Goal: Task Accomplishment & Management: Manage account settings

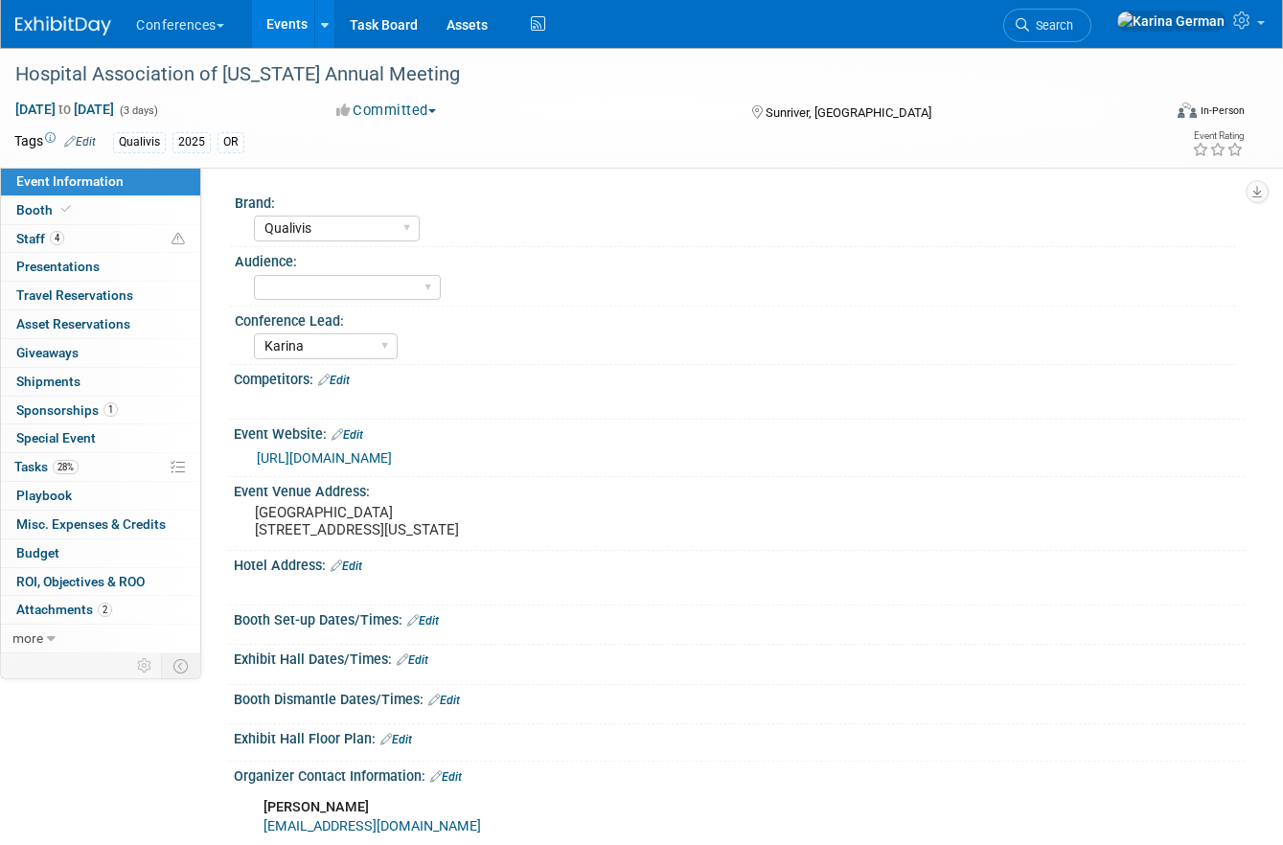
select select "Qualivis"
select select "Karina"
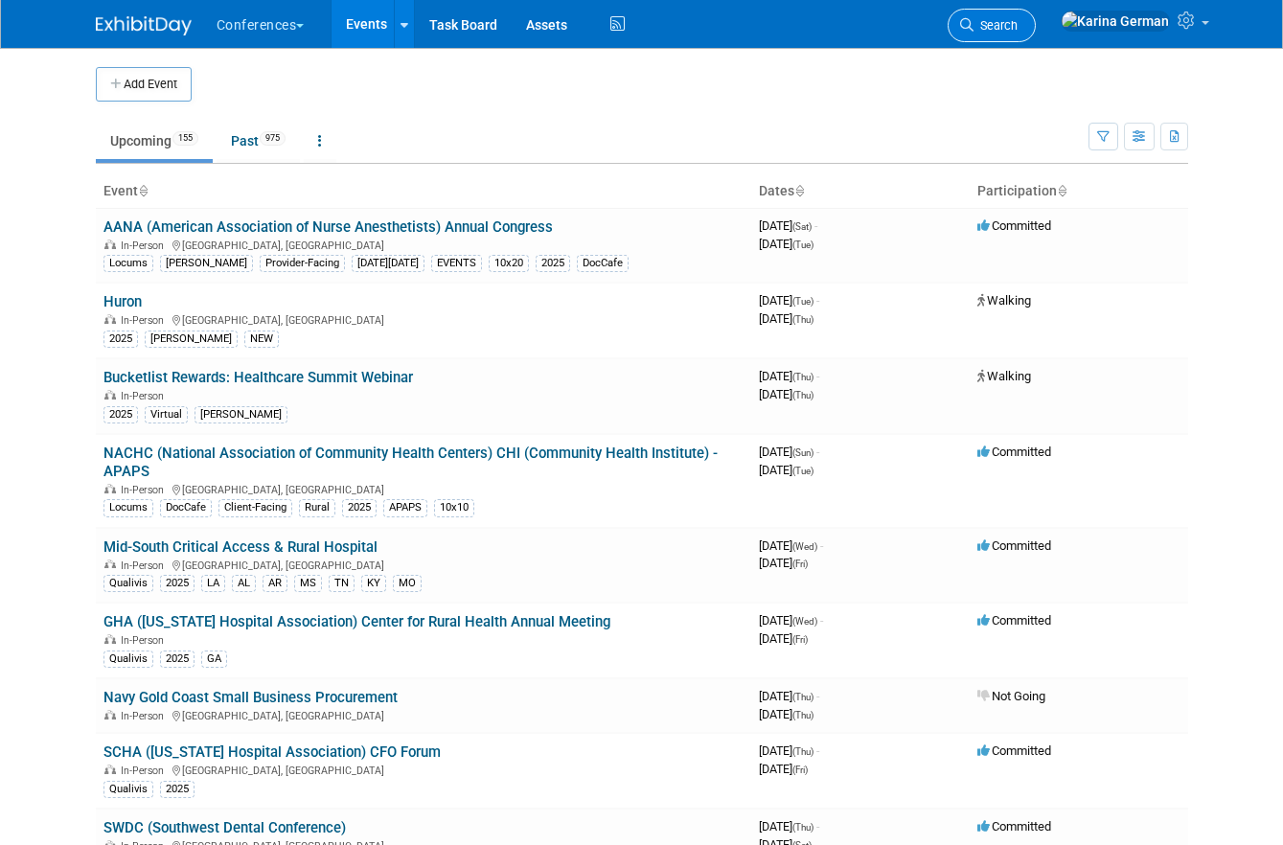
click at [1036, 14] on link "Search" at bounding box center [991, 26] width 88 height 34
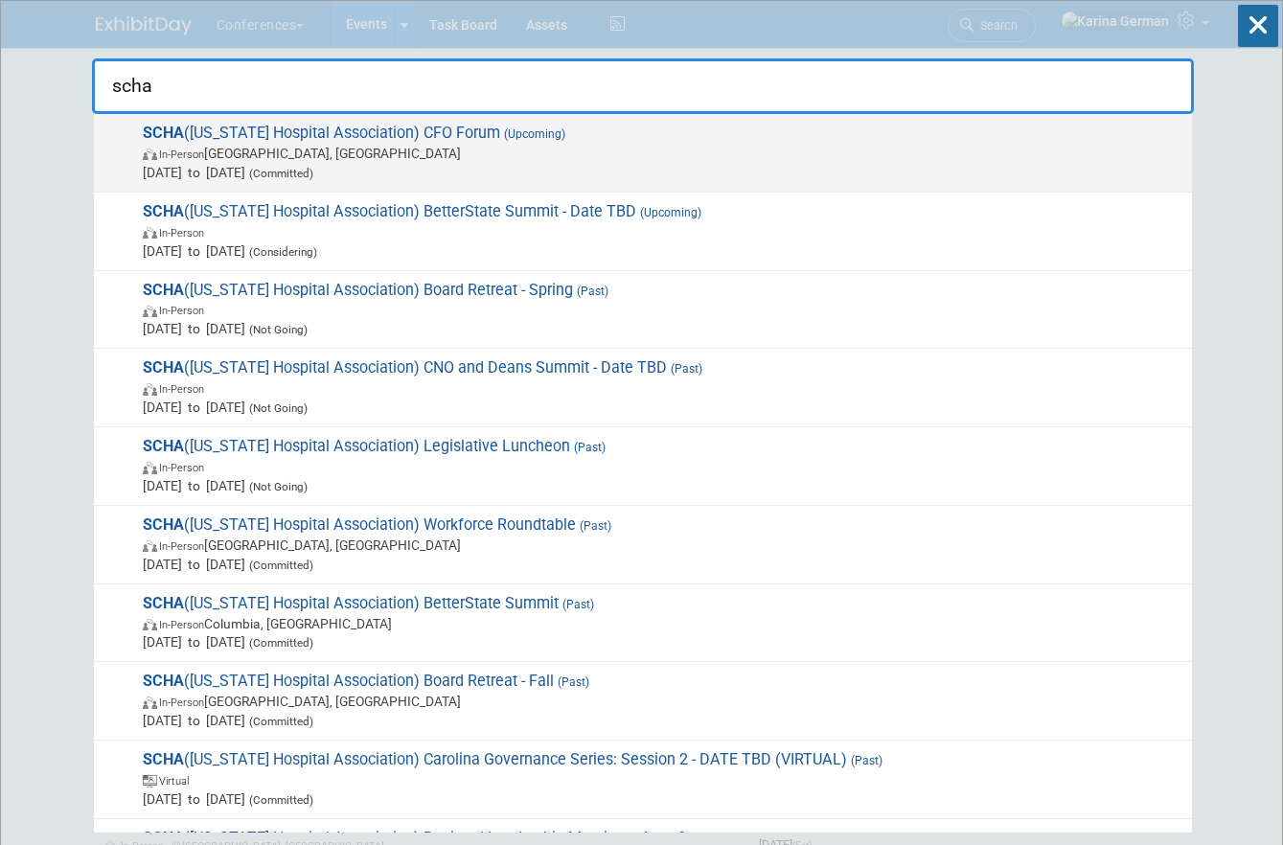
type input "scha"
click at [588, 150] on span "In-Person Charleston, SC" at bounding box center [662, 153] width 1039 height 19
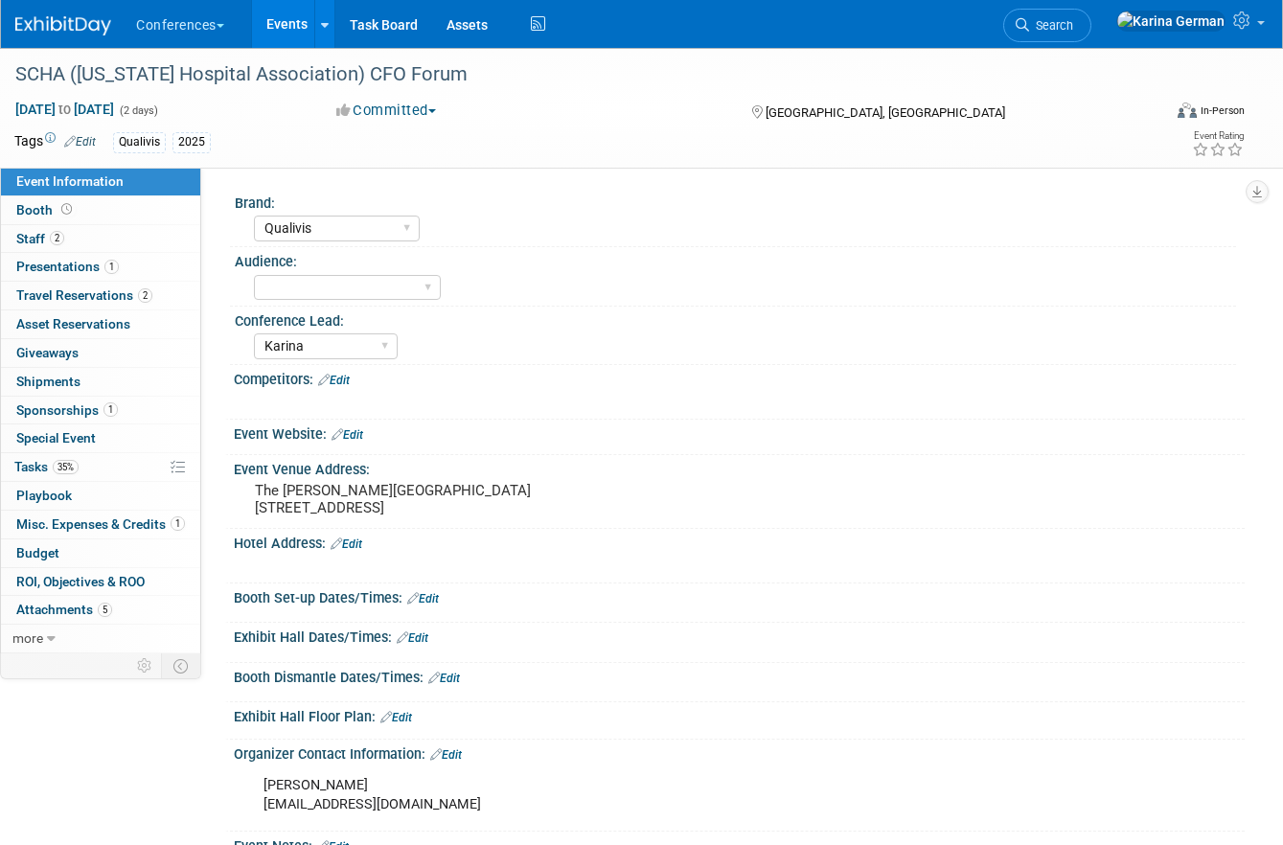
select select "Qualivis"
select select "Karina"
click at [110, 462] on link "35% Tasks 35%" at bounding box center [100, 467] width 199 height 28
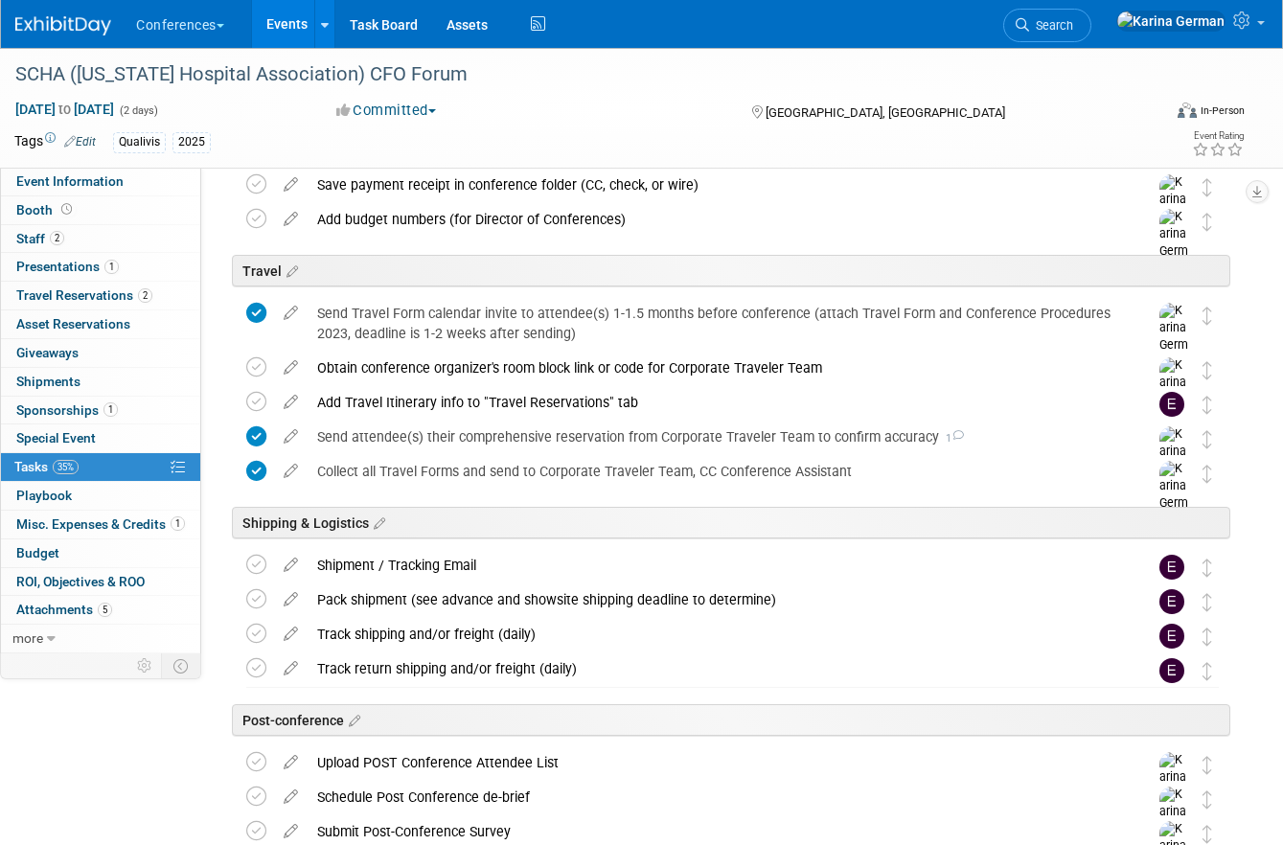
scroll to position [598, 0]
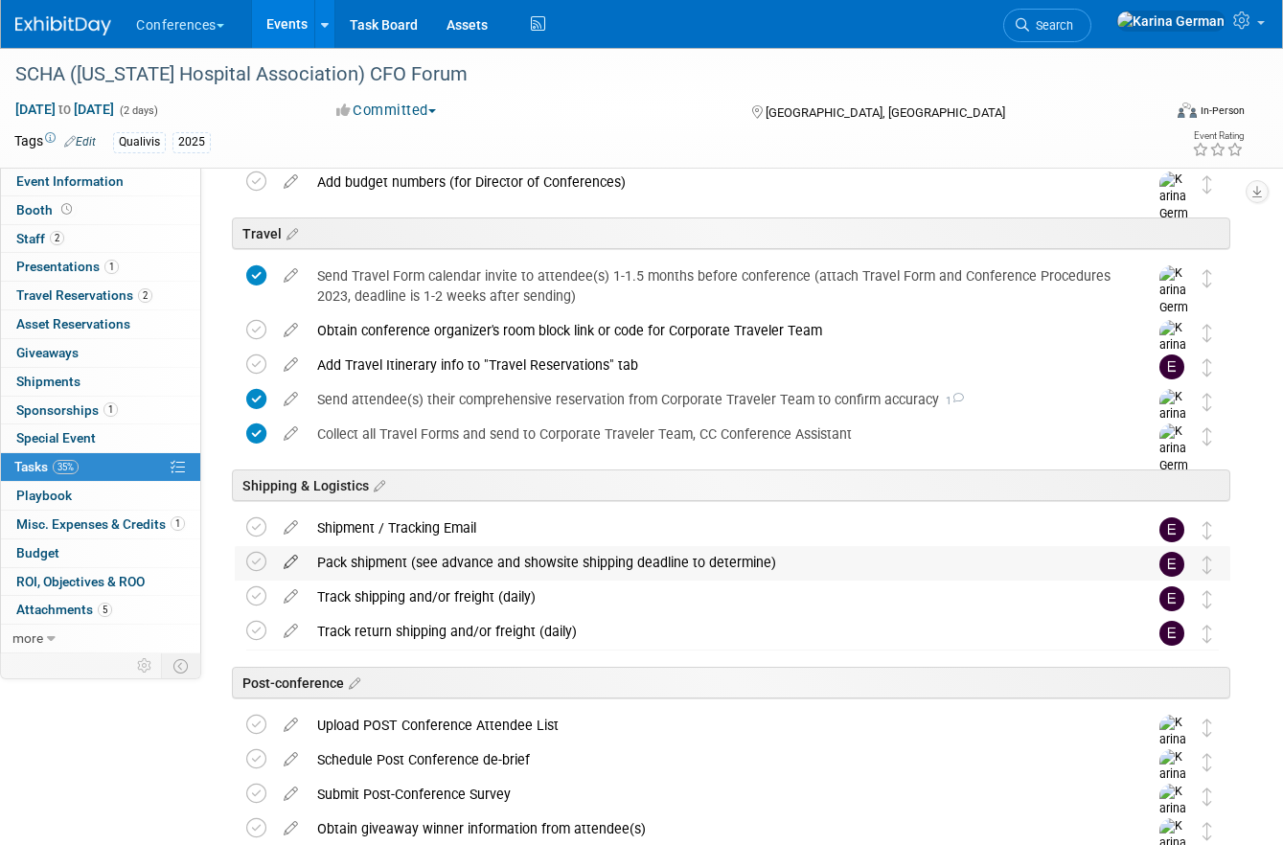
click at [290, 559] on icon at bounding box center [291, 558] width 34 height 24
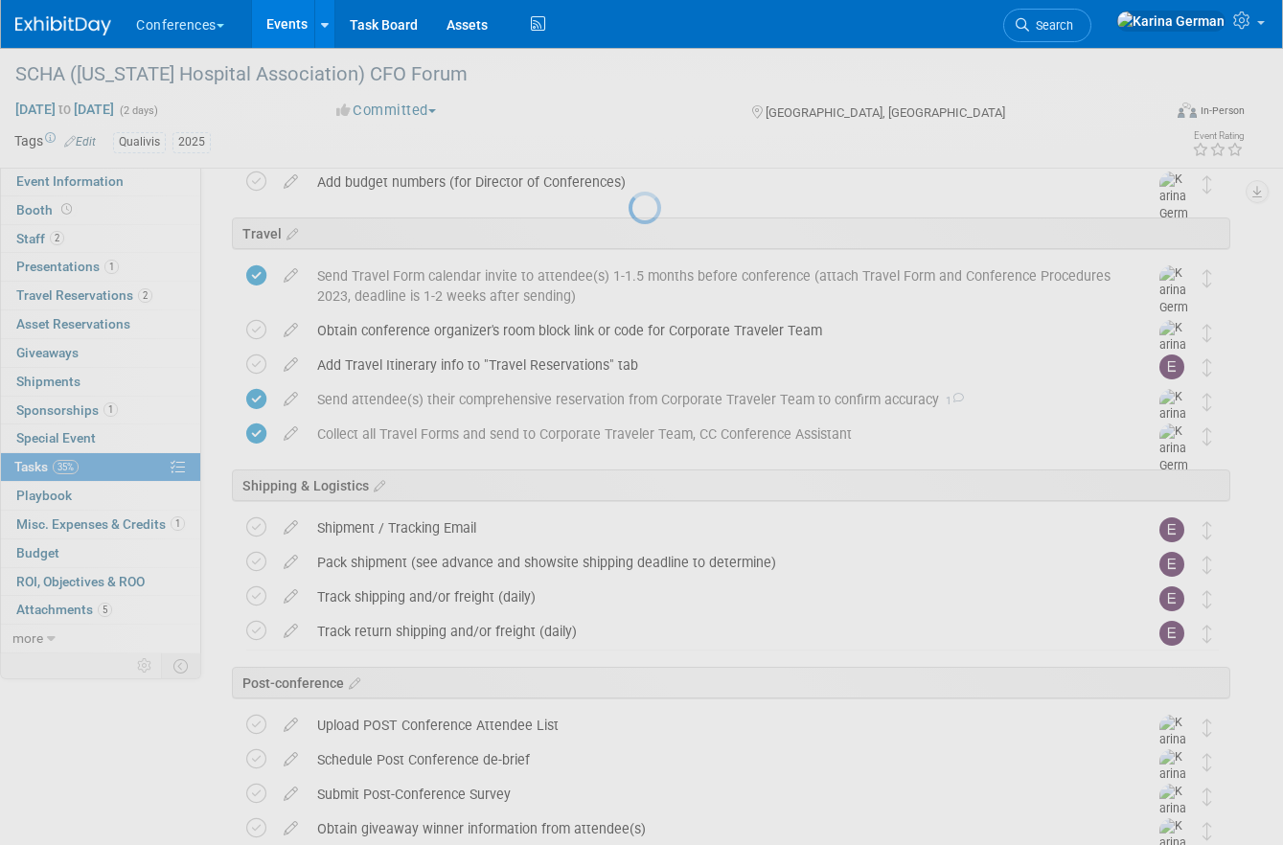
select select "7"
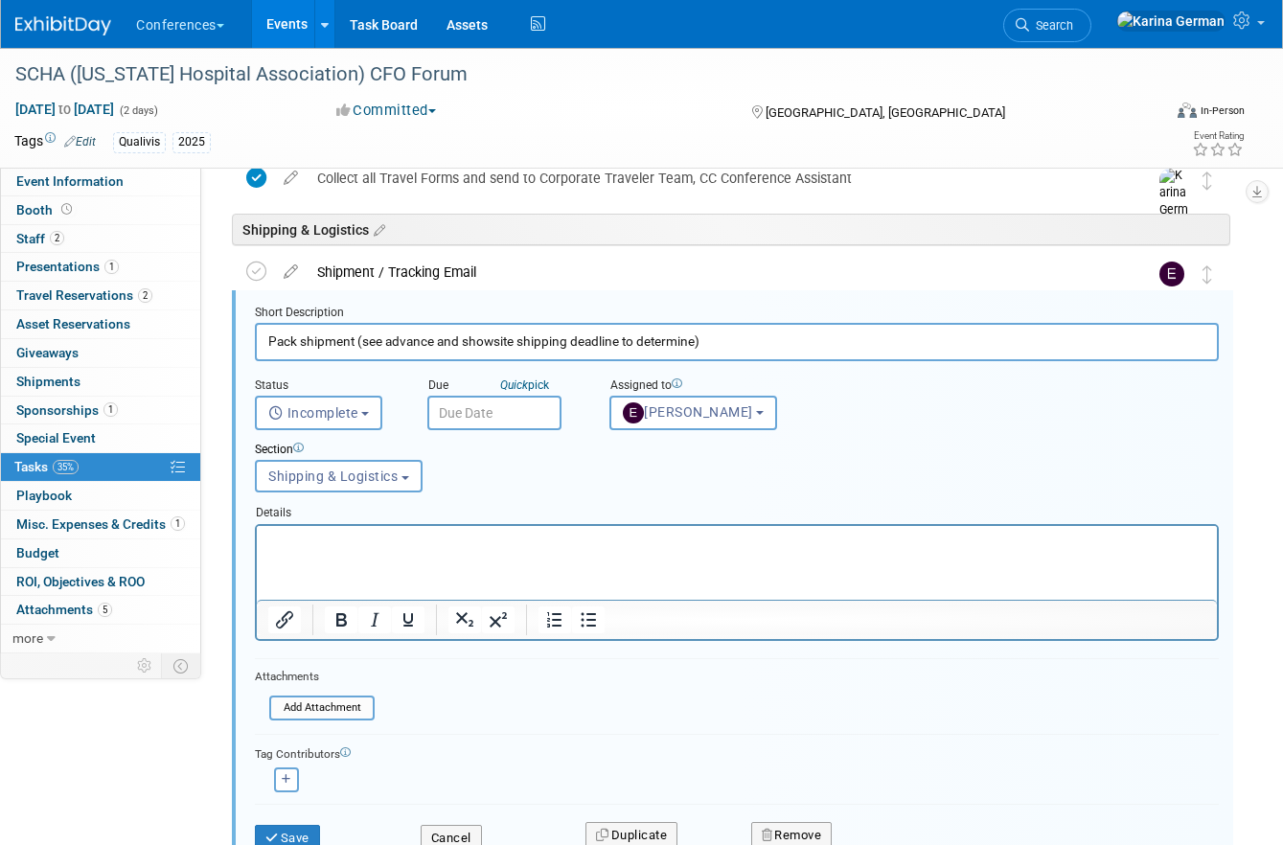
scroll to position [863, 0]
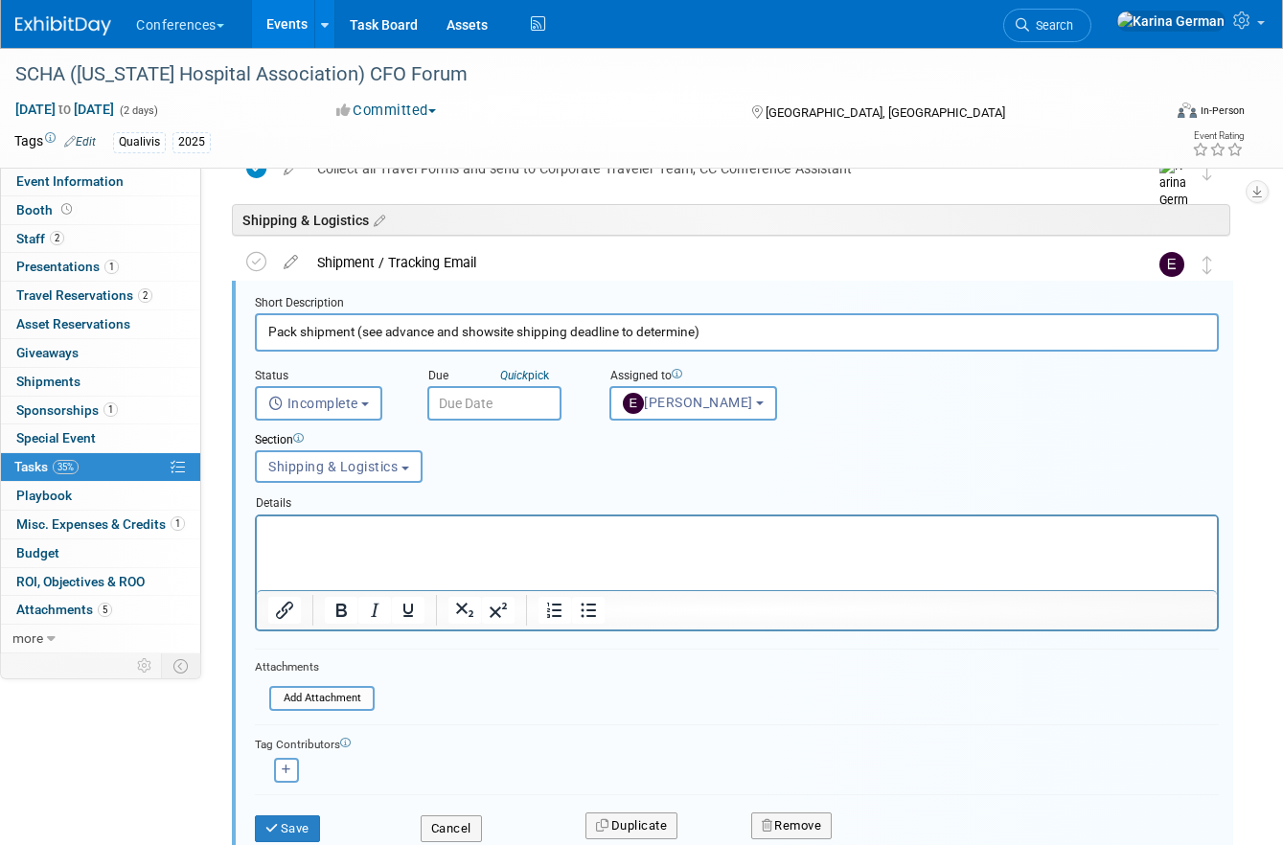
click at [483, 393] on input "text" at bounding box center [494, 403] width 134 height 34
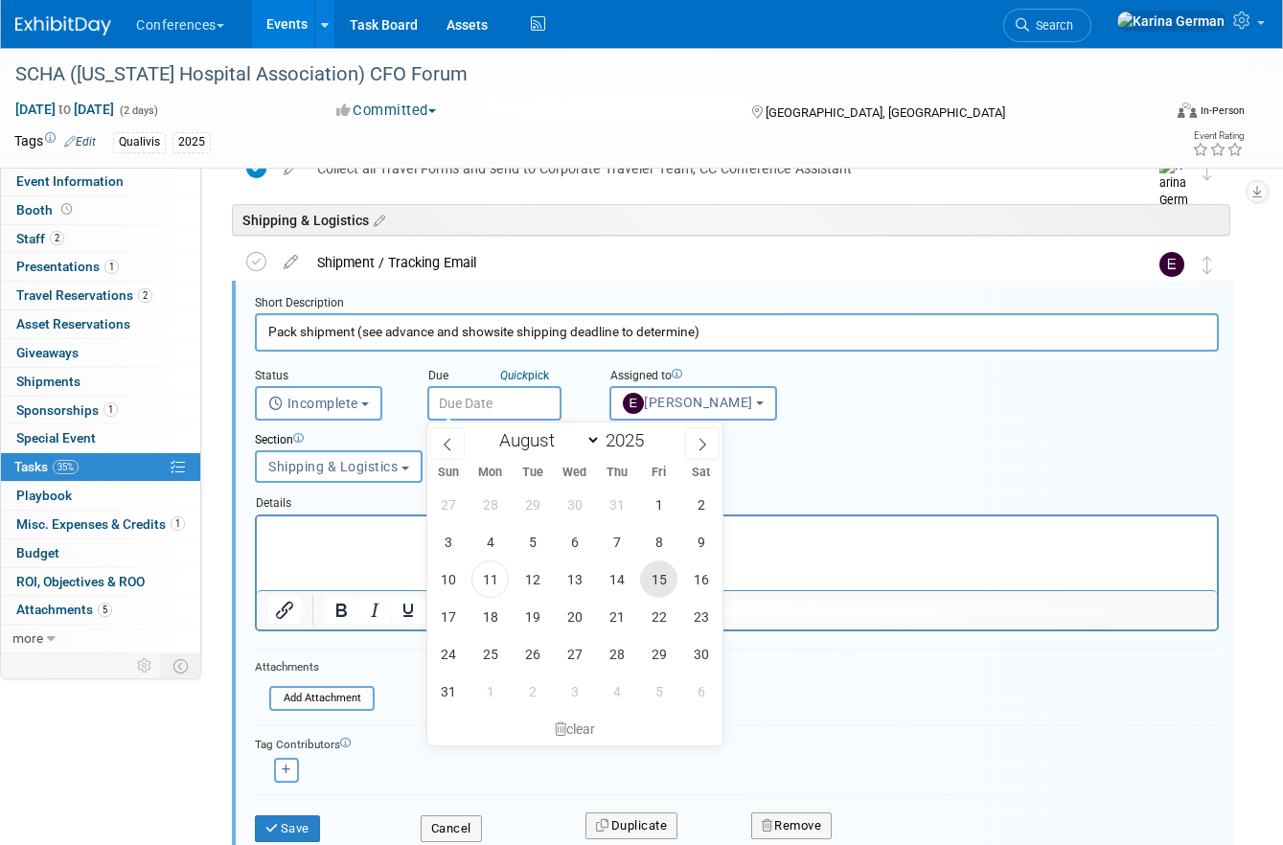
click at [657, 575] on span "15" at bounding box center [658, 578] width 37 height 37
type input "Aug 15, 2025"
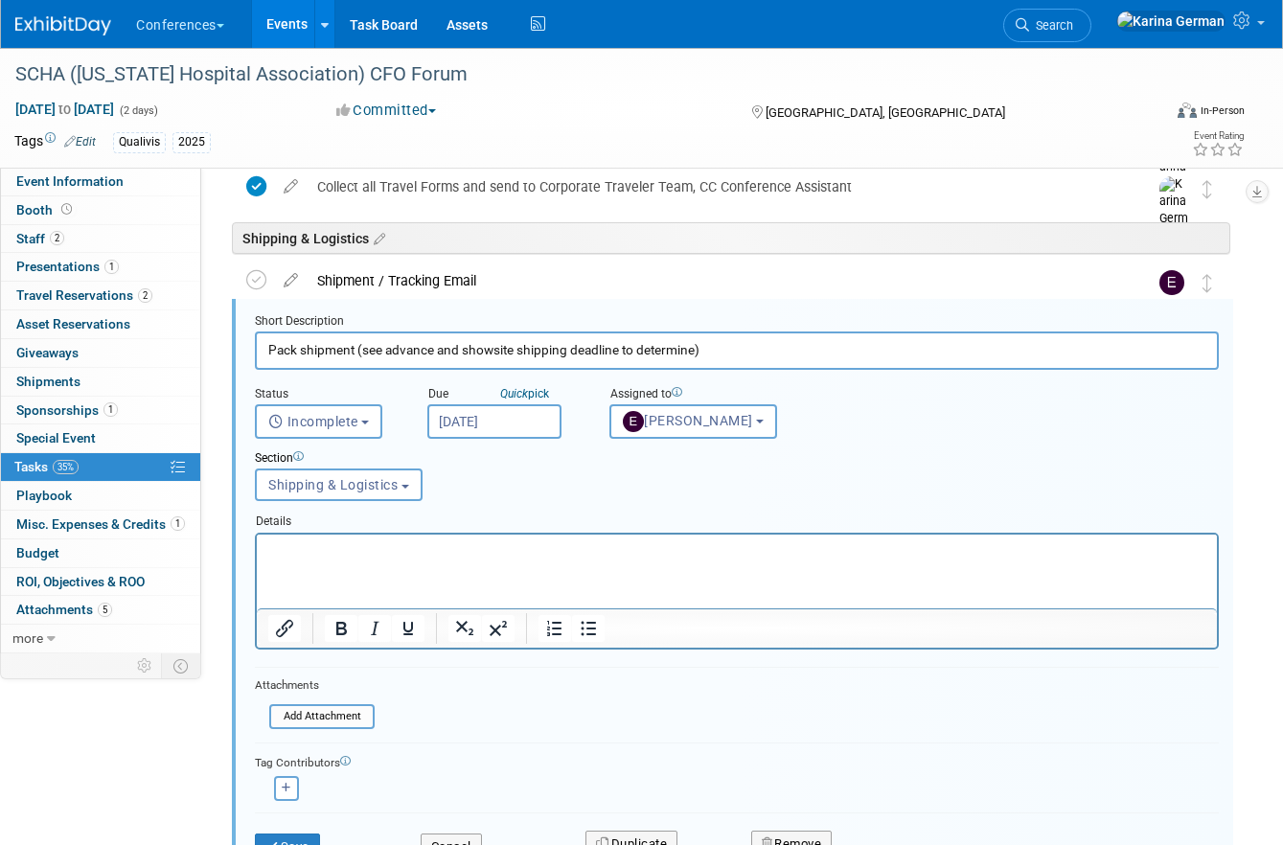
scroll to position [847, 0]
click at [359, 551] on p "Rich Text Area. Press ALT-0 for help." at bounding box center [737, 548] width 938 height 18
click at [462, 836] on button "Cancel" at bounding box center [451, 845] width 61 height 27
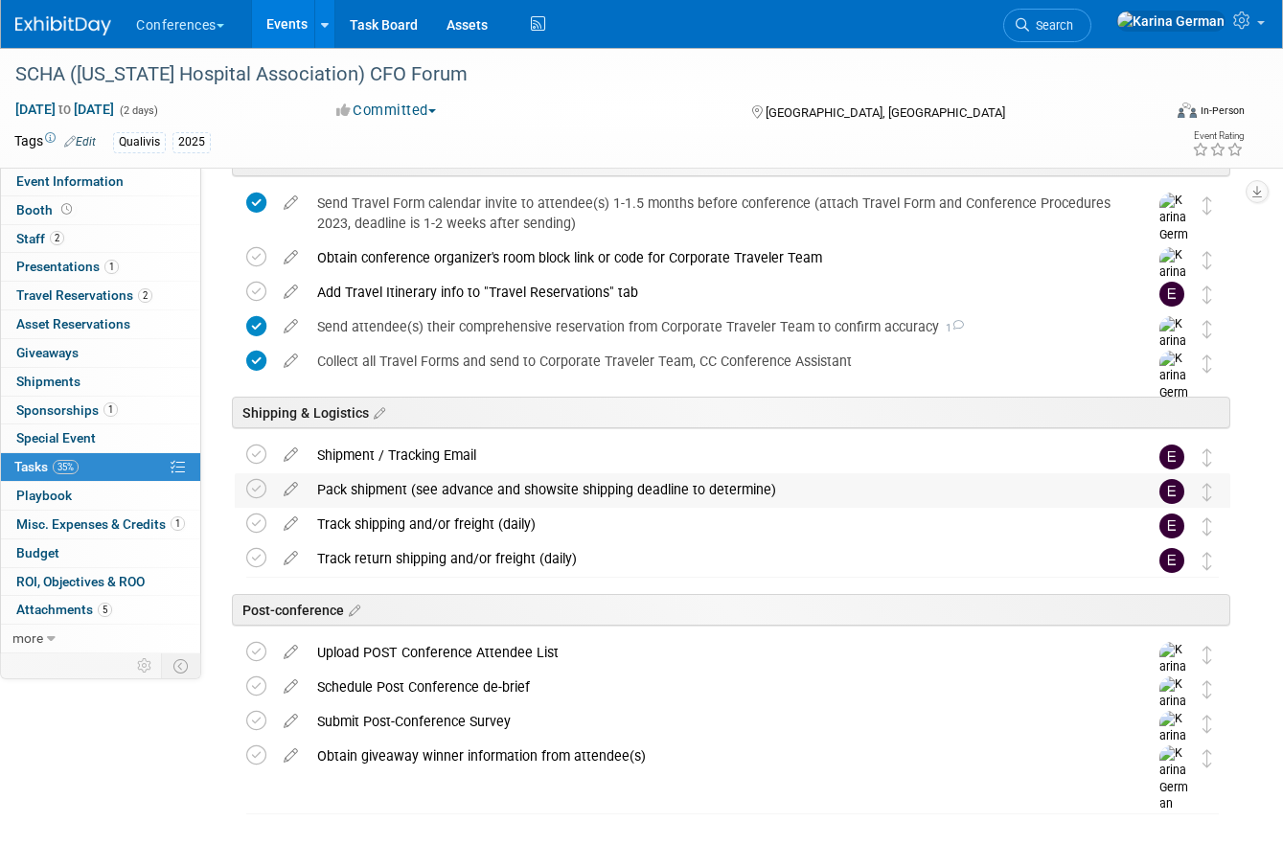
scroll to position [650, 0]
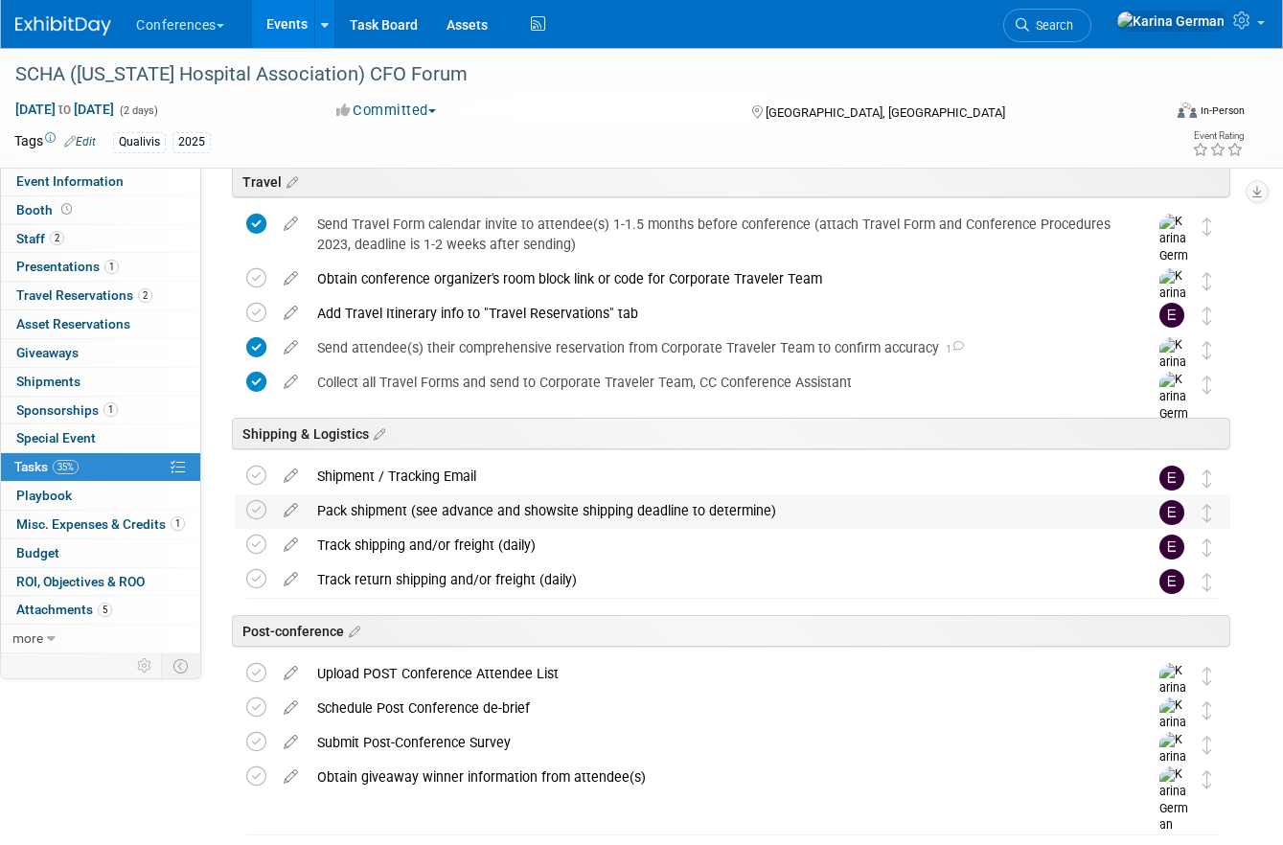
click at [509, 503] on div "Pack shipment (see advance and showsite shipping deadline to determine)" at bounding box center [714, 510] width 813 height 33
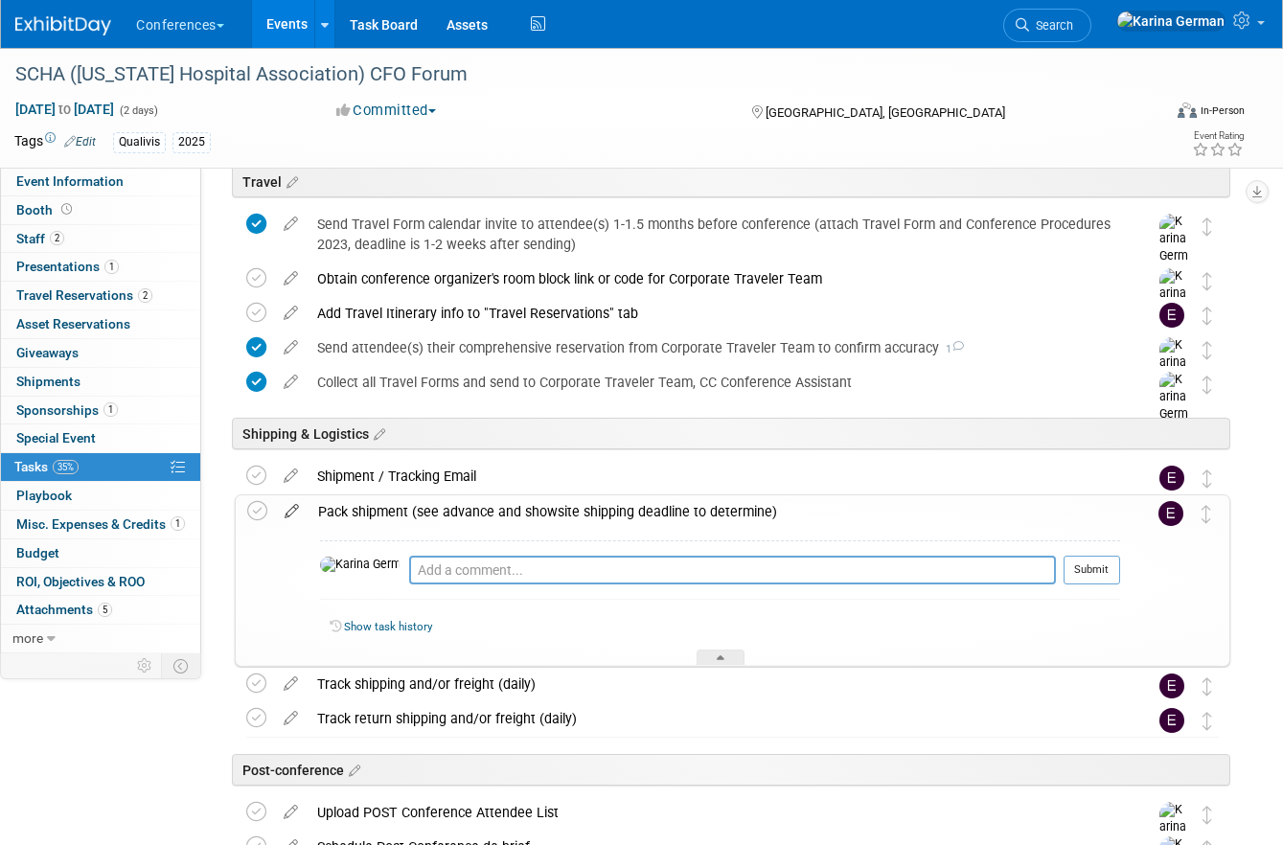
click at [285, 512] on icon at bounding box center [292, 507] width 34 height 24
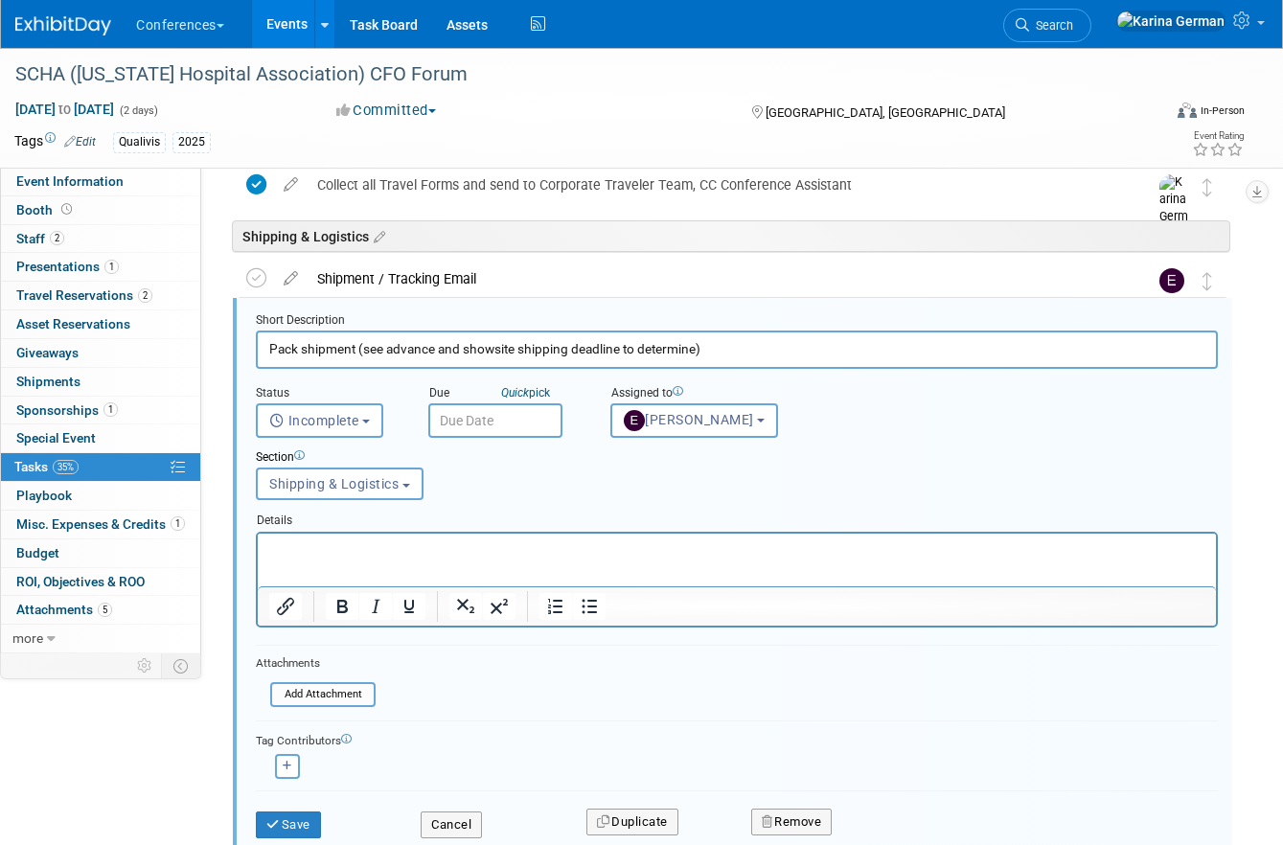
scroll to position [891, 0]
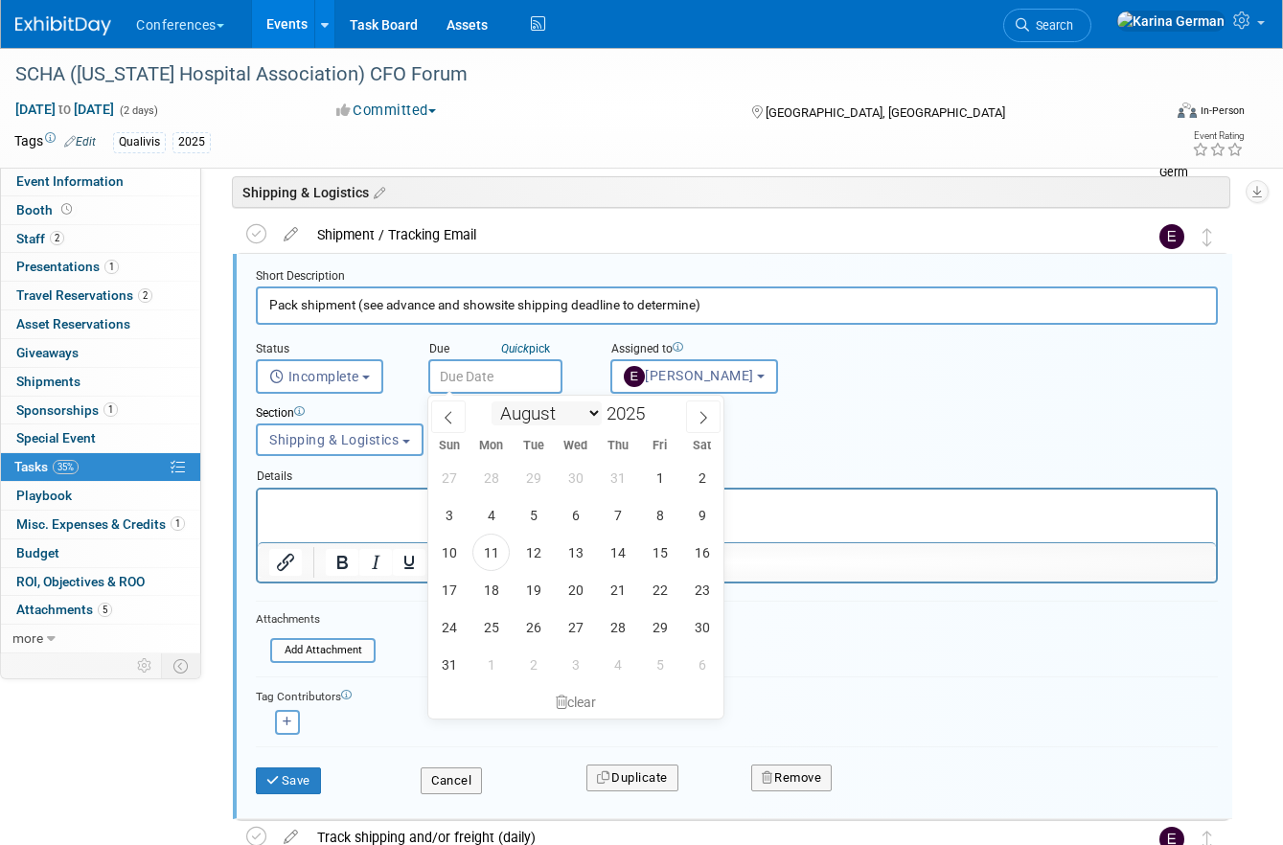
click at [506, 392] on input "text" at bounding box center [495, 376] width 134 height 34
click at [679, 553] on div "27 28 29 30 31 1 2 3 4 5 6 7 8 9 10 11 12 13 14 15 16 17 18 19 20 21 22 23 24 2…" at bounding box center [575, 571] width 295 height 224
click at [667, 552] on span "15" at bounding box center [659, 552] width 37 height 37
type input "Aug 15, 2025"
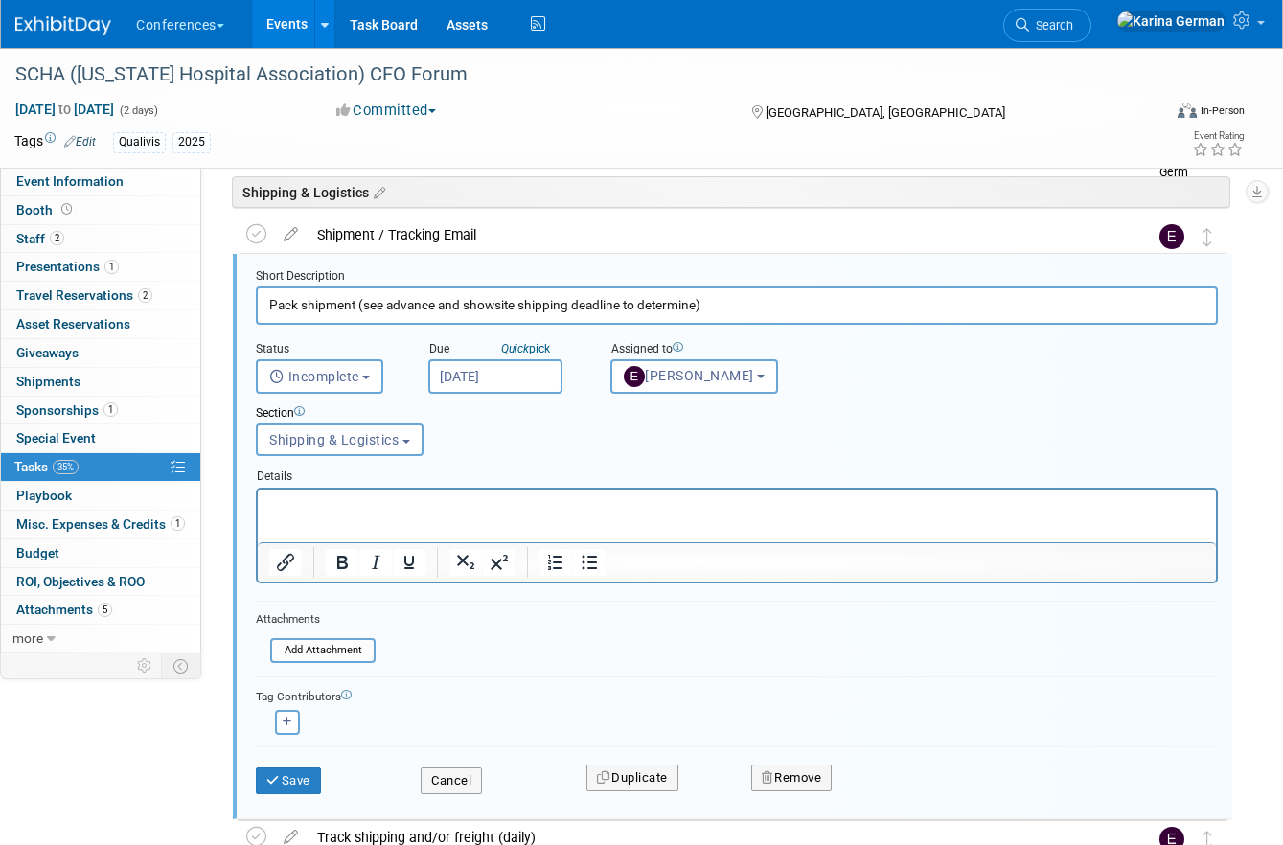
click at [437, 514] on html at bounding box center [737, 502] width 958 height 26
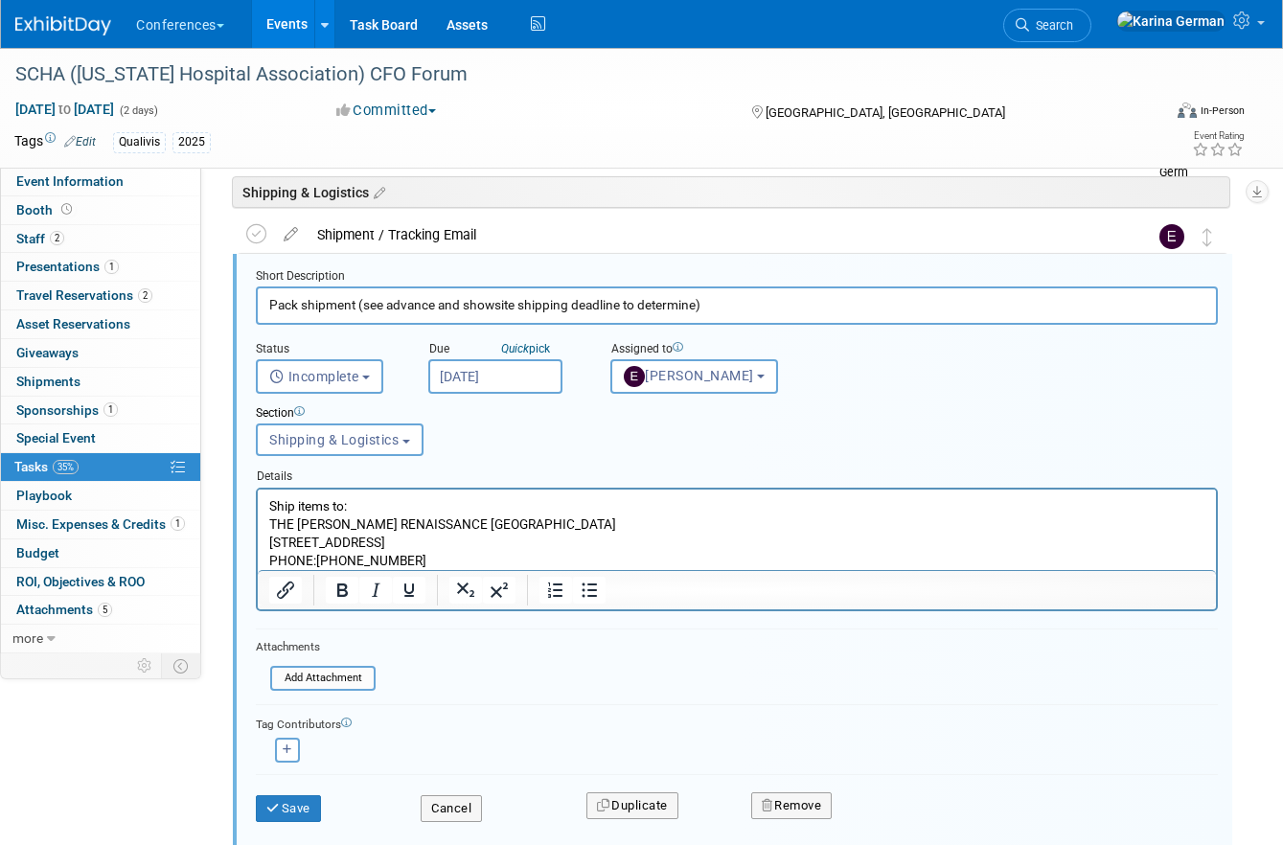
scroll to position [0, 0]
click at [562, 514] on p "THE LINDY RENAISSANCE CHARLESTON HOTEL" at bounding box center [737, 523] width 936 height 18
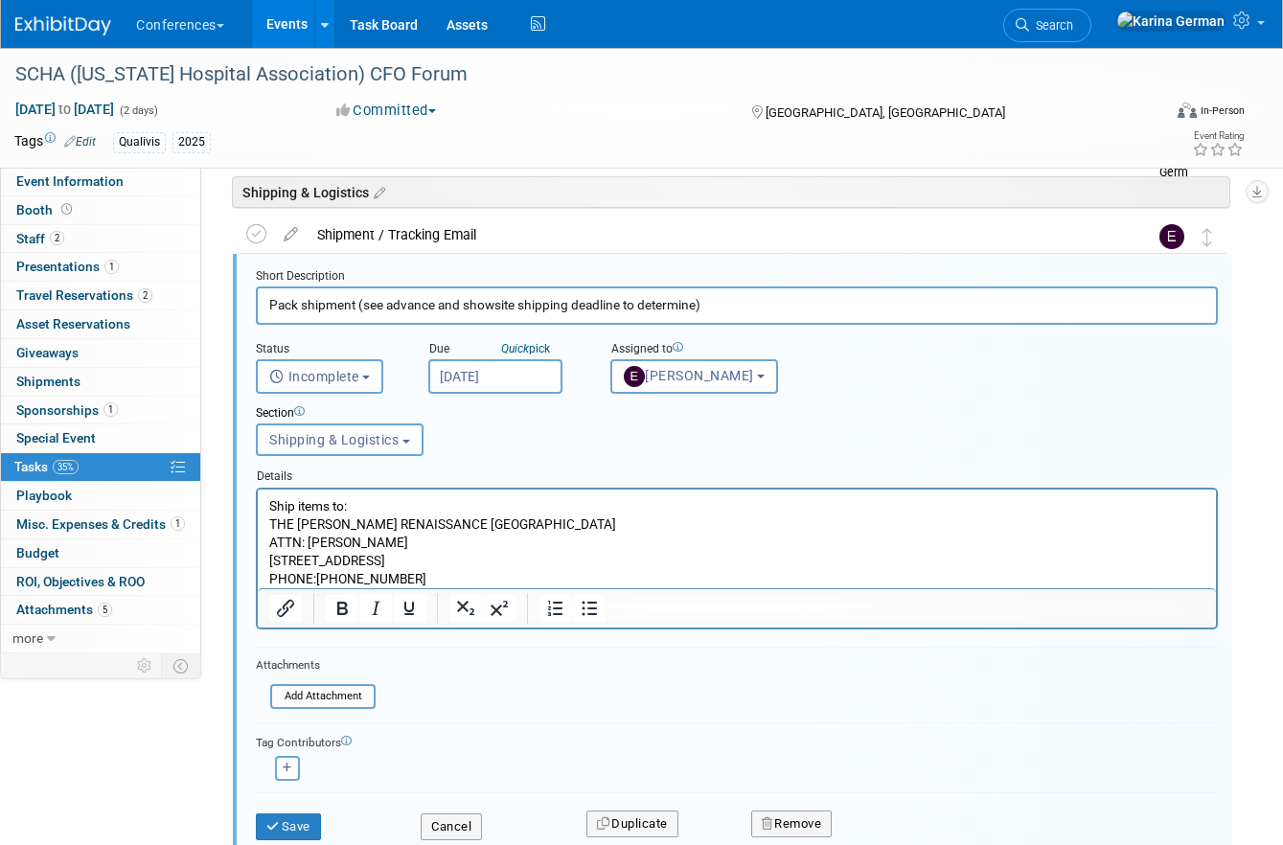
click at [397, 554] on p "68 Wentworth Street, Charleston, SC 29401" at bounding box center [737, 560] width 936 height 18
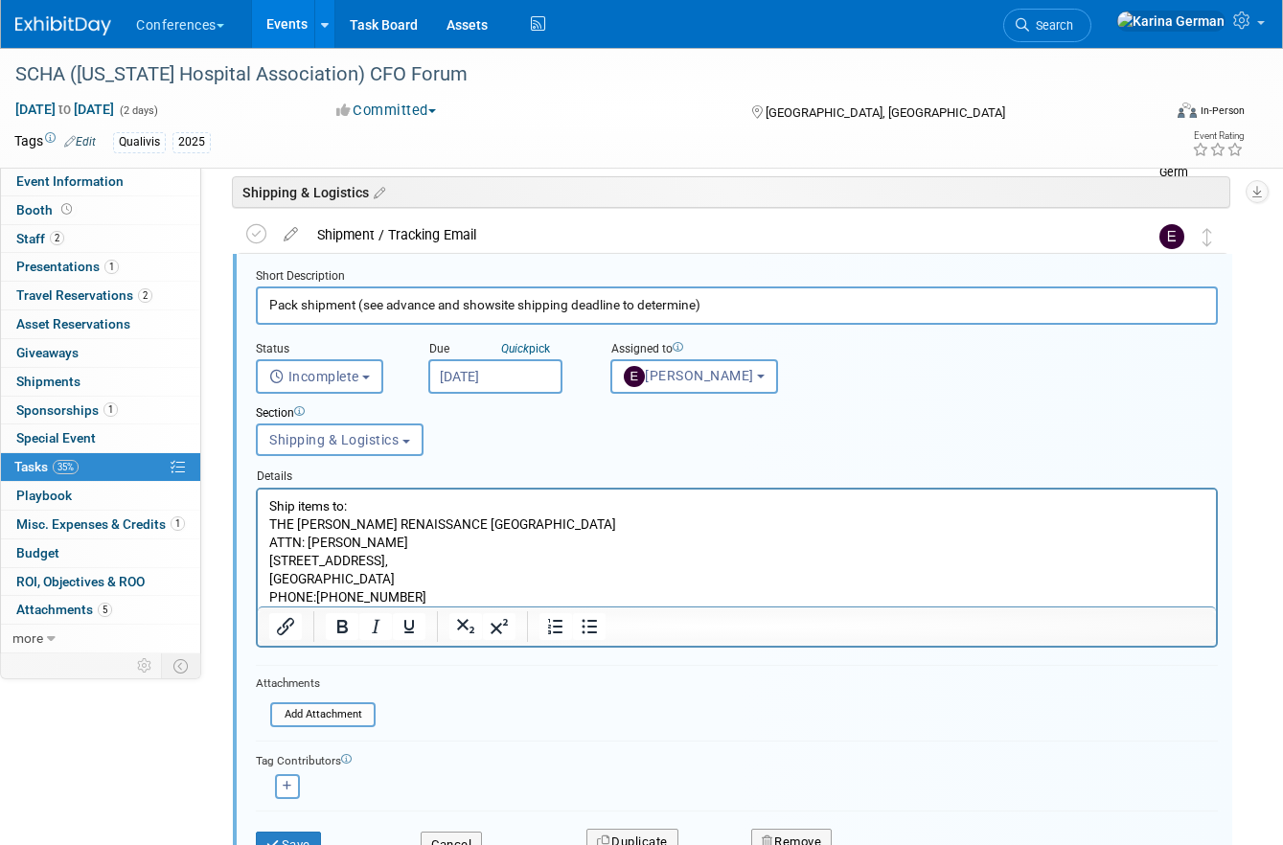
click at [424, 593] on p "PHONE:(843) 534-0300" at bounding box center [737, 596] width 936 height 18
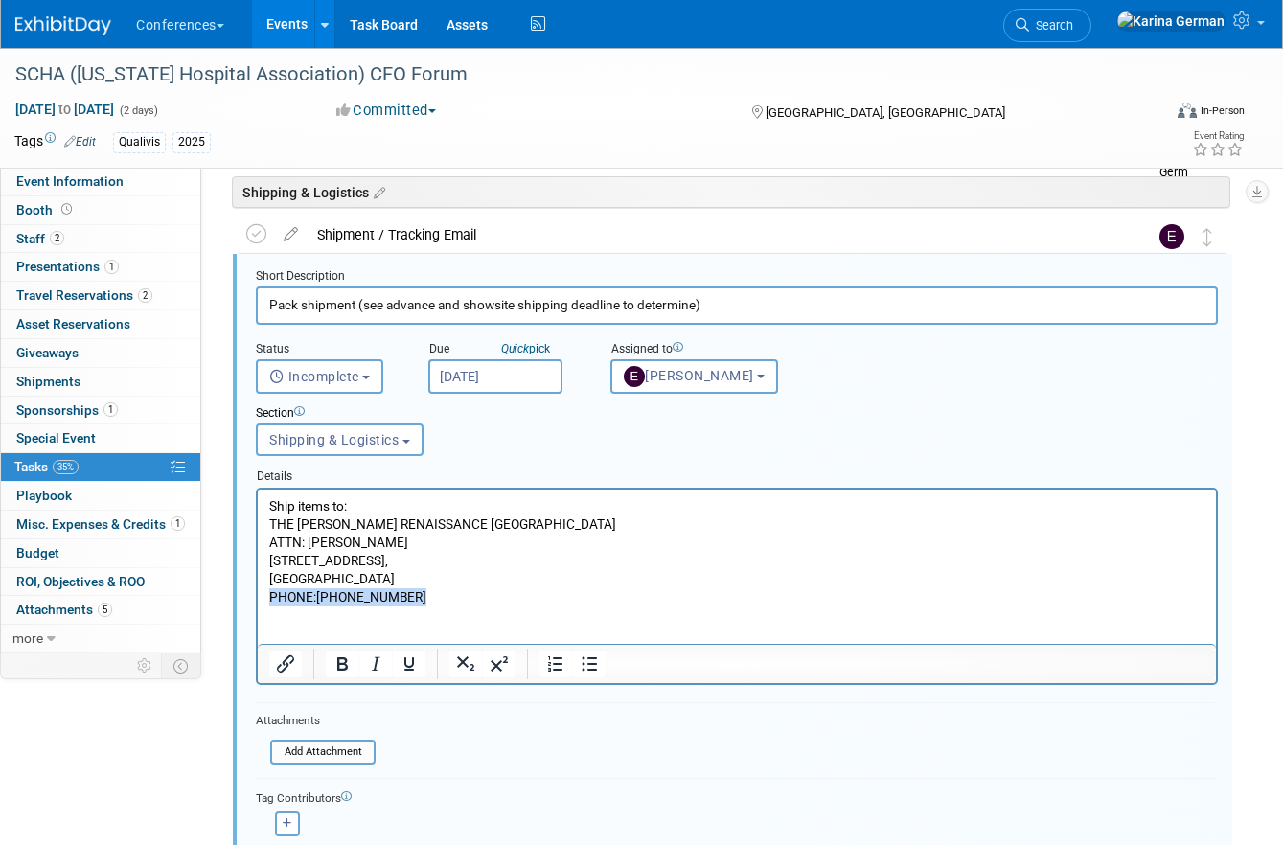
drag, startPoint x: 416, startPoint y: 594, endPoint x: 255, endPoint y: 593, distance: 160.9
click at [258, 593] on html "Ship items to: THE LINDY RENAISSANCE CHARLESTON HOTEL ATTN: Mindy Milligan 68 W…" at bounding box center [737, 566] width 958 height 154
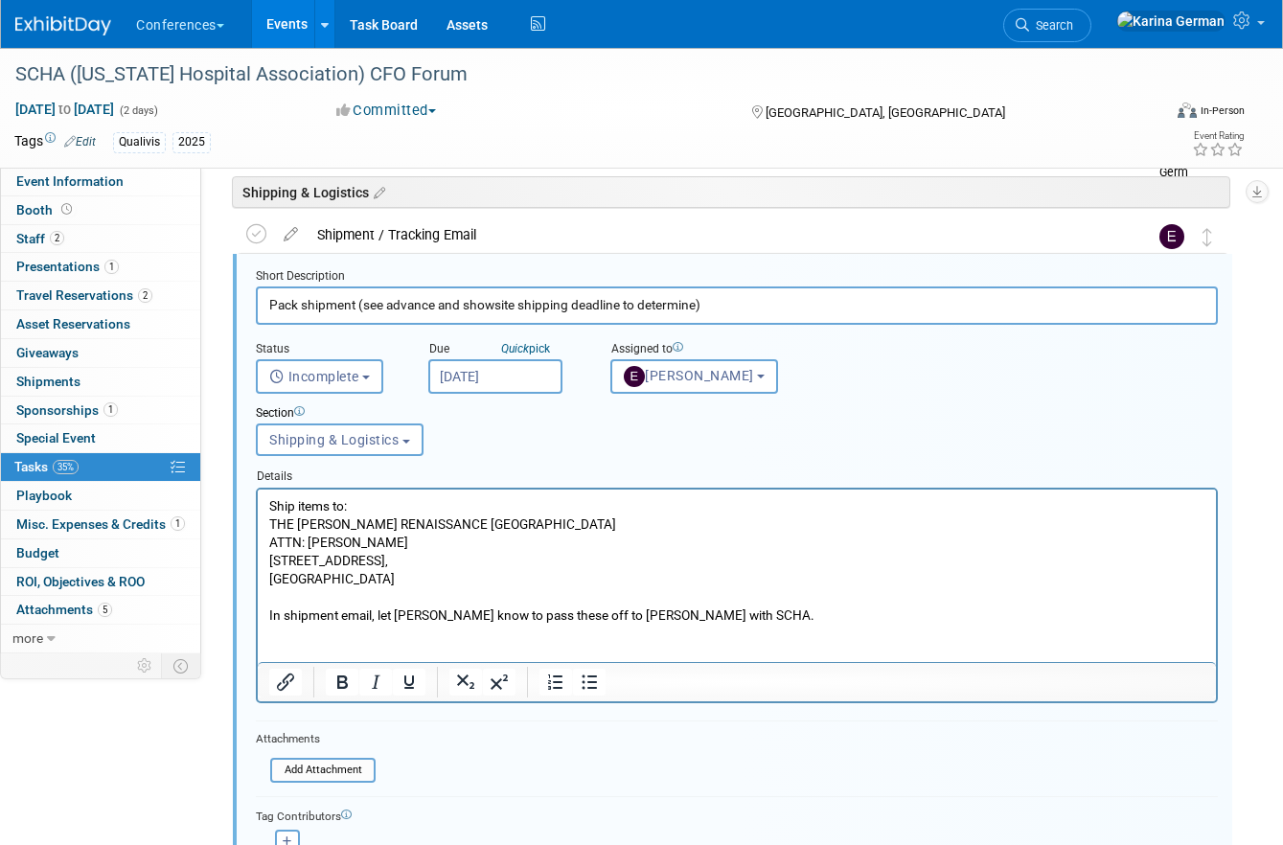
click at [600, 610] on p "In shipment email, let Mindy know to pass these off to Kirsten with SCHA." at bounding box center [737, 614] width 936 height 18
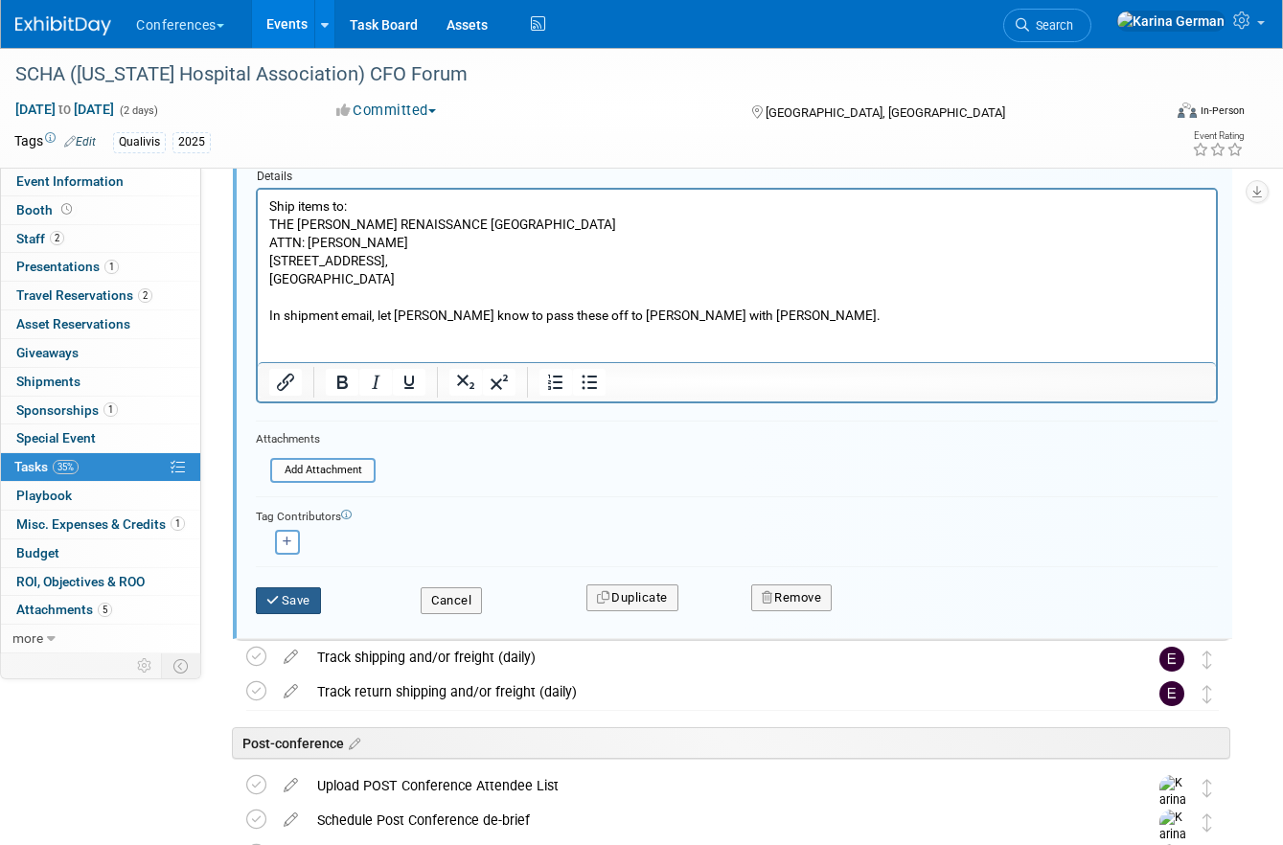
click at [280, 590] on button "Save" at bounding box center [288, 600] width 65 height 27
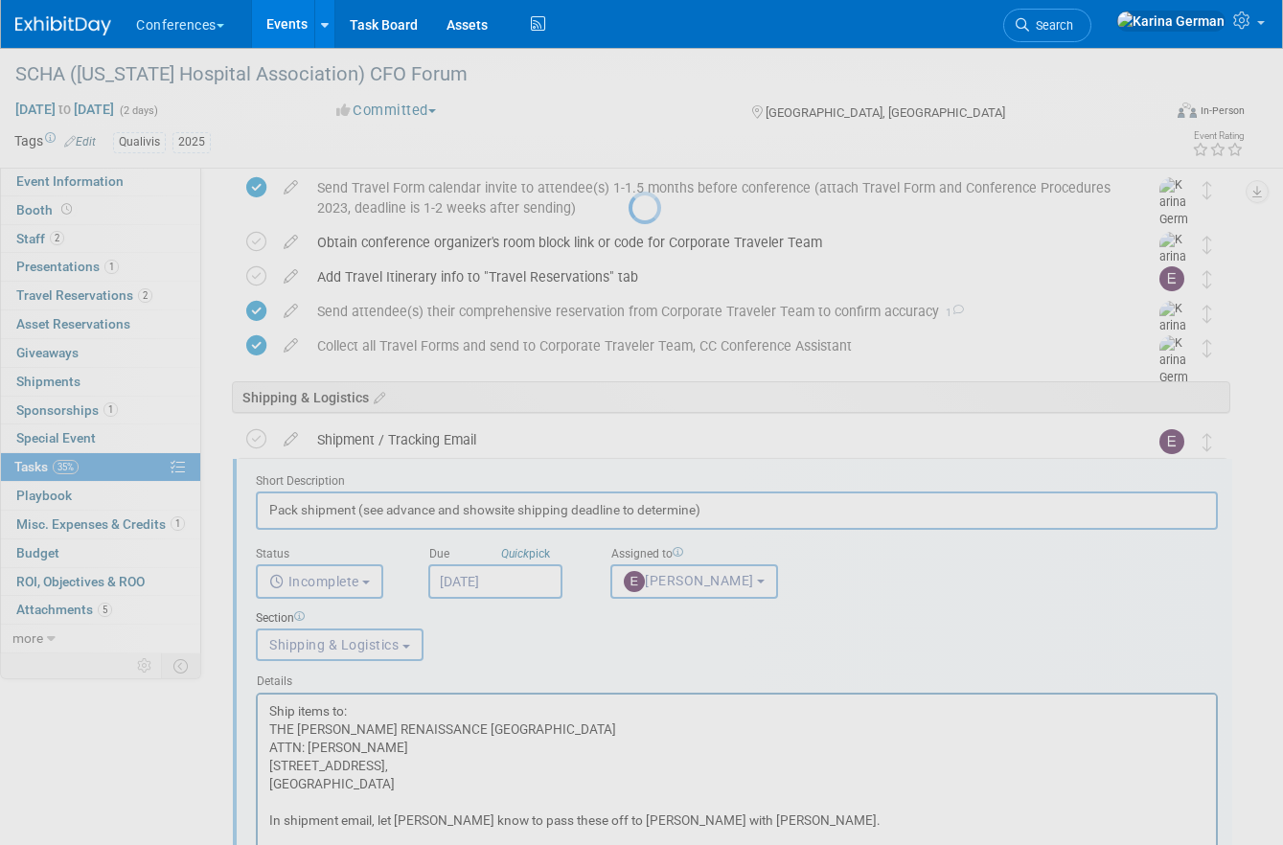
scroll to position [676, 0]
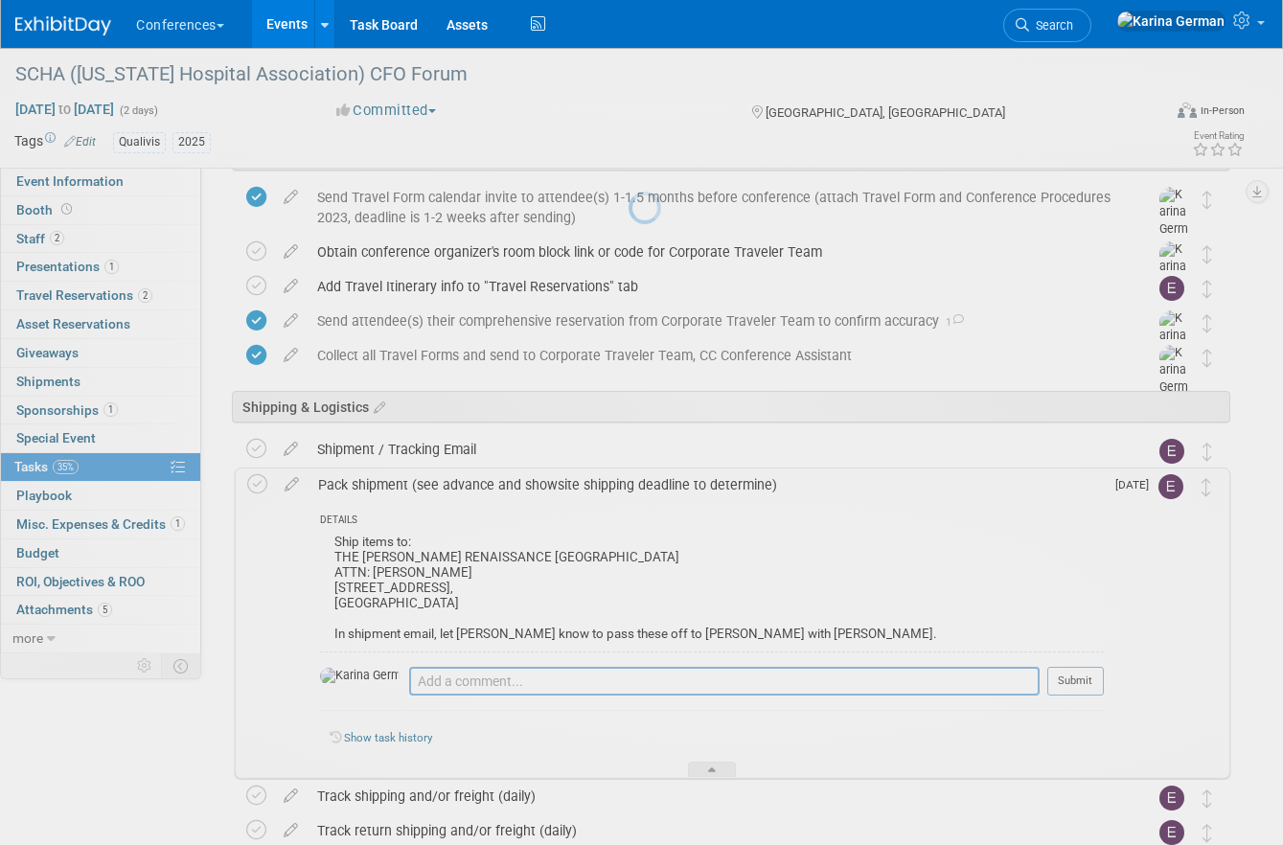
click at [628, 301] on div at bounding box center [641, 422] width 27 height 845
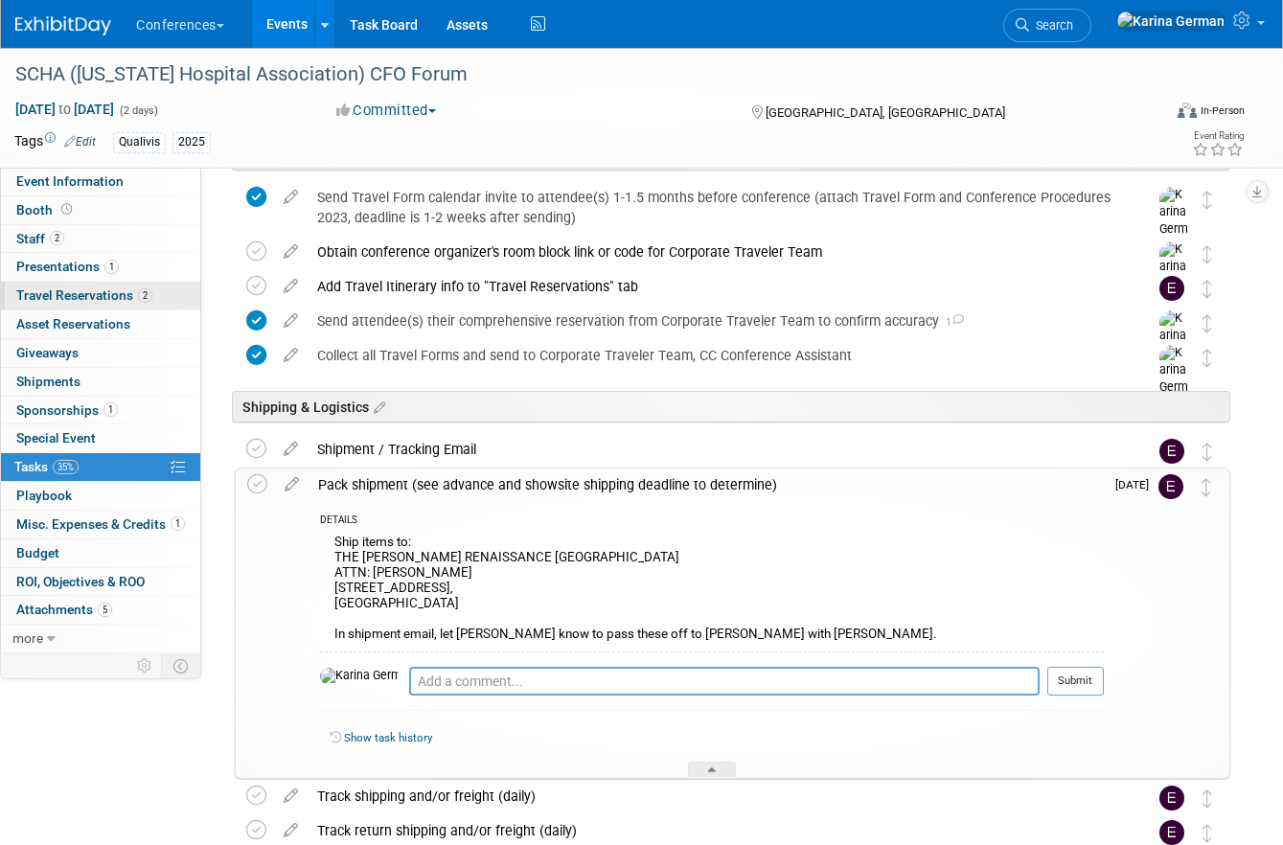
click at [150, 296] on span "2" at bounding box center [145, 295] width 14 height 14
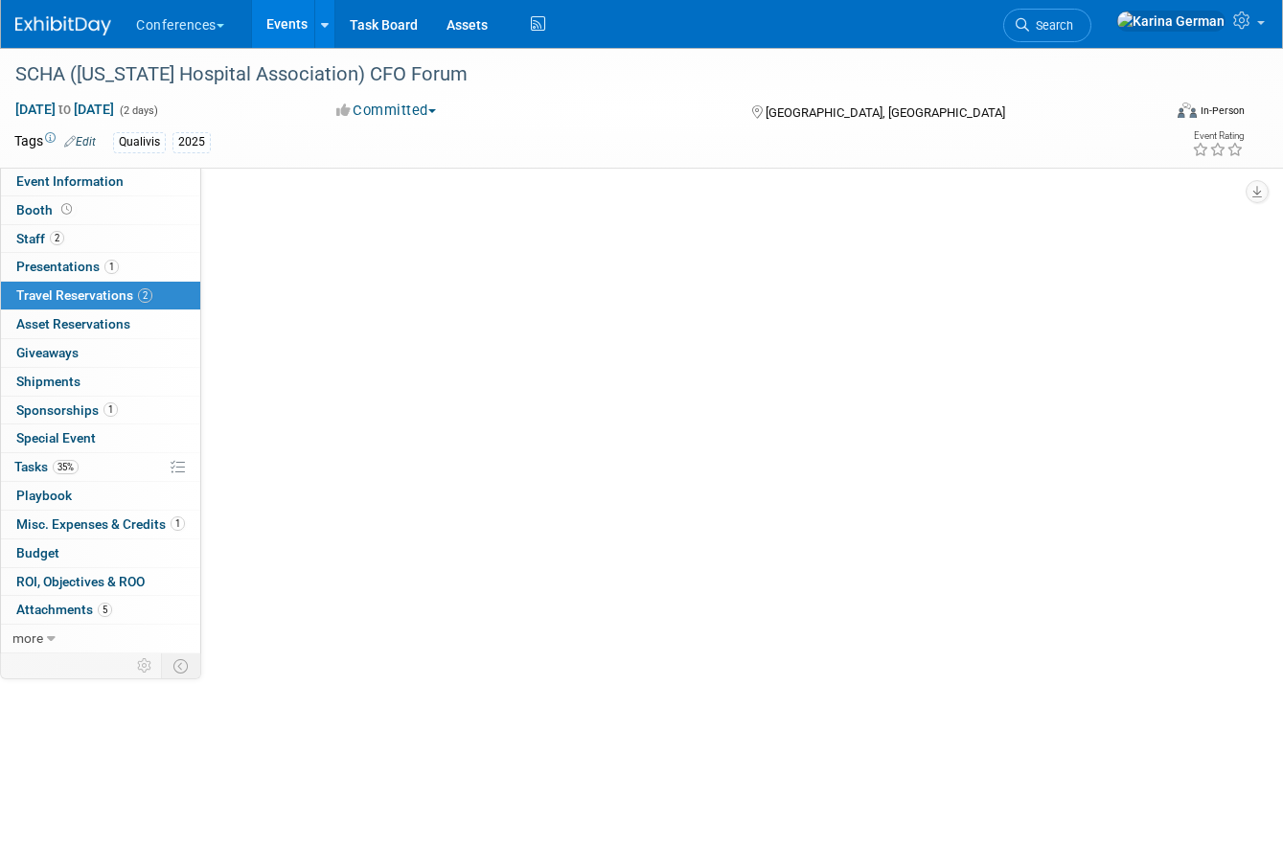
scroll to position [0, 0]
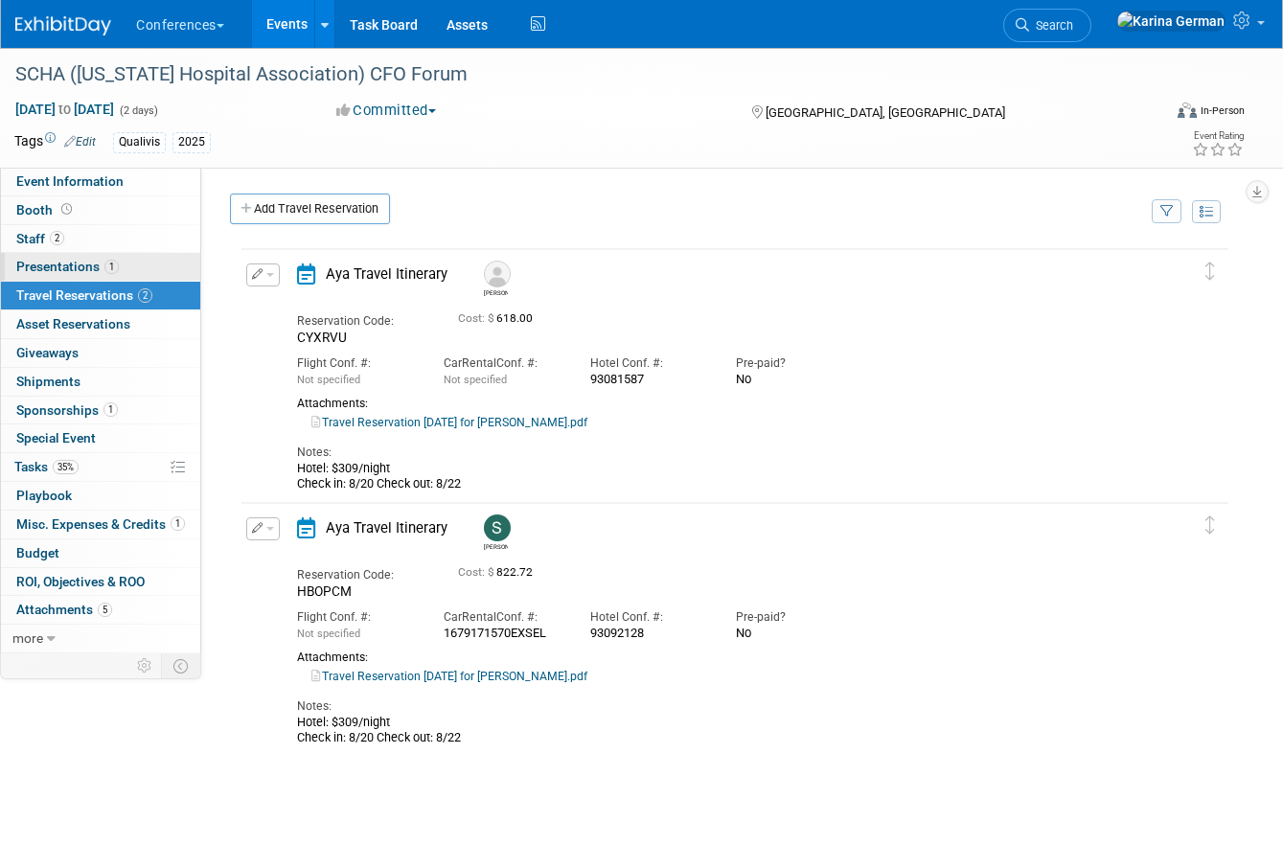
click at [143, 263] on link "1 Presentations 1" at bounding box center [100, 267] width 199 height 28
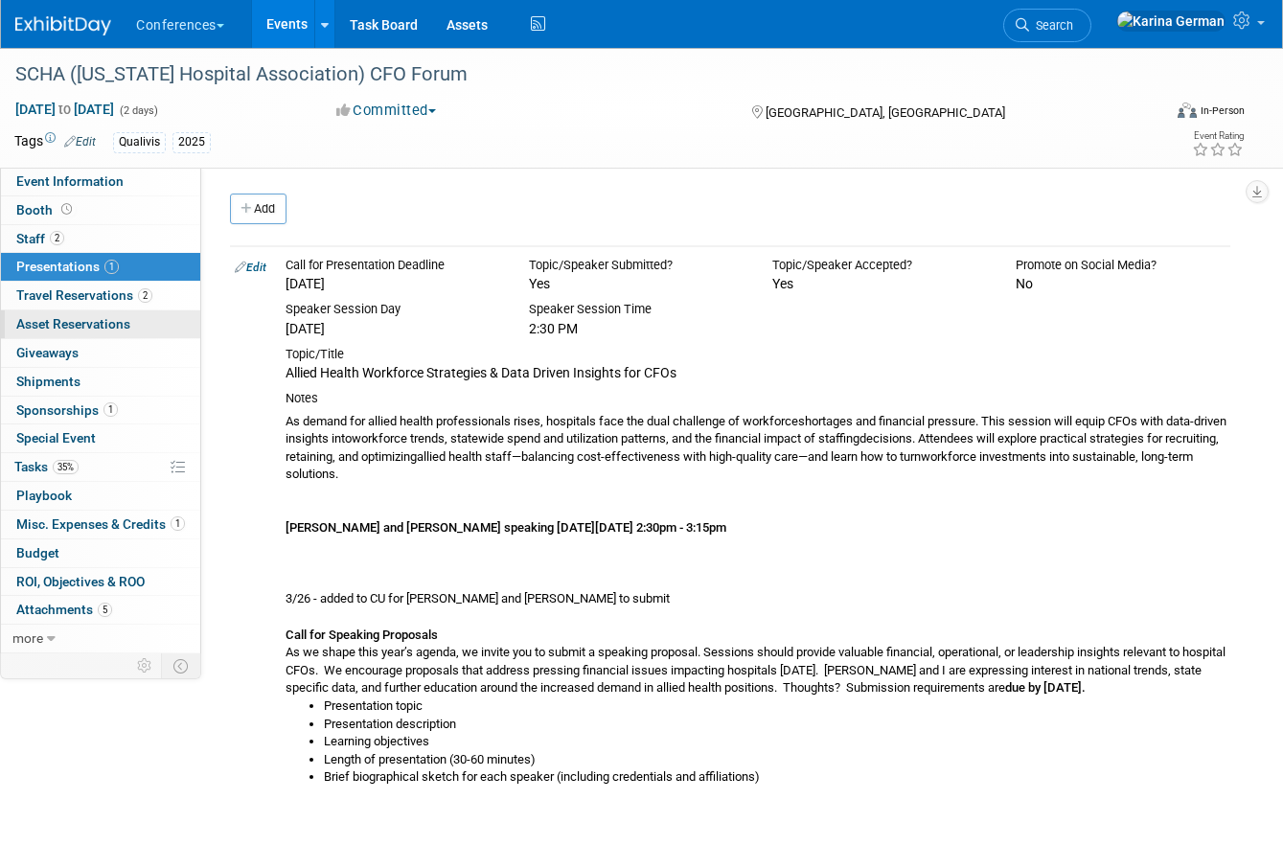
click at [124, 331] on span "Asset Reservations 0" at bounding box center [73, 323] width 114 height 15
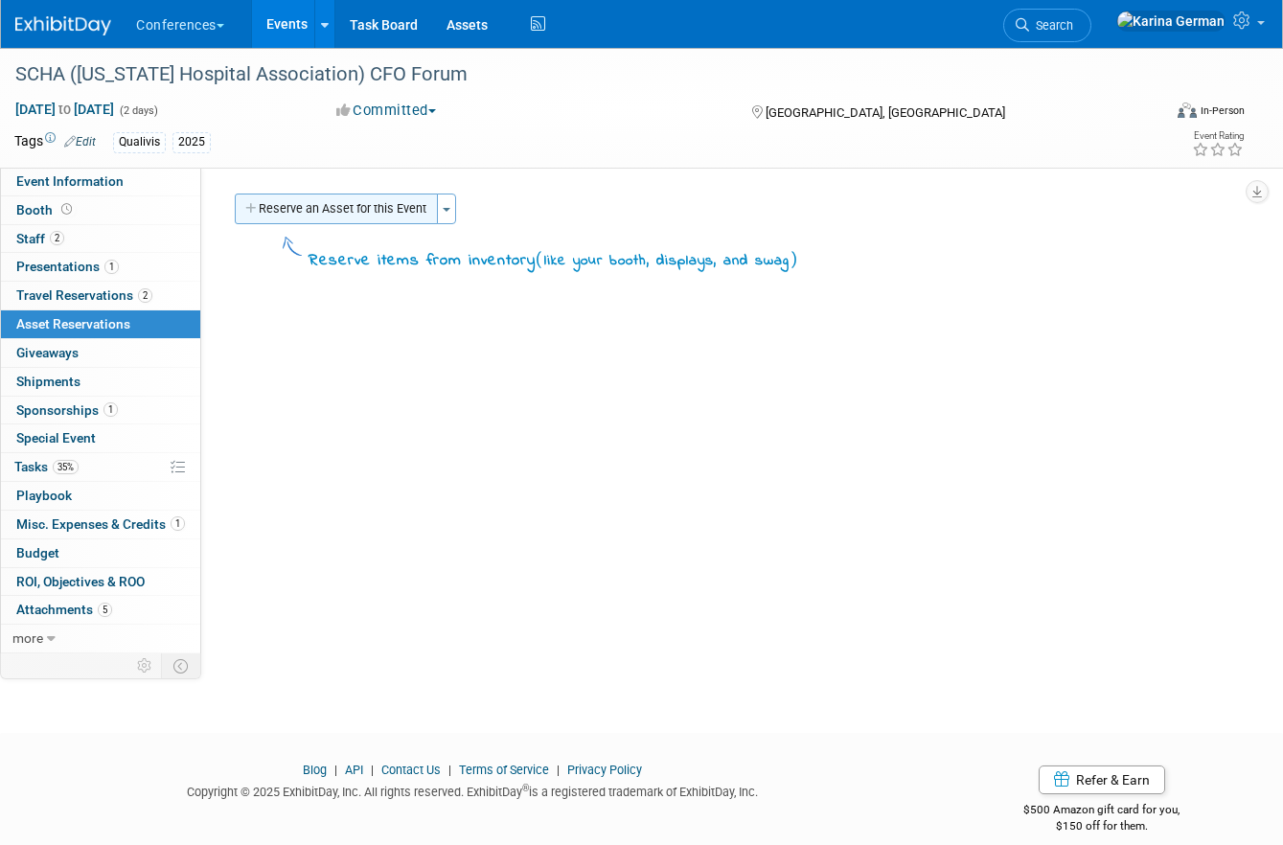
click at [371, 214] on button "Reserve an Asset for this Event" at bounding box center [336, 209] width 203 height 31
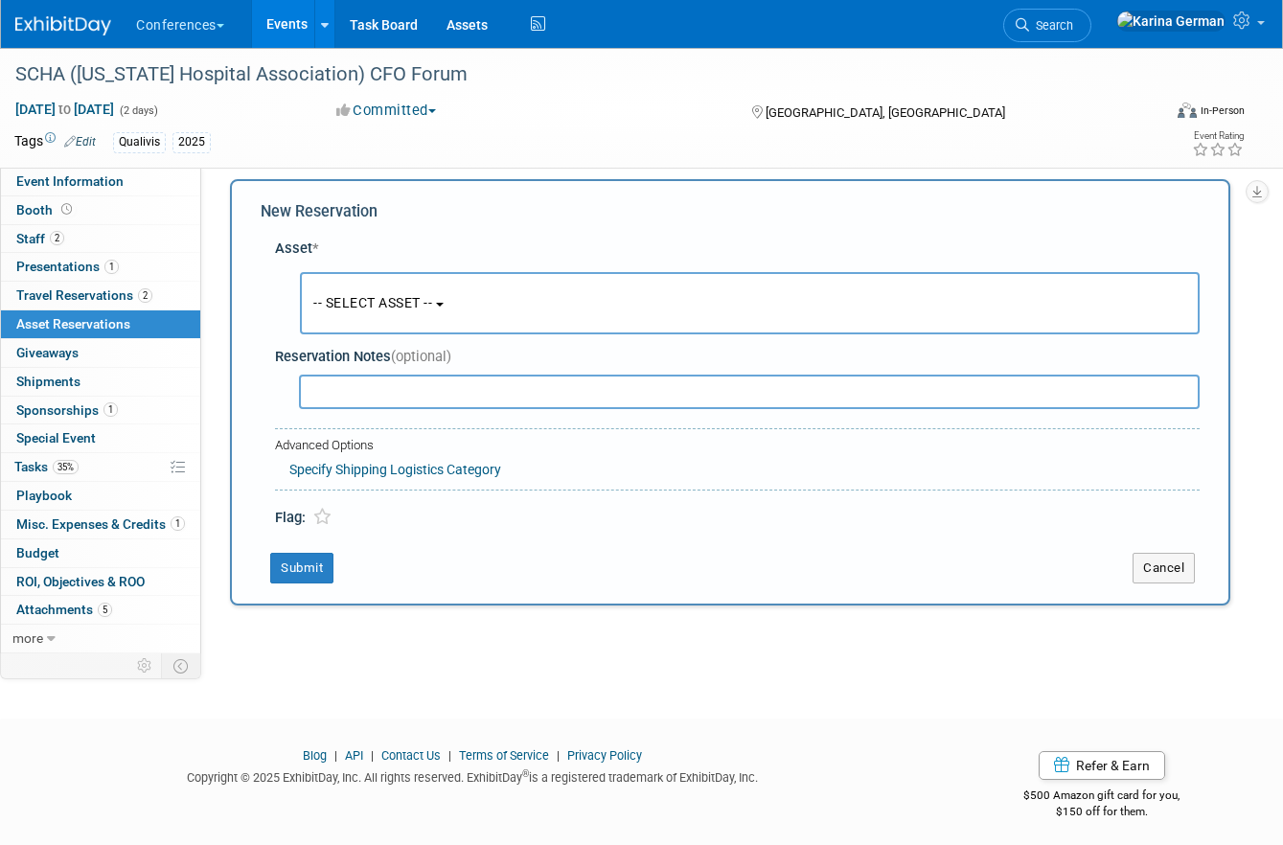
scroll to position [18, 0]
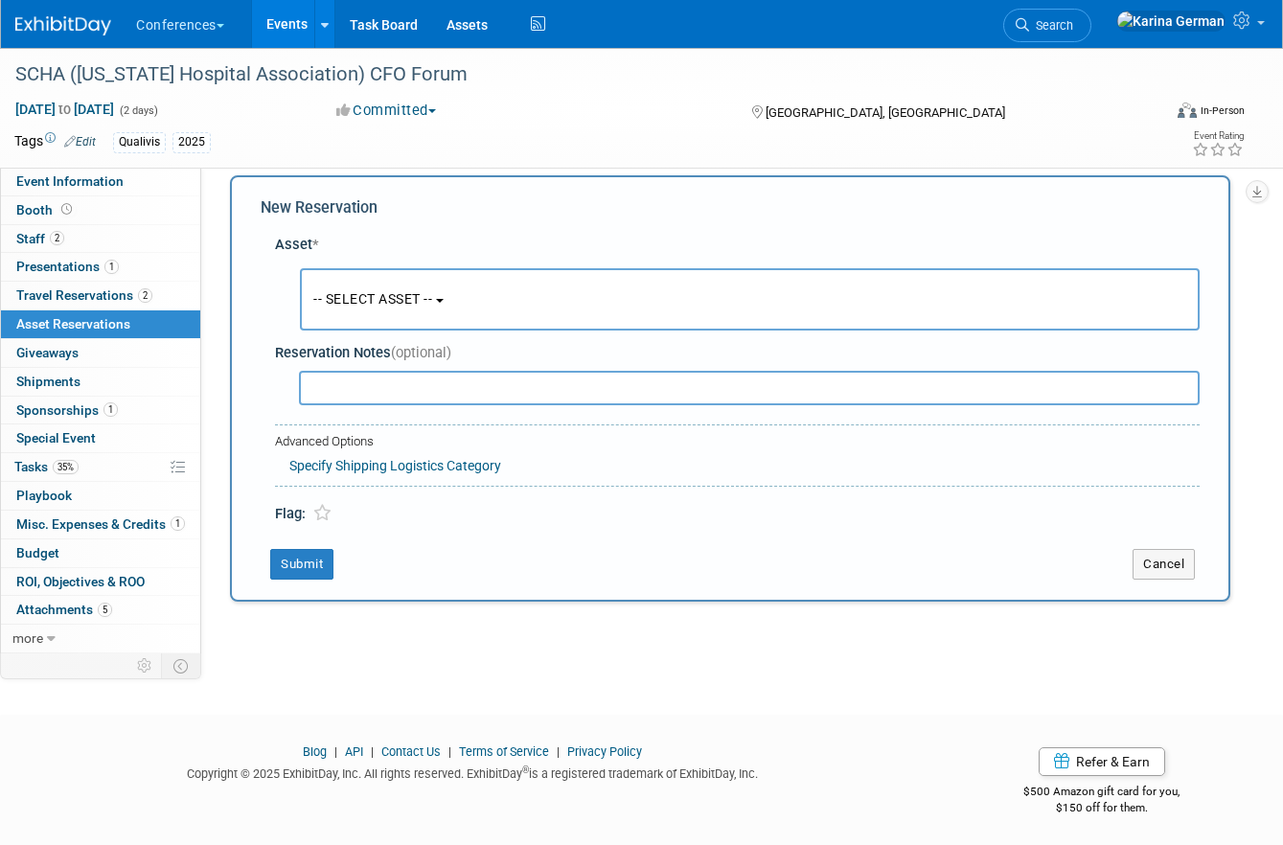
click at [382, 298] on span "-- SELECT ASSET --" at bounding box center [372, 298] width 119 height 15
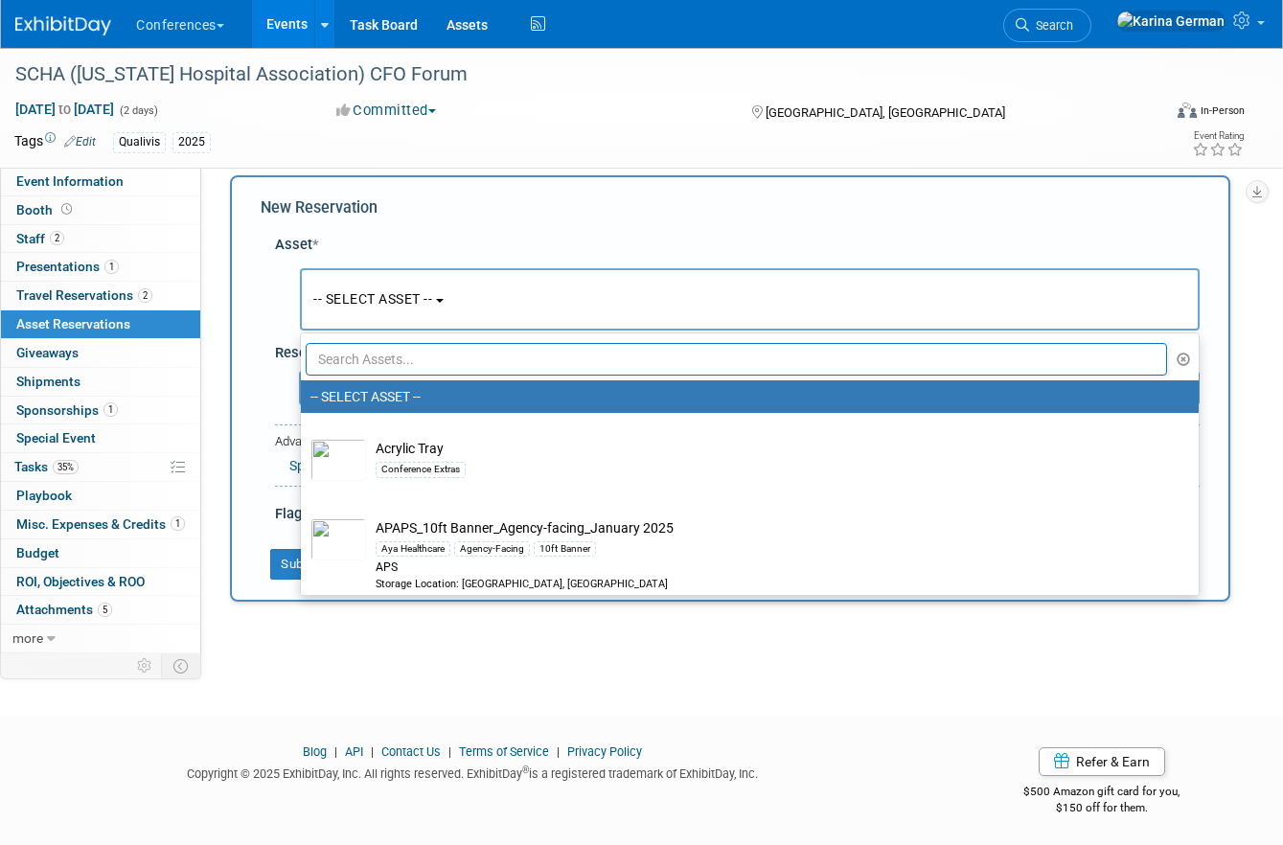
click at [412, 355] on input "text" at bounding box center [736, 359] width 861 height 33
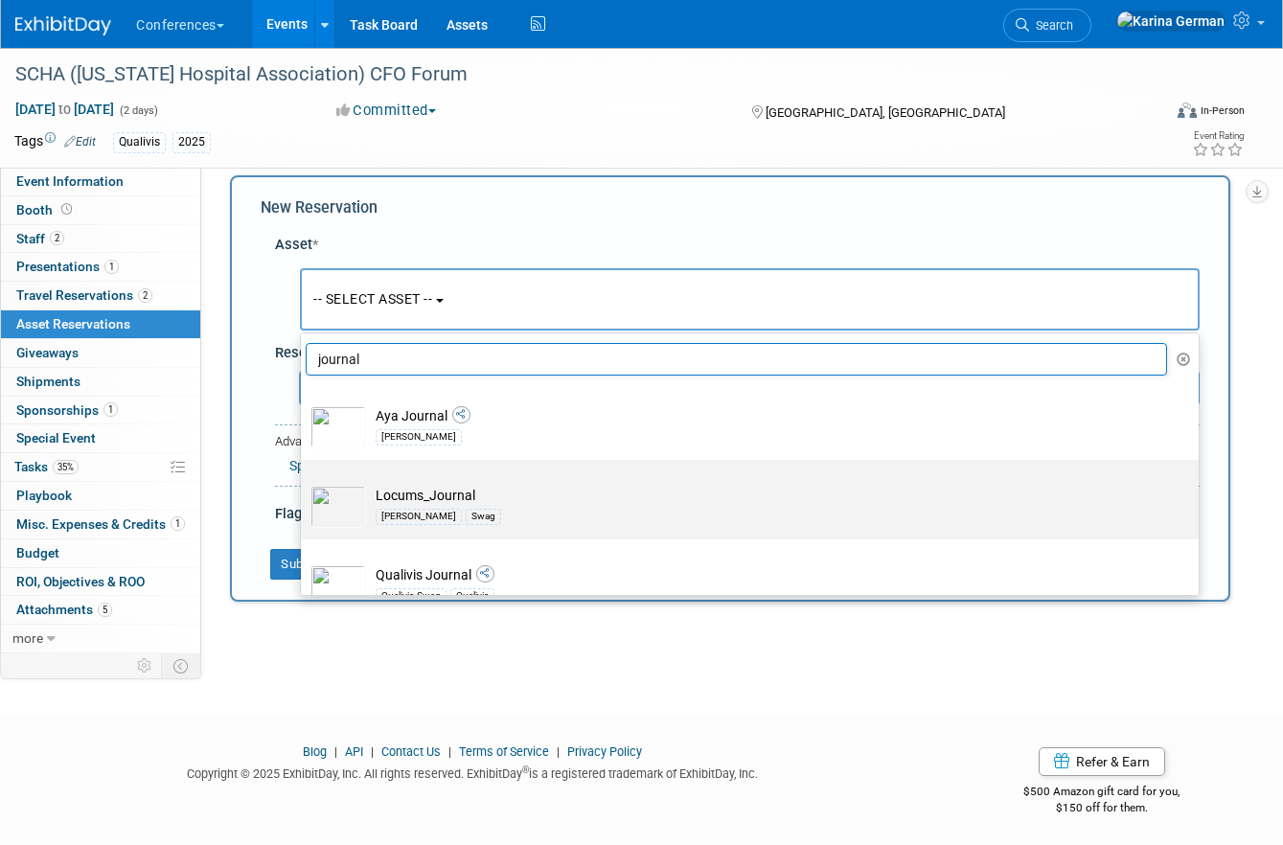
scroll to position [190, 0]
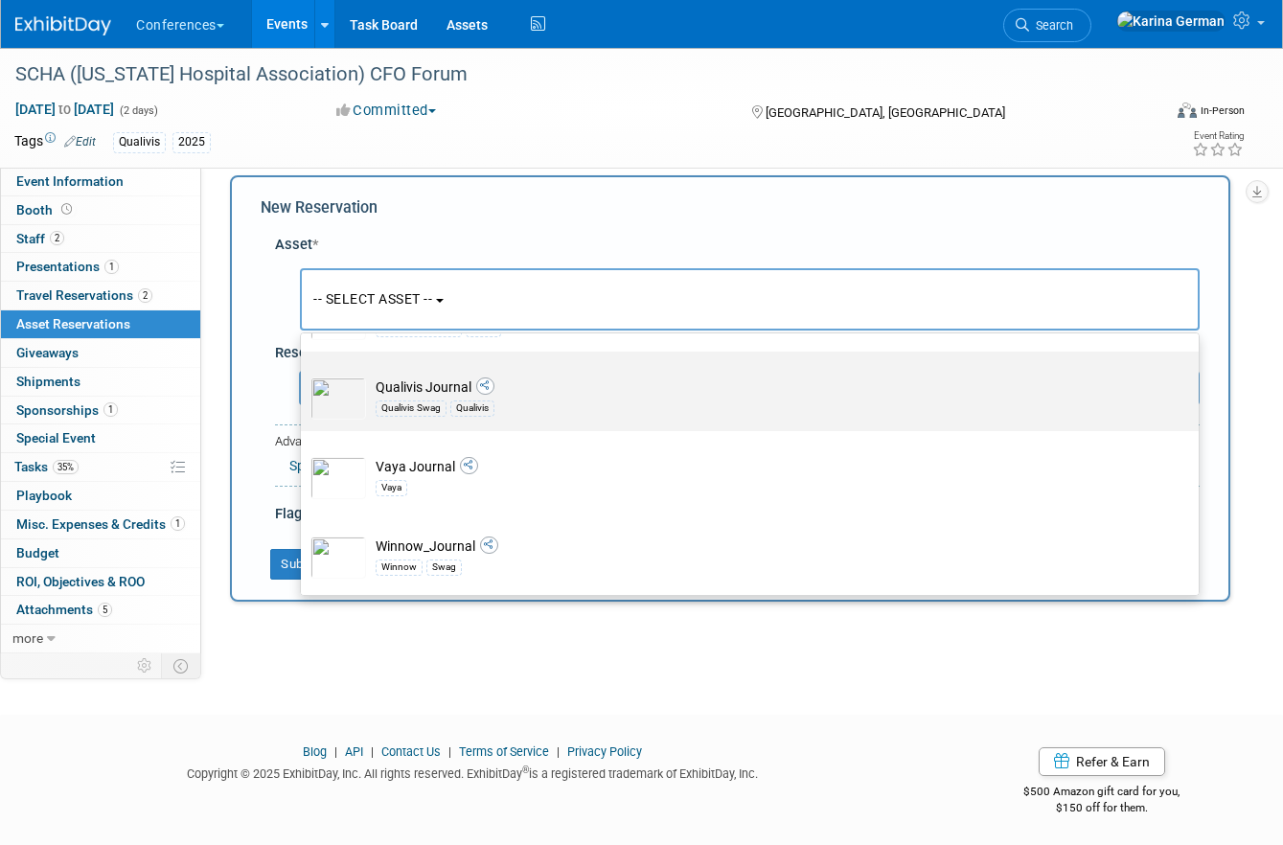
type input "journal"
click at [468, 416] on div "Qualivis Swag Qualivis" at bounding box center [768, 408] width 785 height 22
click at [304, 375] on input "Qualivis Journal Qualivis Swag Qualivis" at bounding box center [297, 368] width 12 height 12
select select "10710868"
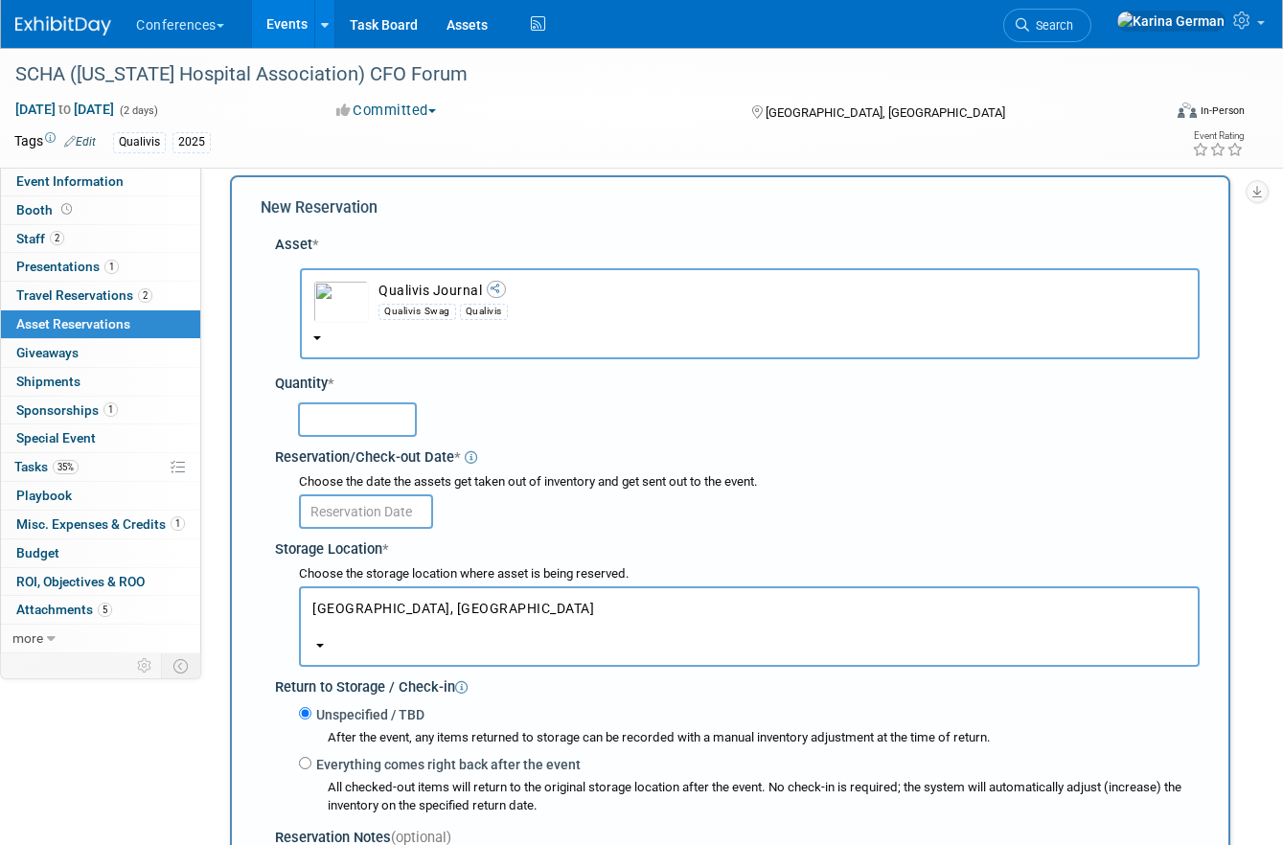
click at [346, 431] on input "text" at bounding box center [357, 419] width 119 height 34
type input "50"
click at [363, 514] on input "text" at bounding box center [366, 511] width 134 height 34
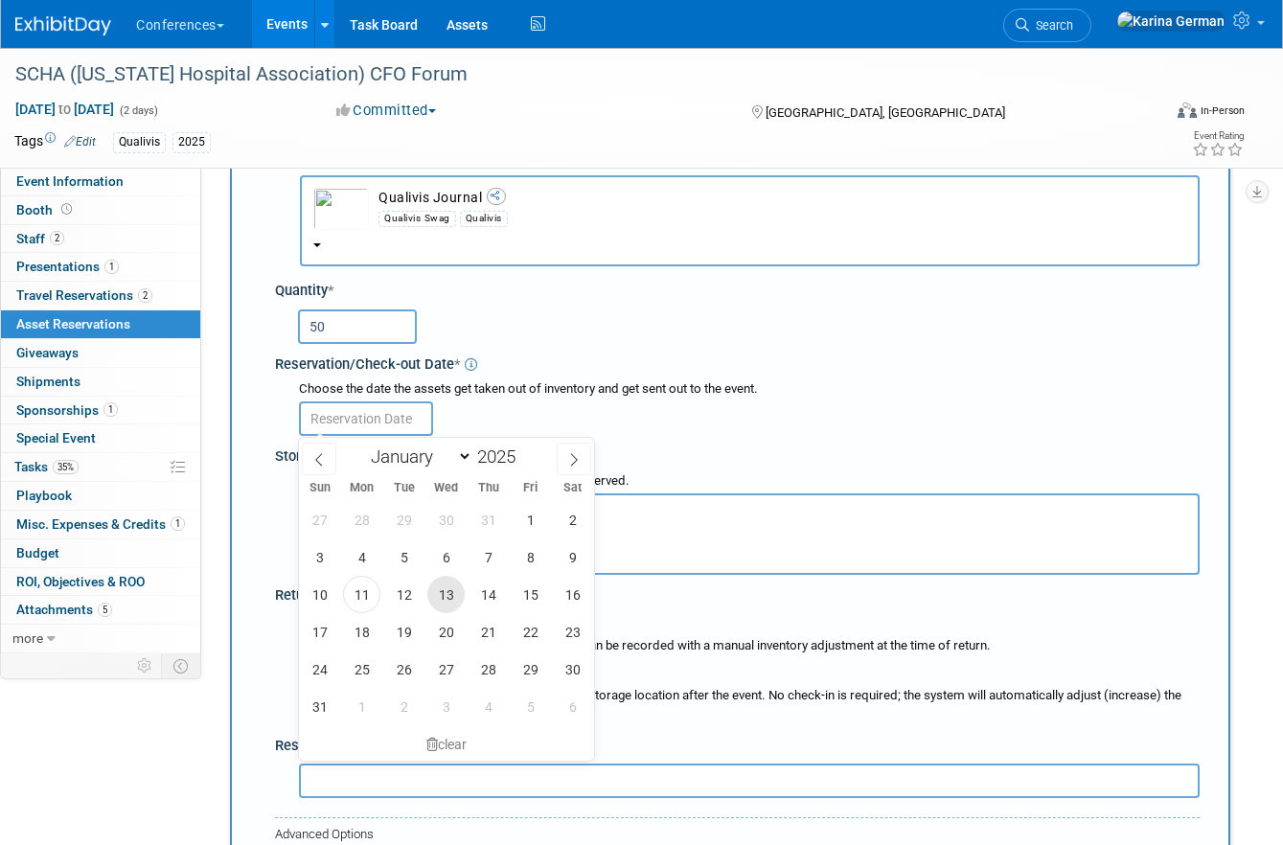
scroll to position [119, 0]
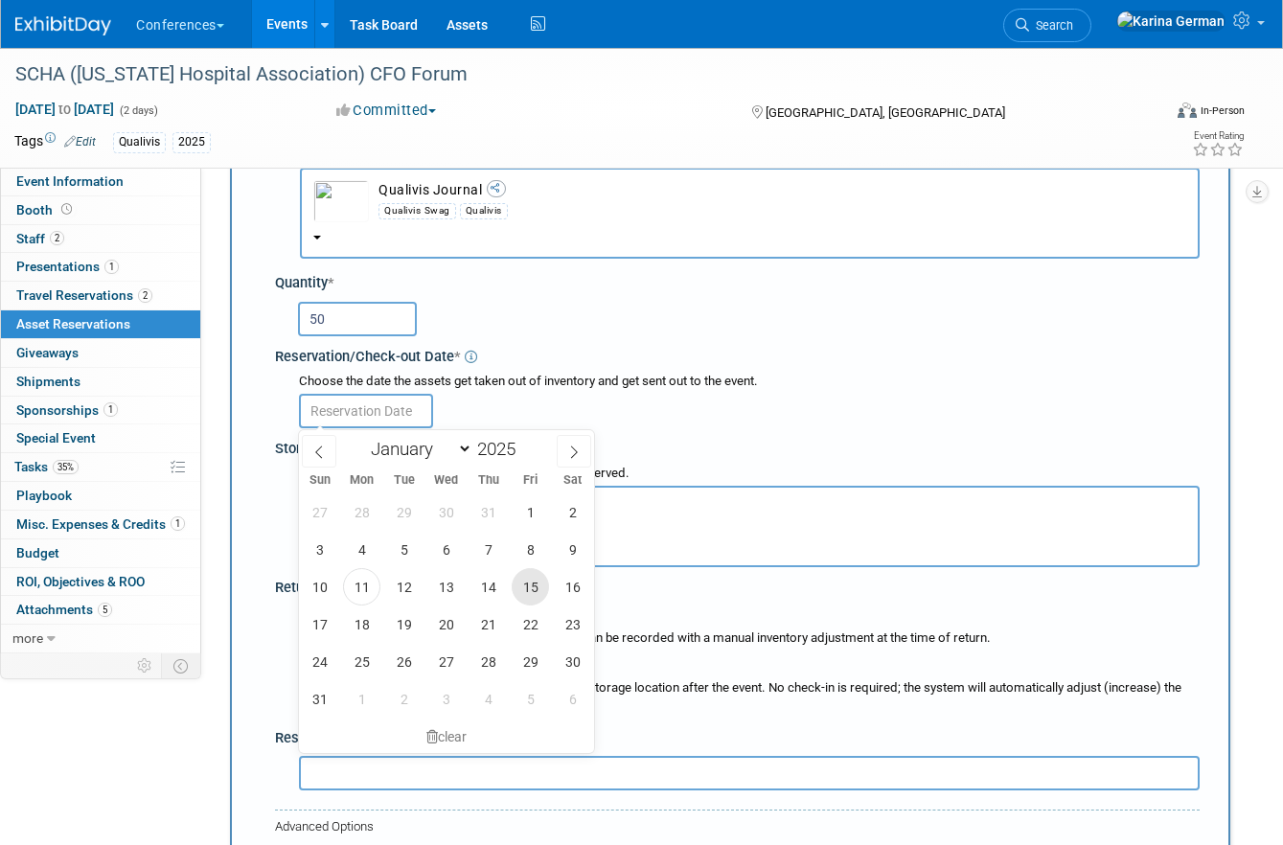
click at [537, 587] on span "15" at bounding box center [530, 586] width 37 height 37
type input "Aug 15, 2025"
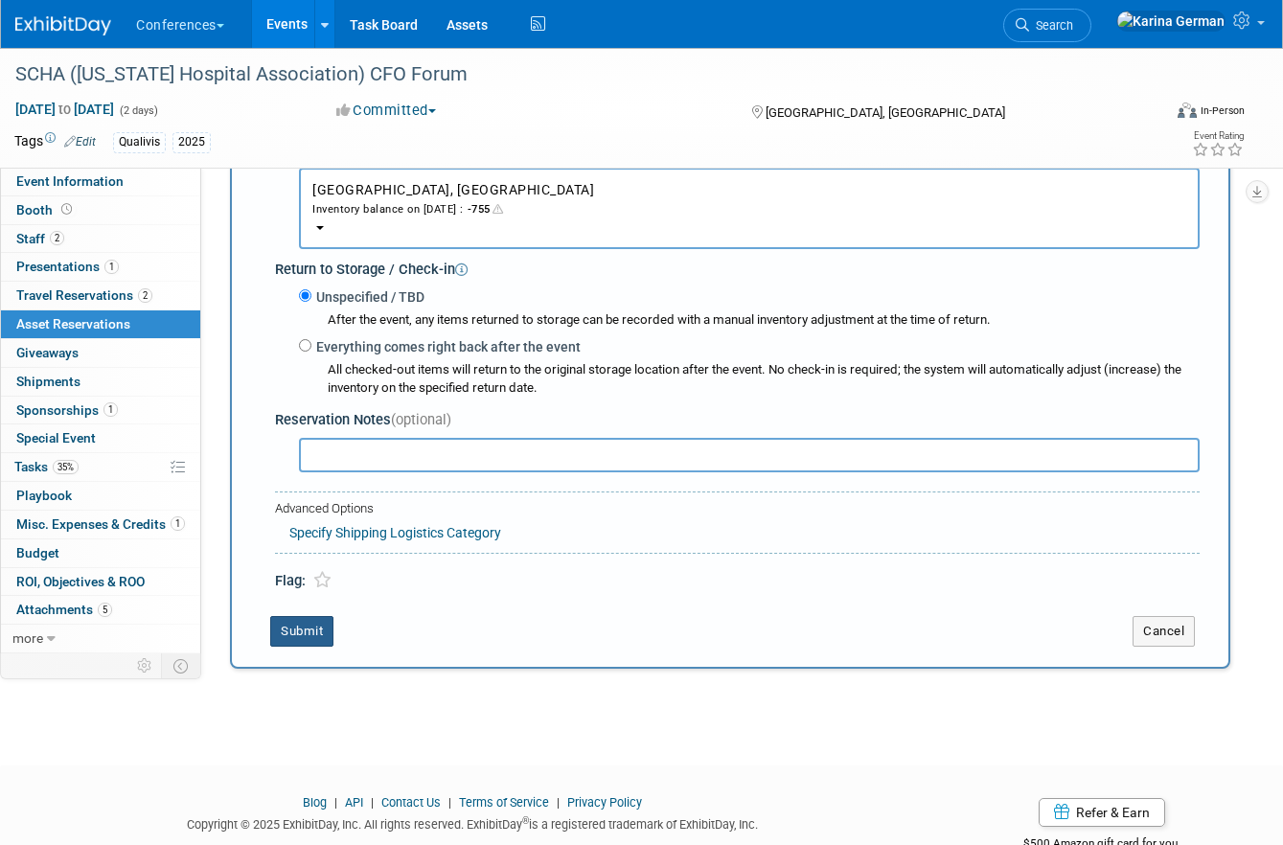
click at [303, 629] on button "Submit" at bounding box center [301, 631] width 63 height 31
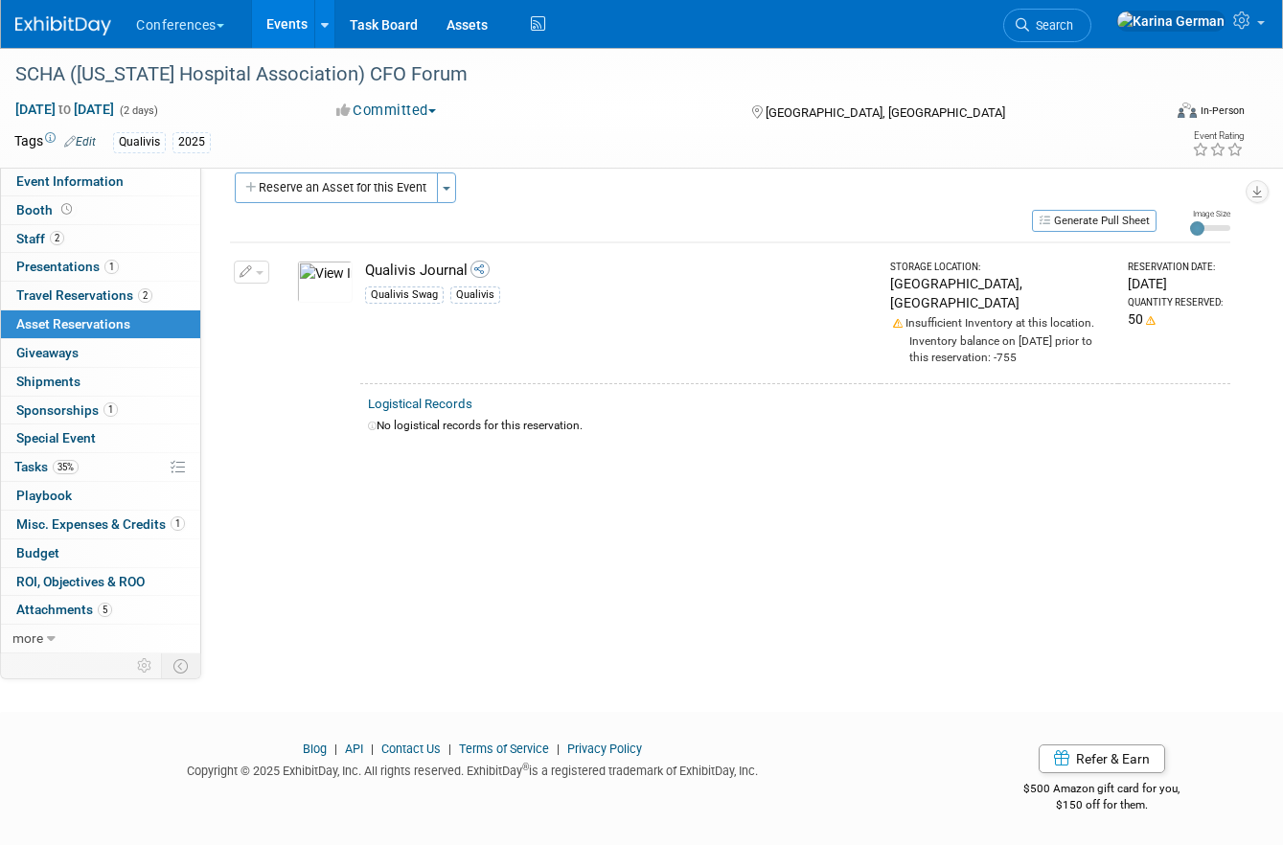
scroll to position [0, 0]
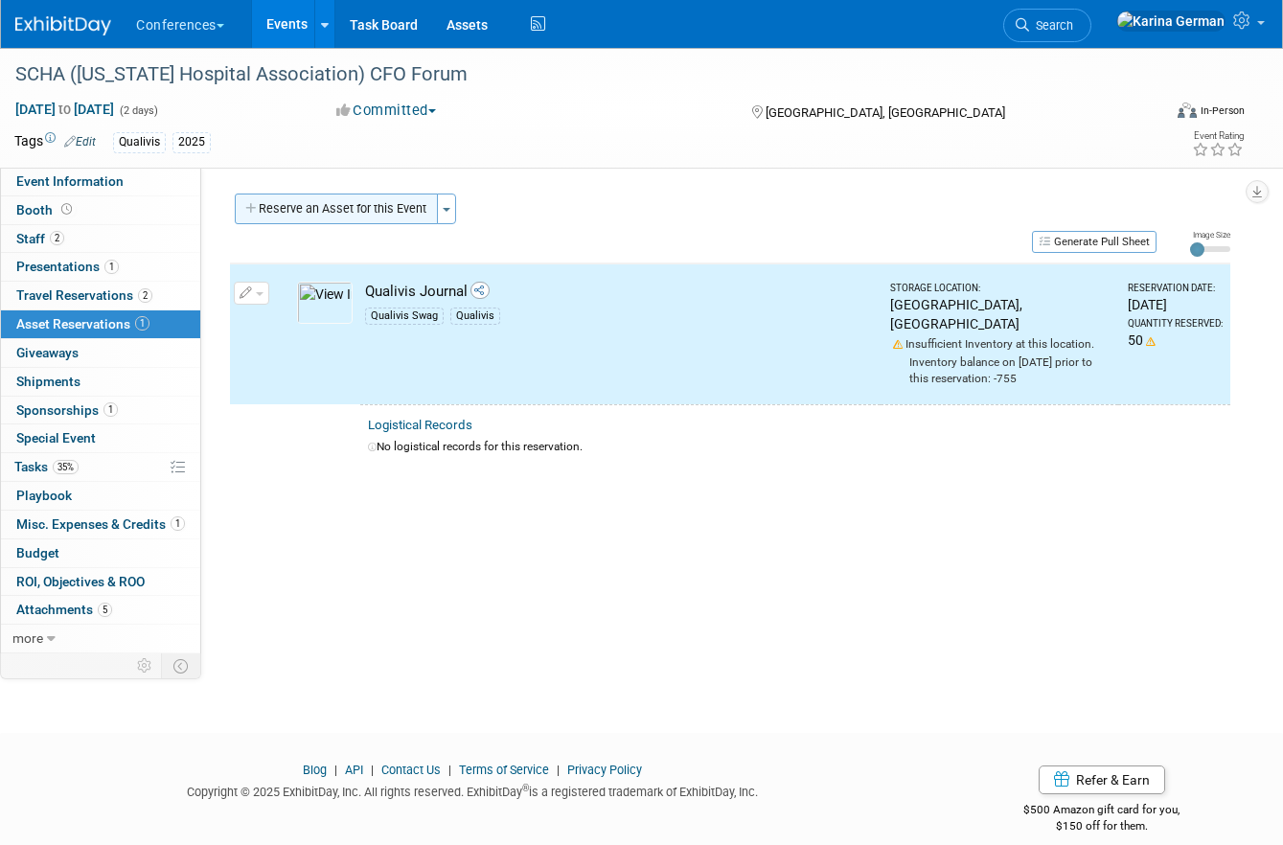
click at [376, 194] on button "Reserve an Asset for this Event" at bounding box center [336, 209] width 203 height 31
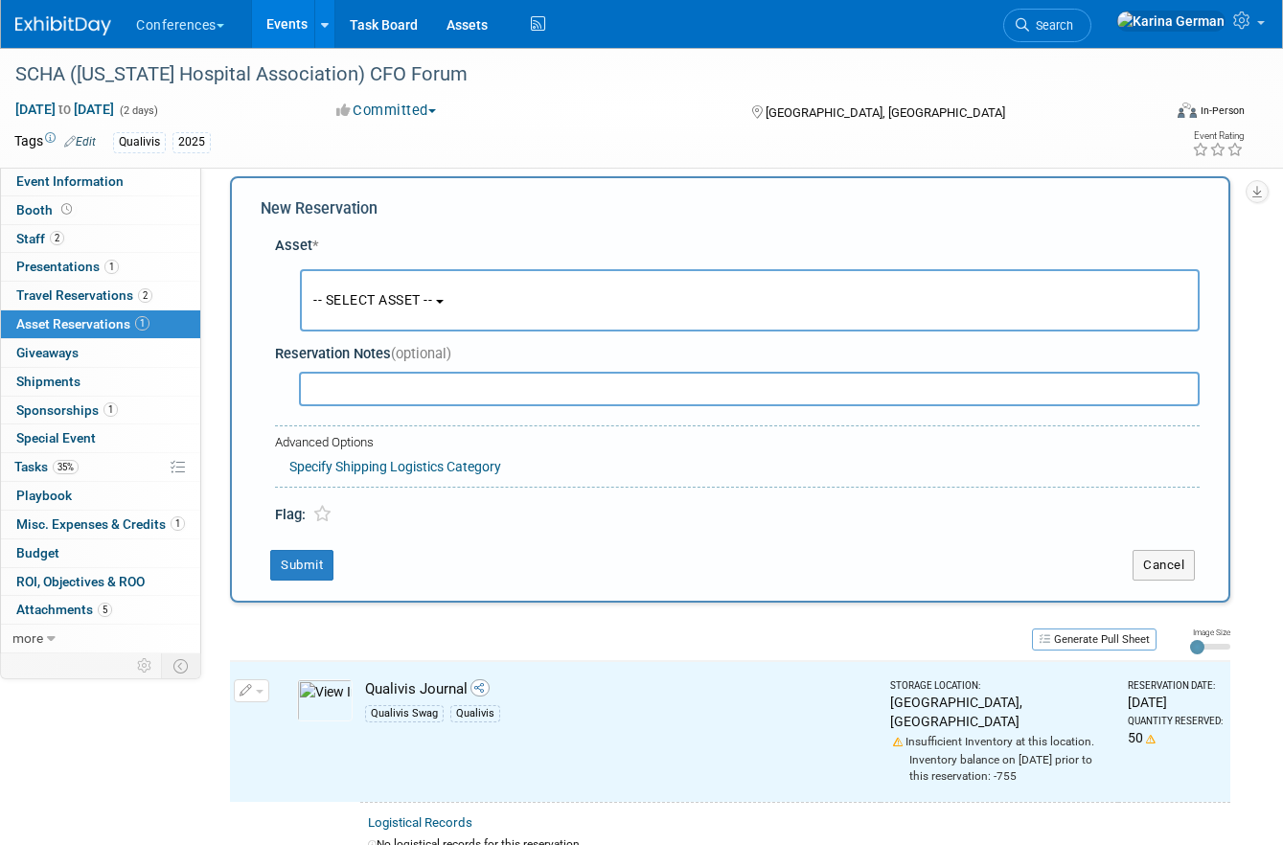
scroll to position [18, 0]
click at [410, 288] on button "-- SELECT ASSET --" at bounding box center [750, 299] width 900 height 62
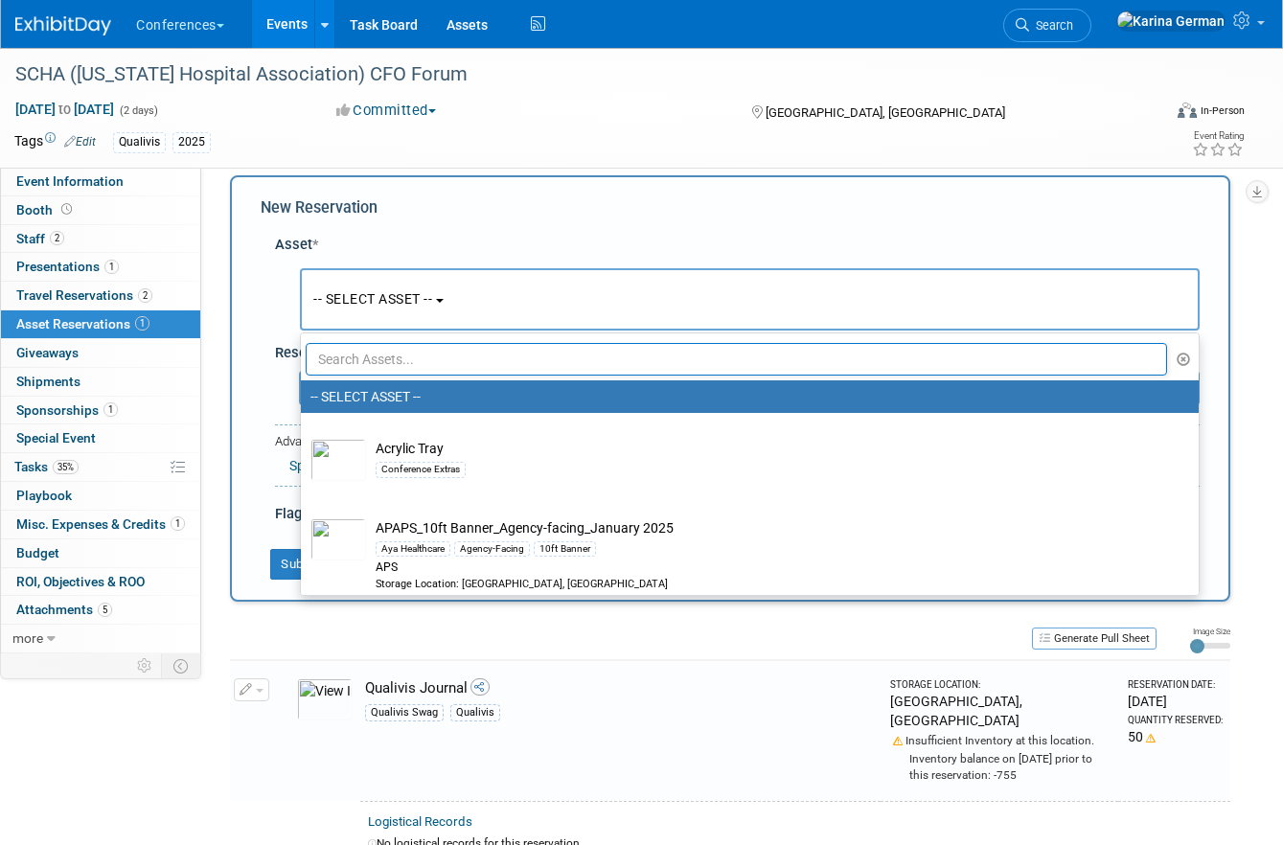
click at [409, 375] on input "text" at bounding box center [736, 359] width 861 height 33
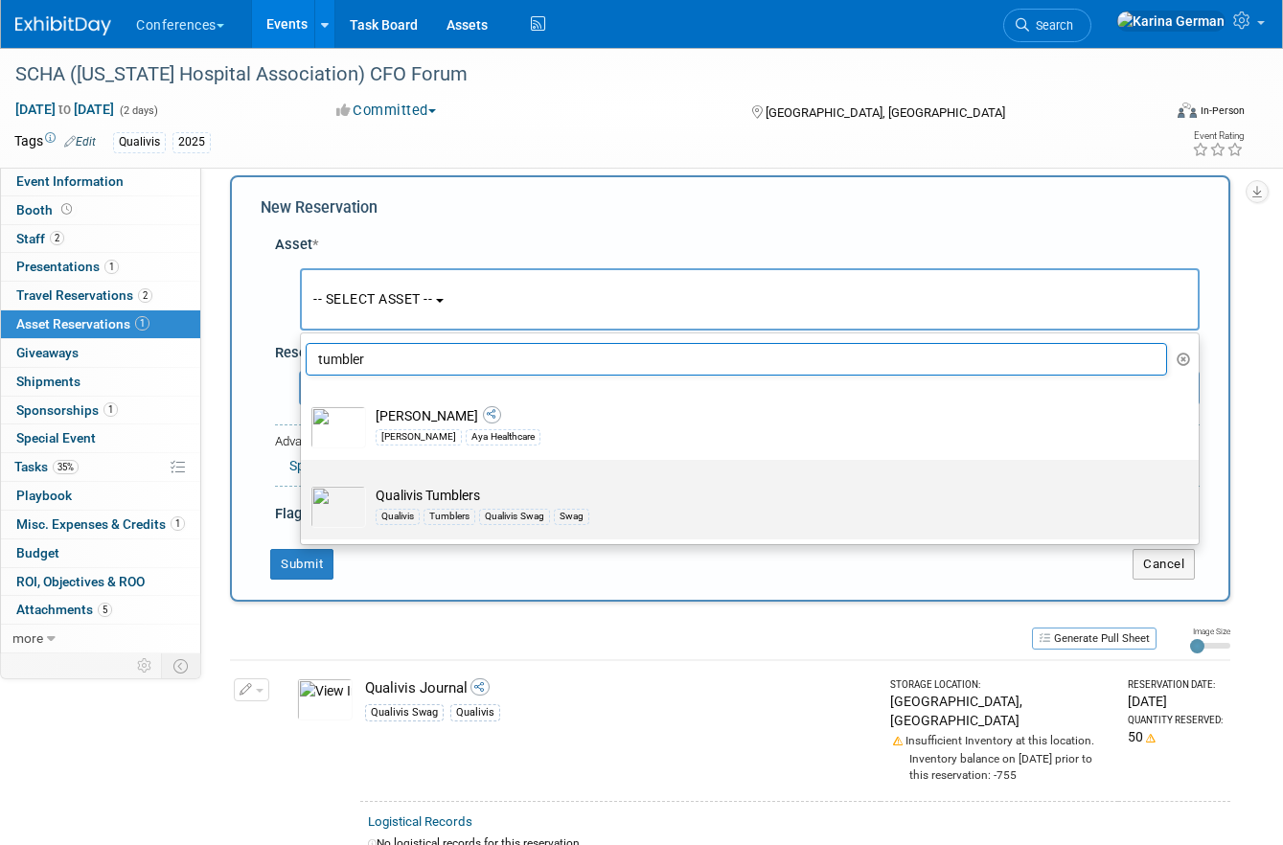
type input "tumbler"
click at [471, 467] on label "Qualivis Tumblers Qualivis Tumblers Qualivis Swag Swag" at bounding box center [744, 500] width 869 height 72
click at [304, 470] on input "Qualivis Tumblers Qualivis Tumblers Qualivis Swag Swag" at bounding box center [297, 476] width 12 height 12
select select "10723819"
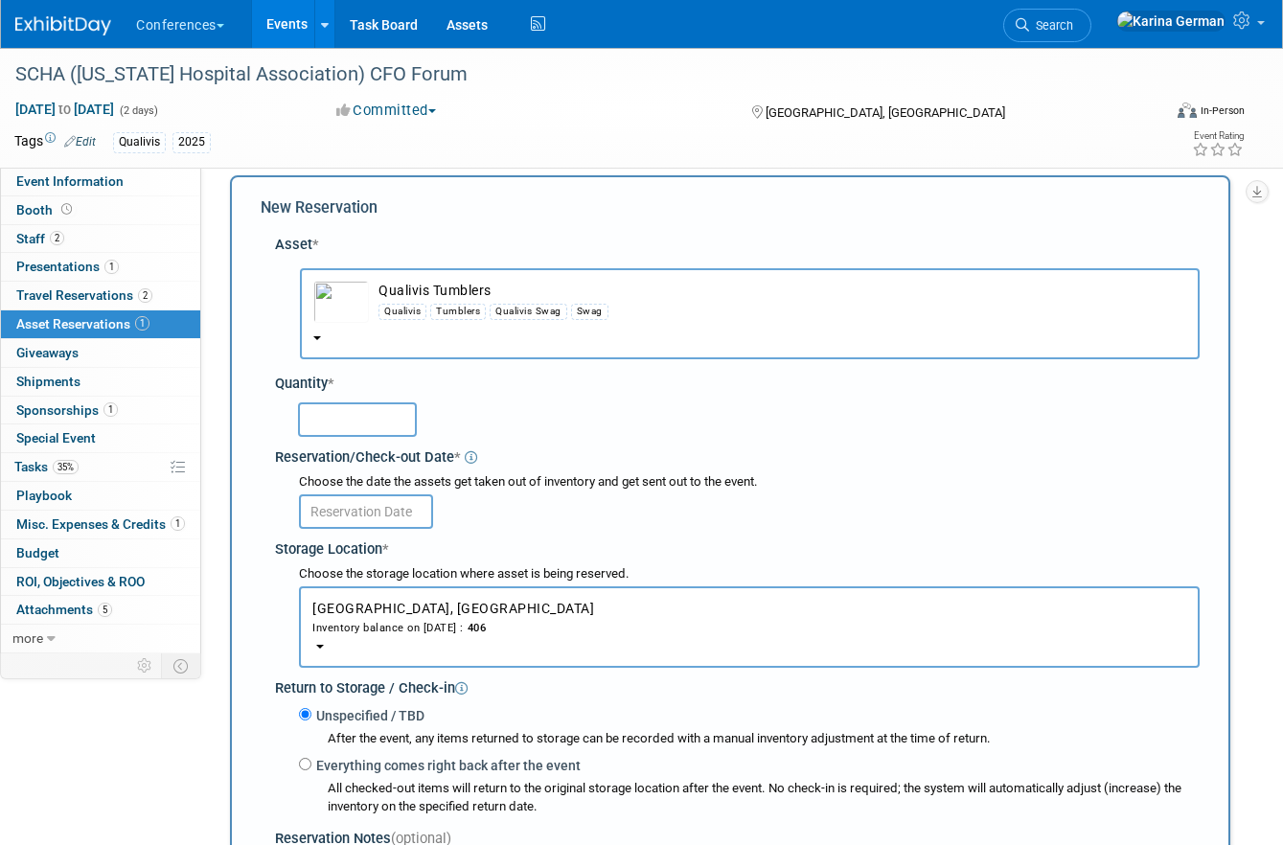
click at [351, 435] on input "text" at bounding box center [357, 419] width 119 height 34
type input "50"
click at [360, 510] on input "text" at bounding box center [366, 511] width 134 height 34
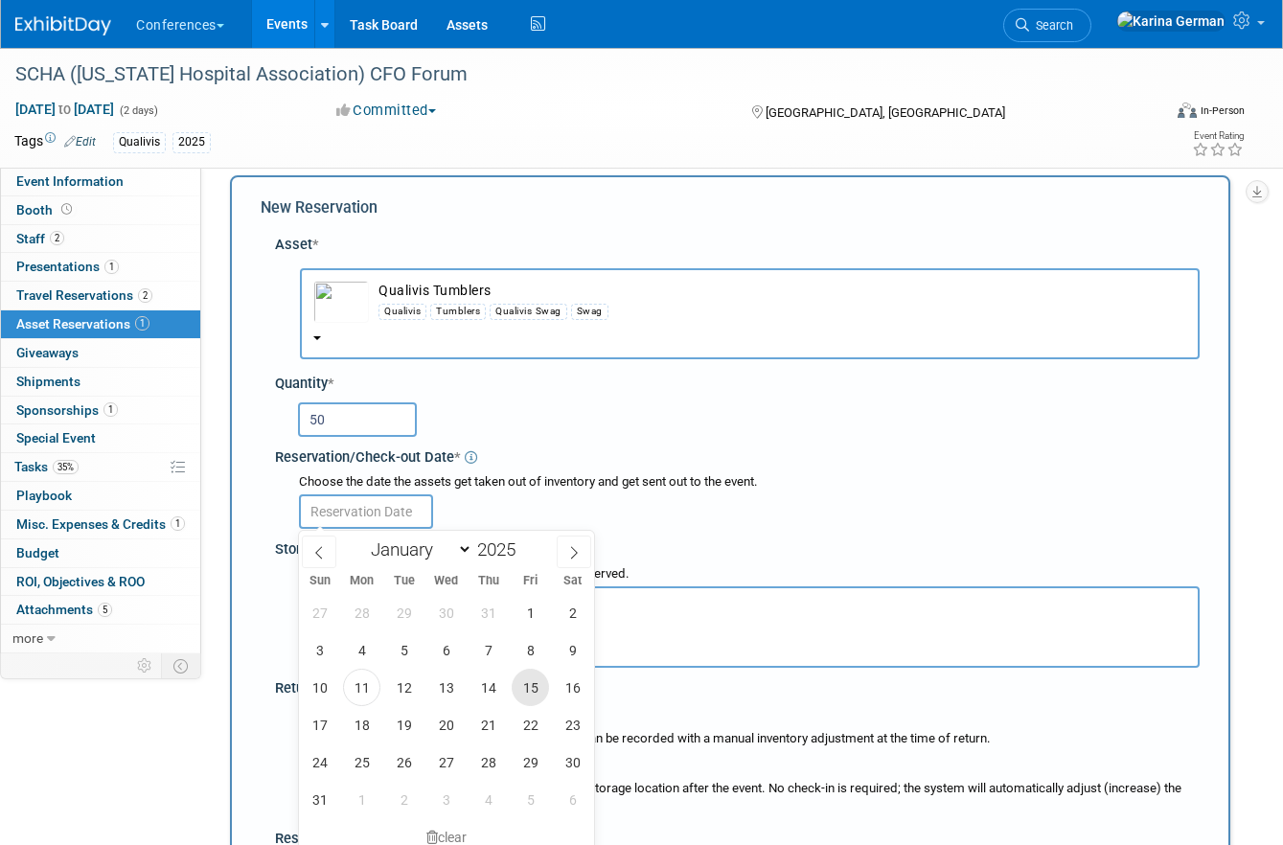
click at [521, 691] on span "15" at bounding box center [530, 687] width 37 height 37
type input "Aug 15, 2025"
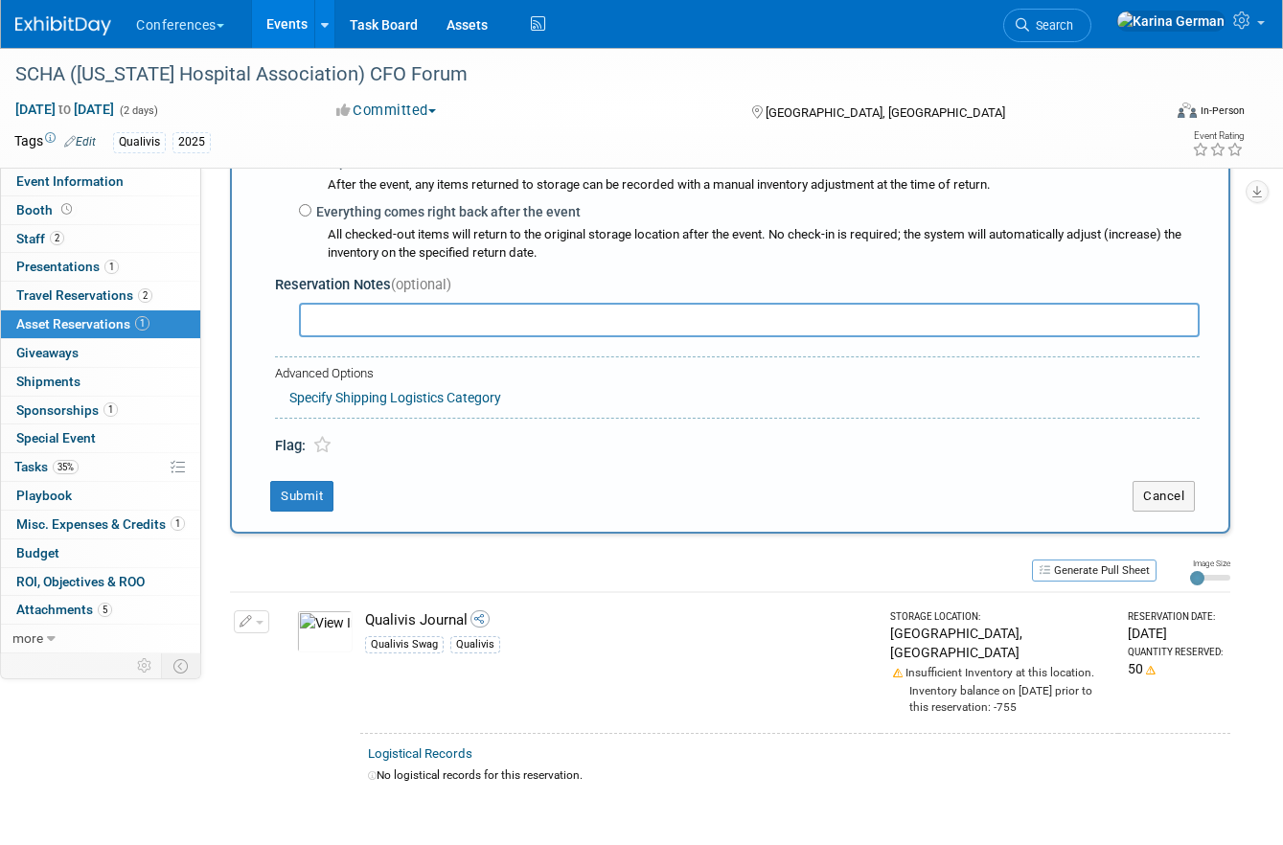
scroll to position [593, 0]
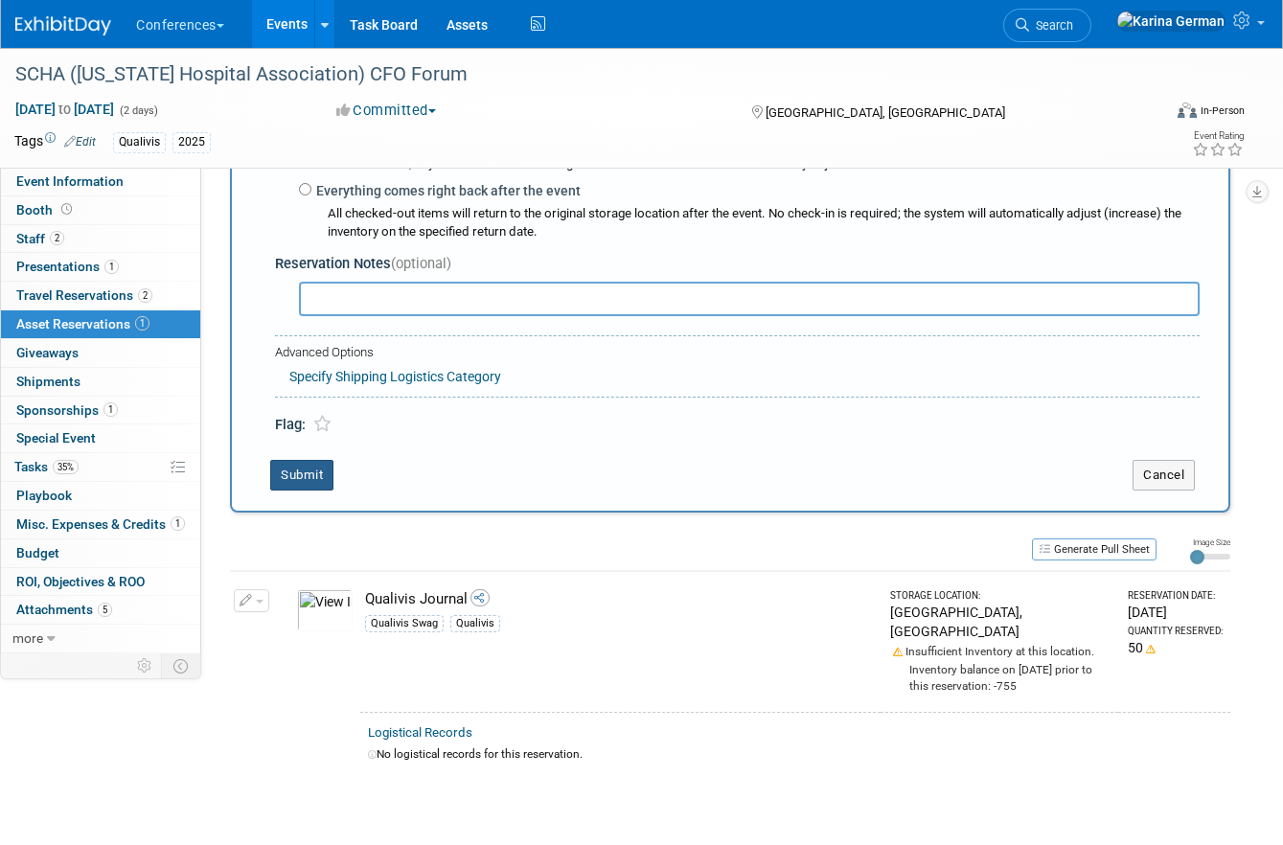
click at [325, 474] on button "Submit" at bounding box center [301, 475] width 63 height 31
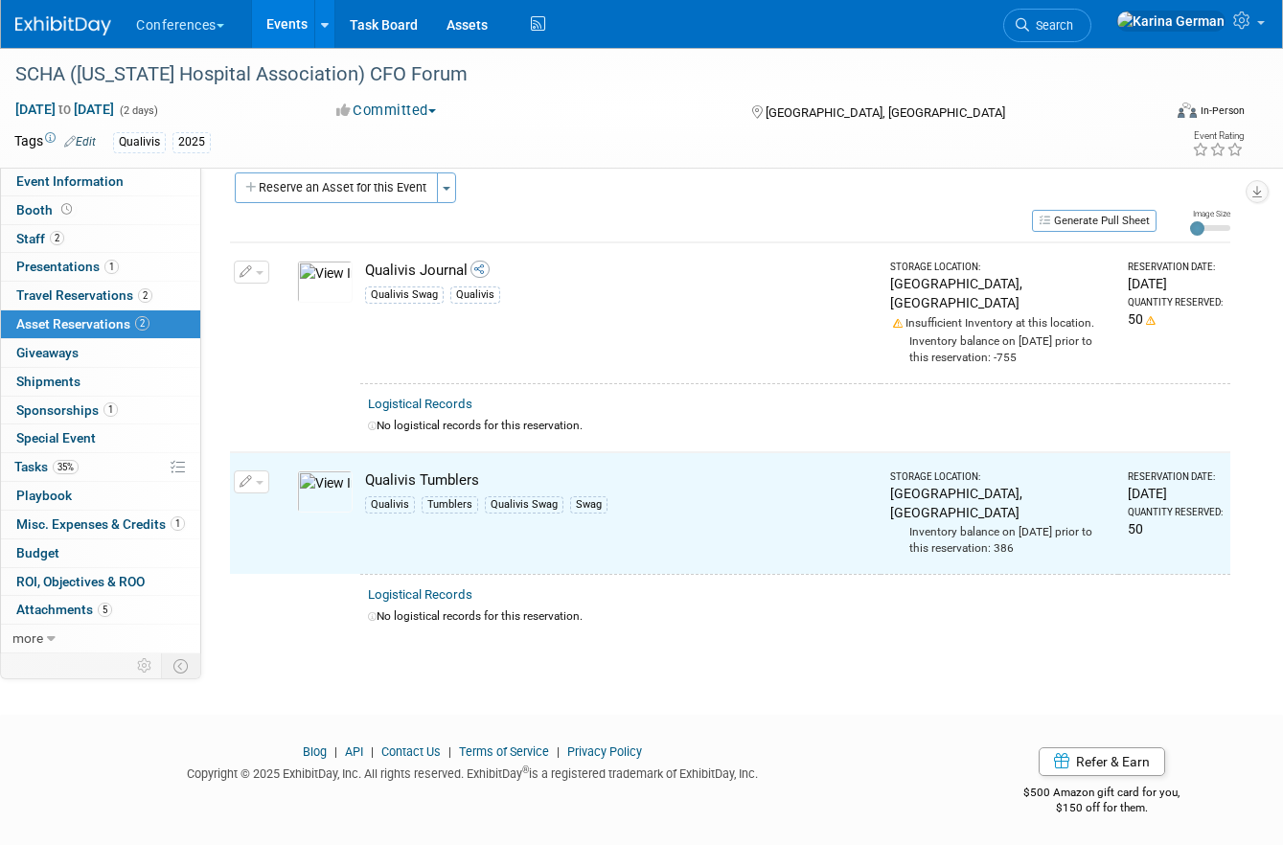
scroll to position [0, 0]
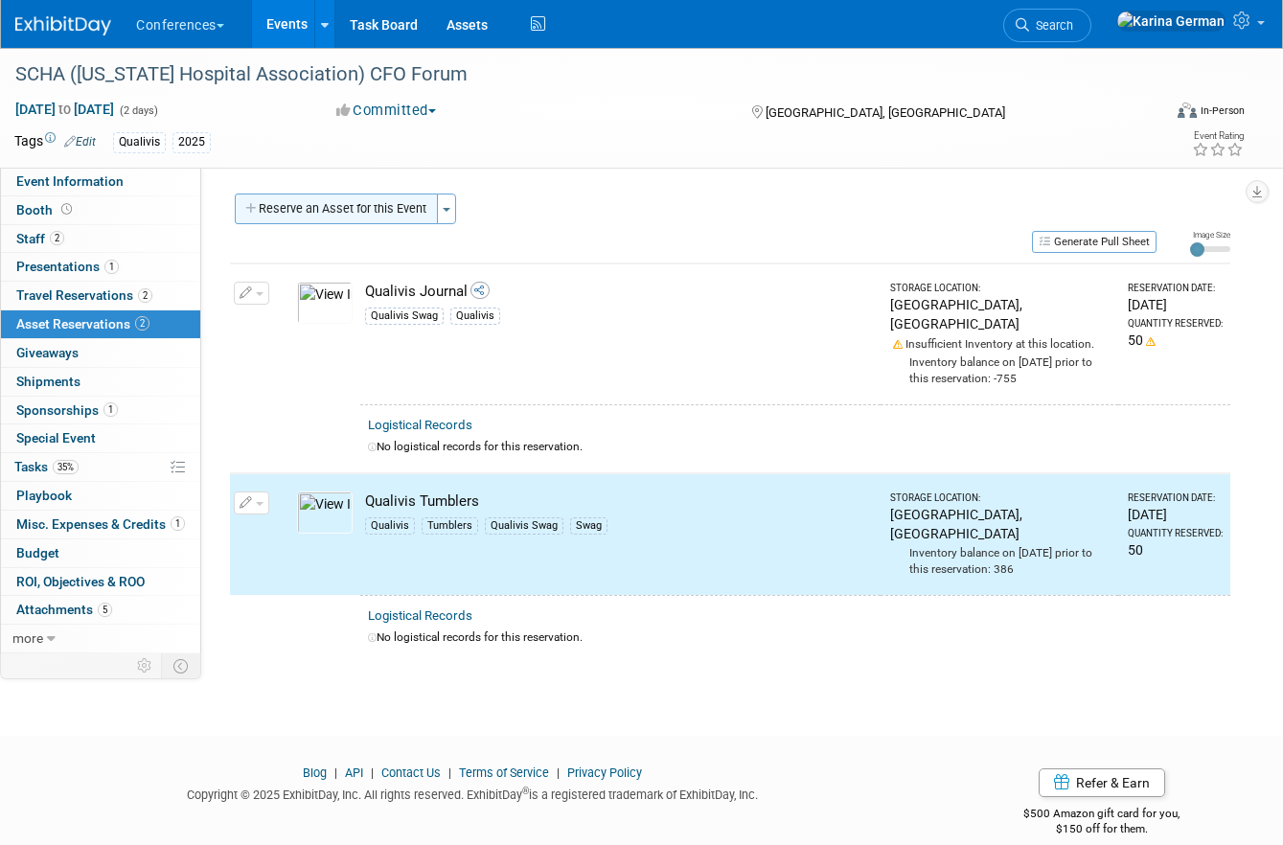
click at [373, 210] on button "Reserve an Asset for this Event" at bounding box center [336, 209] width 203 height 31
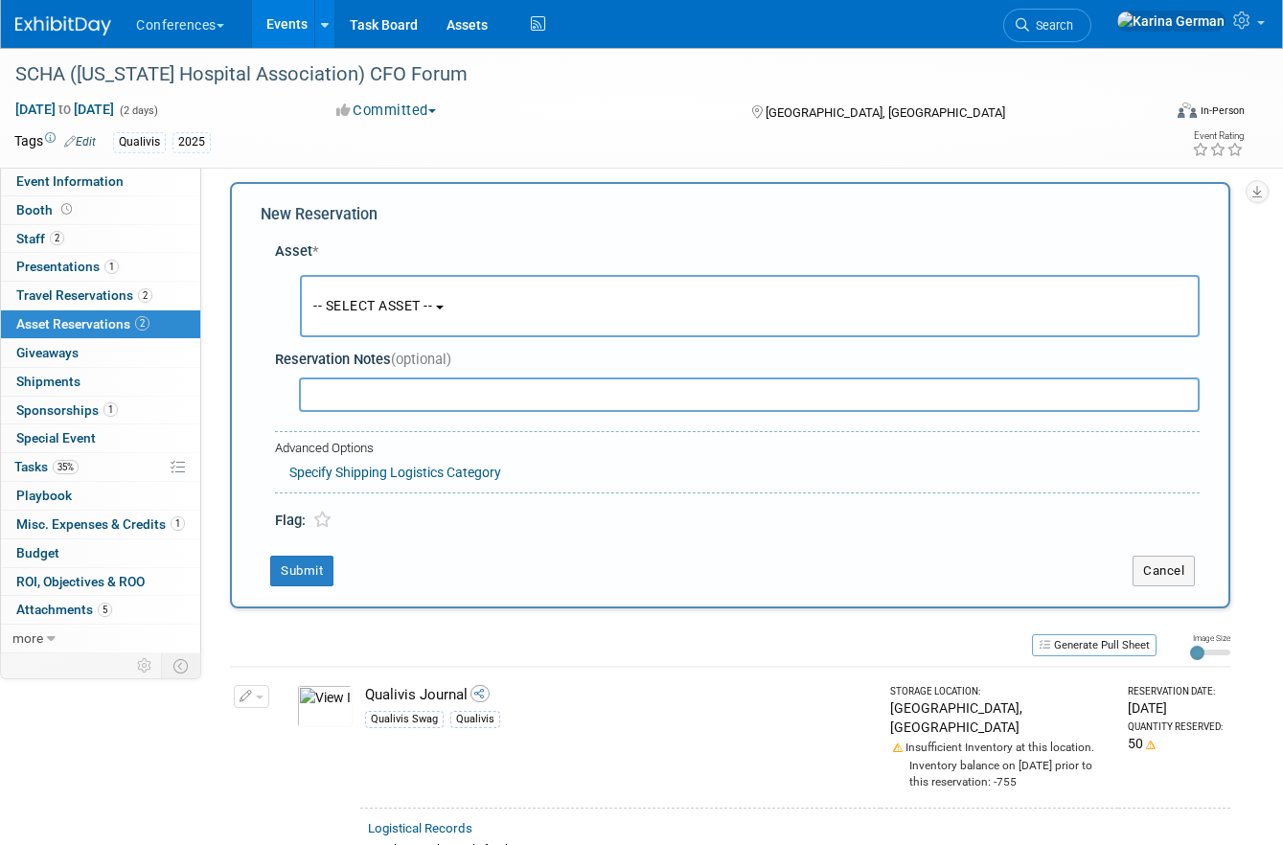
scroll to position [18, 0]
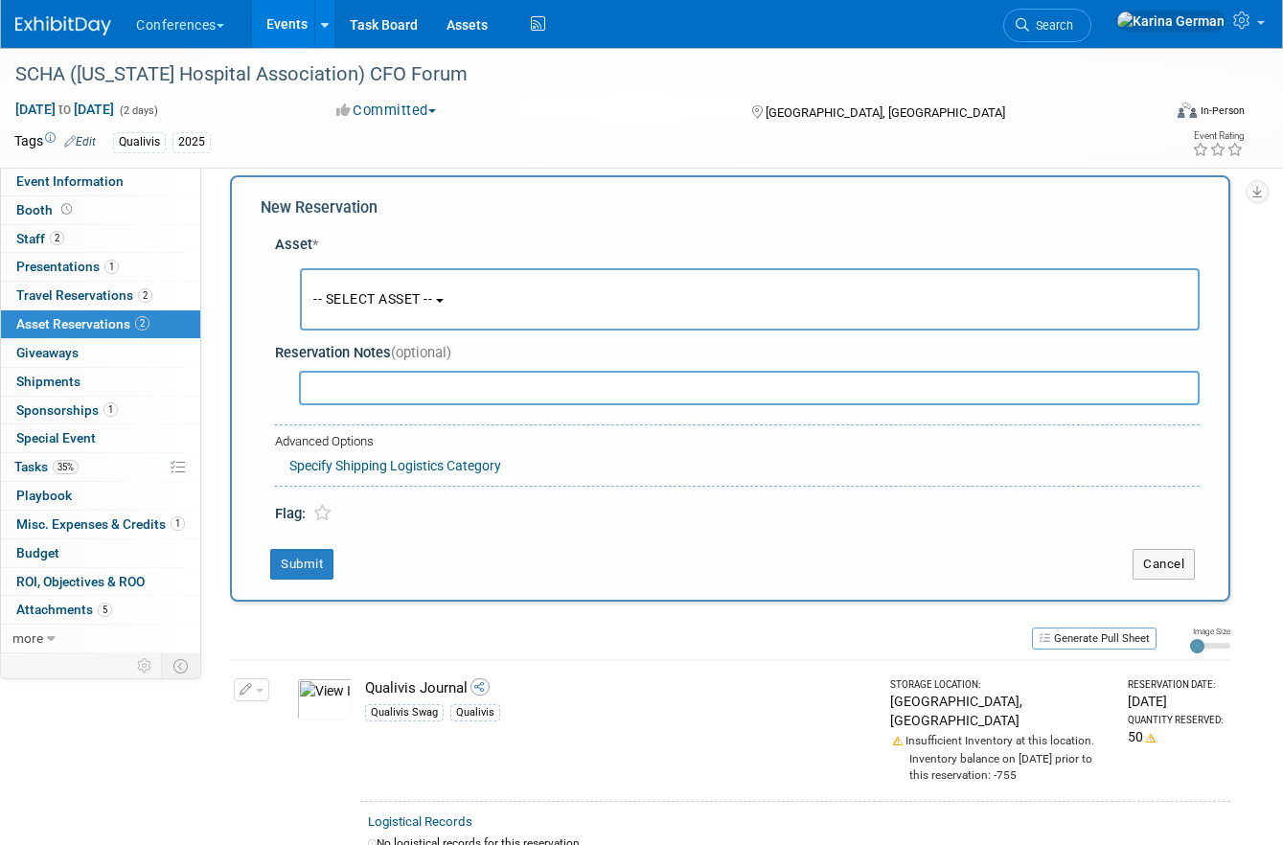
click at [384, 285] on button "-- SELECT ASSET --" at bounding box center [750, 299] width 900 height 62
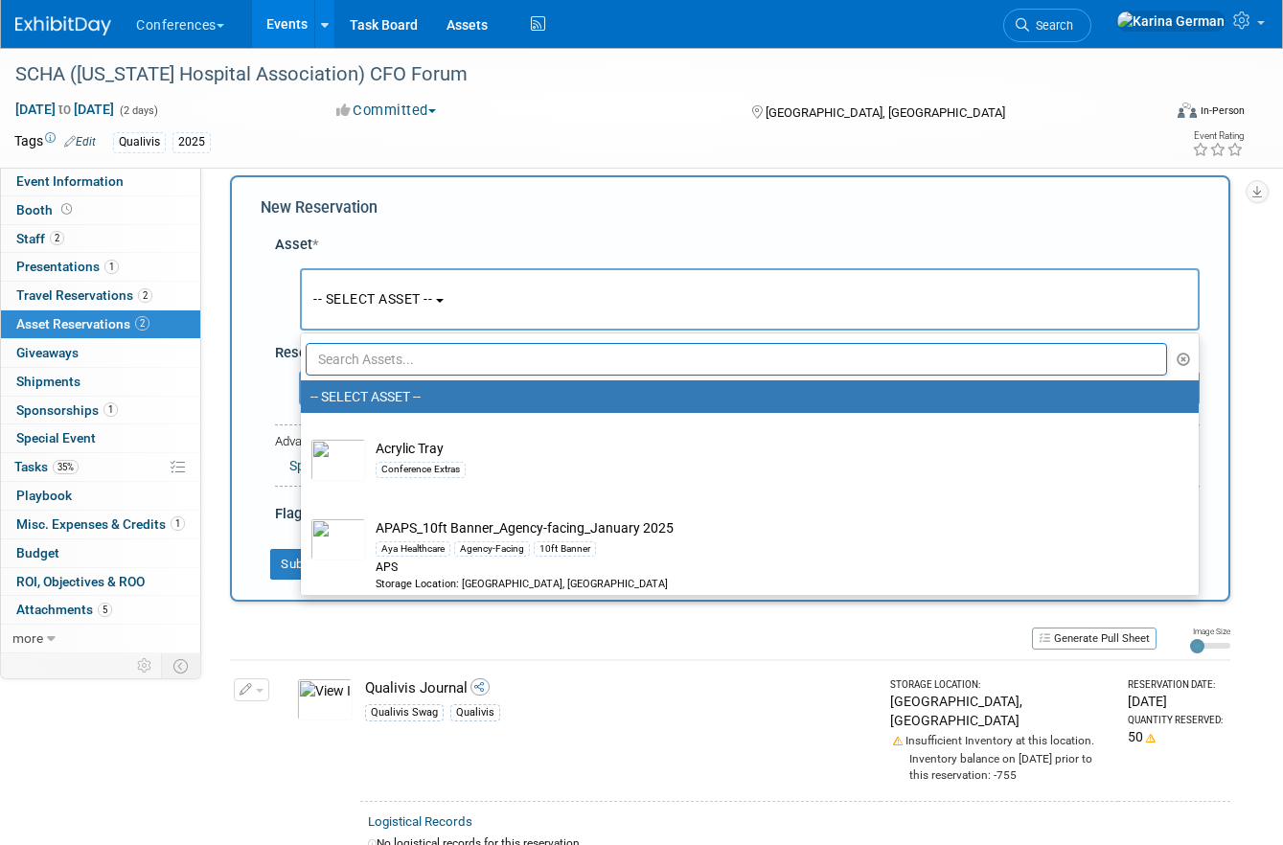
click at [395, 354] on input "text" at bounding box center [736, 359] width 861 height 33
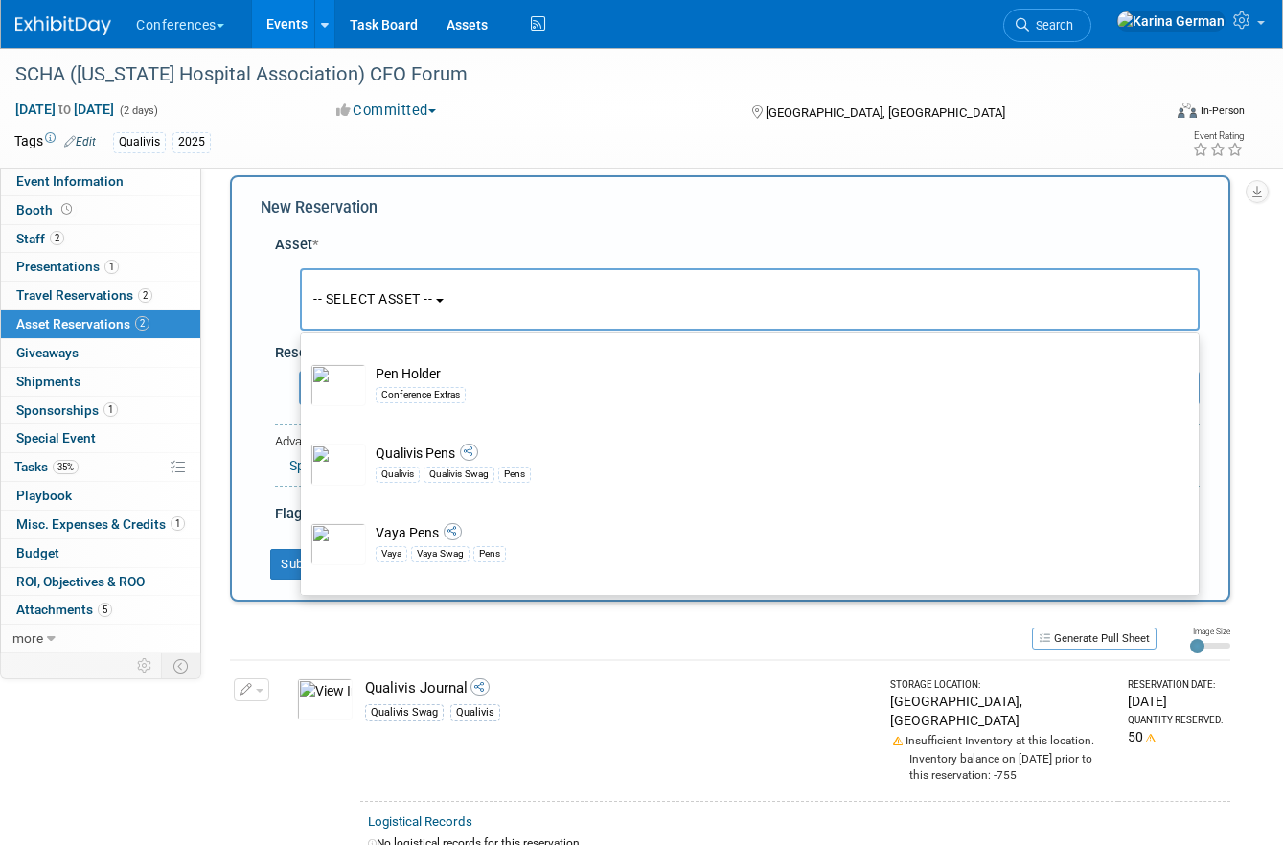
scroll to position [613, 0]
type input "pen"
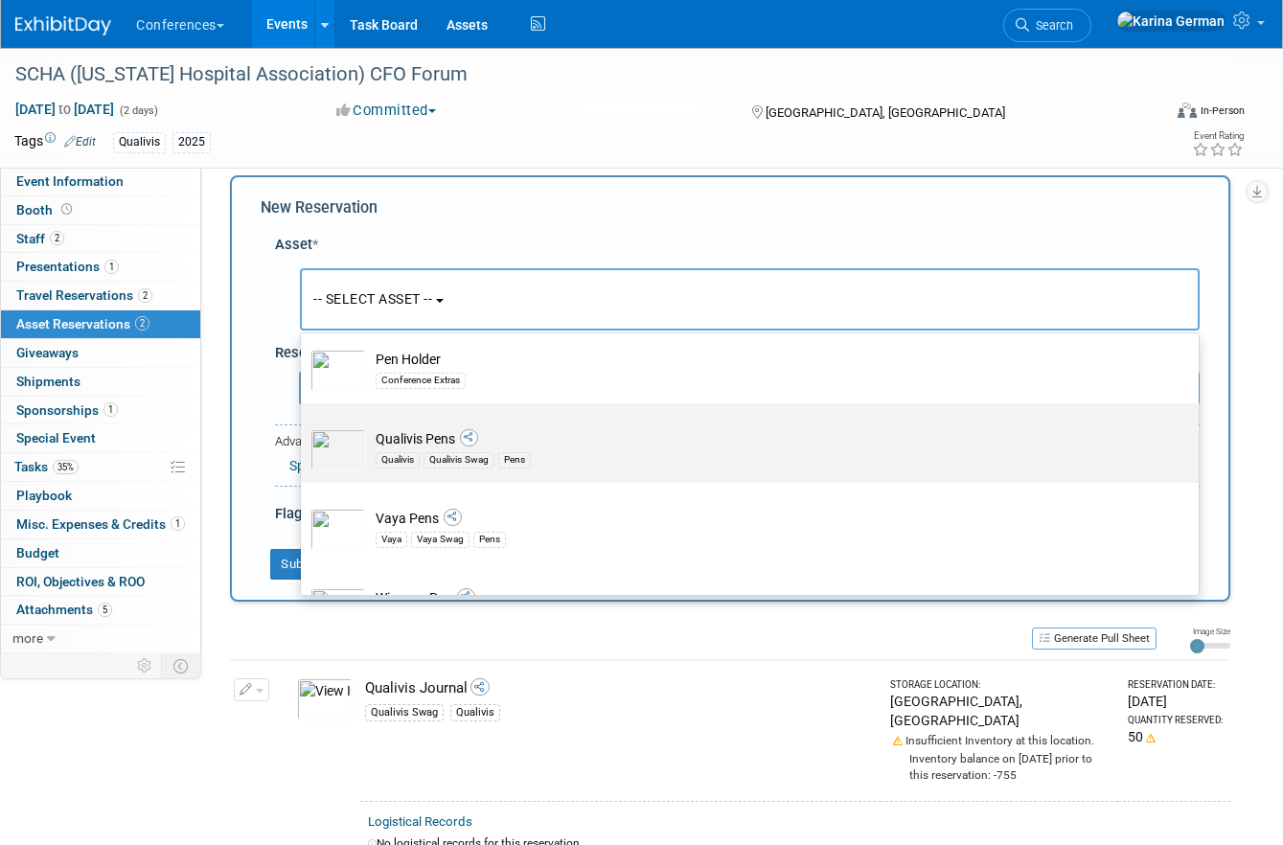
click at [458, 430] on label "Qualivis Pens Qualivis Qualivis Swag Pens" at bounding box center [744, 443] width 869 height 72
click at [304, 426] on input "Qualivis Pens Qualivis Qualivis Swag Pens" at bounding box center [297, 420] width 12 height 12
select select "10713525"
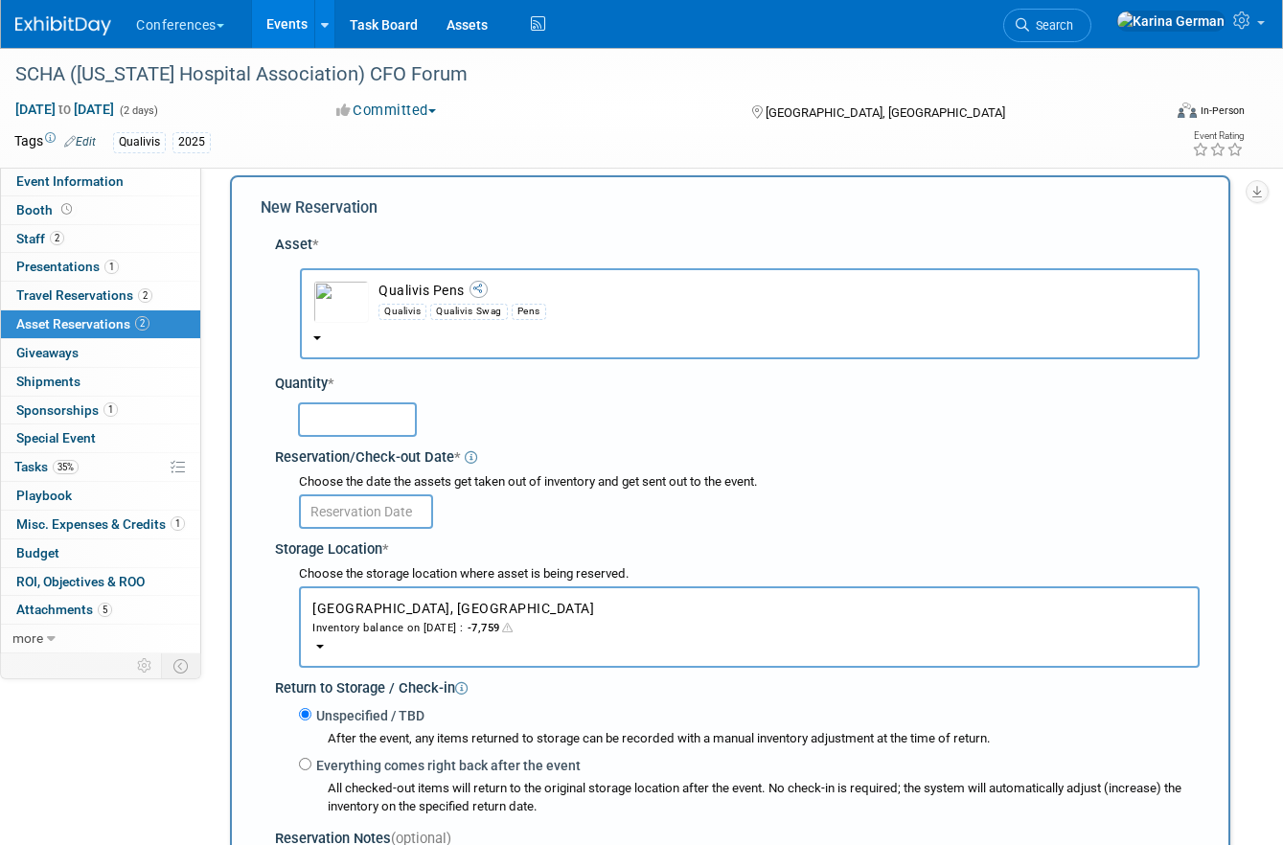
click at [353, 411] on input "text" at bounding box center [357, 419] width 119 height 34
type input "50"
click at [340, 508] on input "text" at bounding box center [366, 511] width 134 height 34
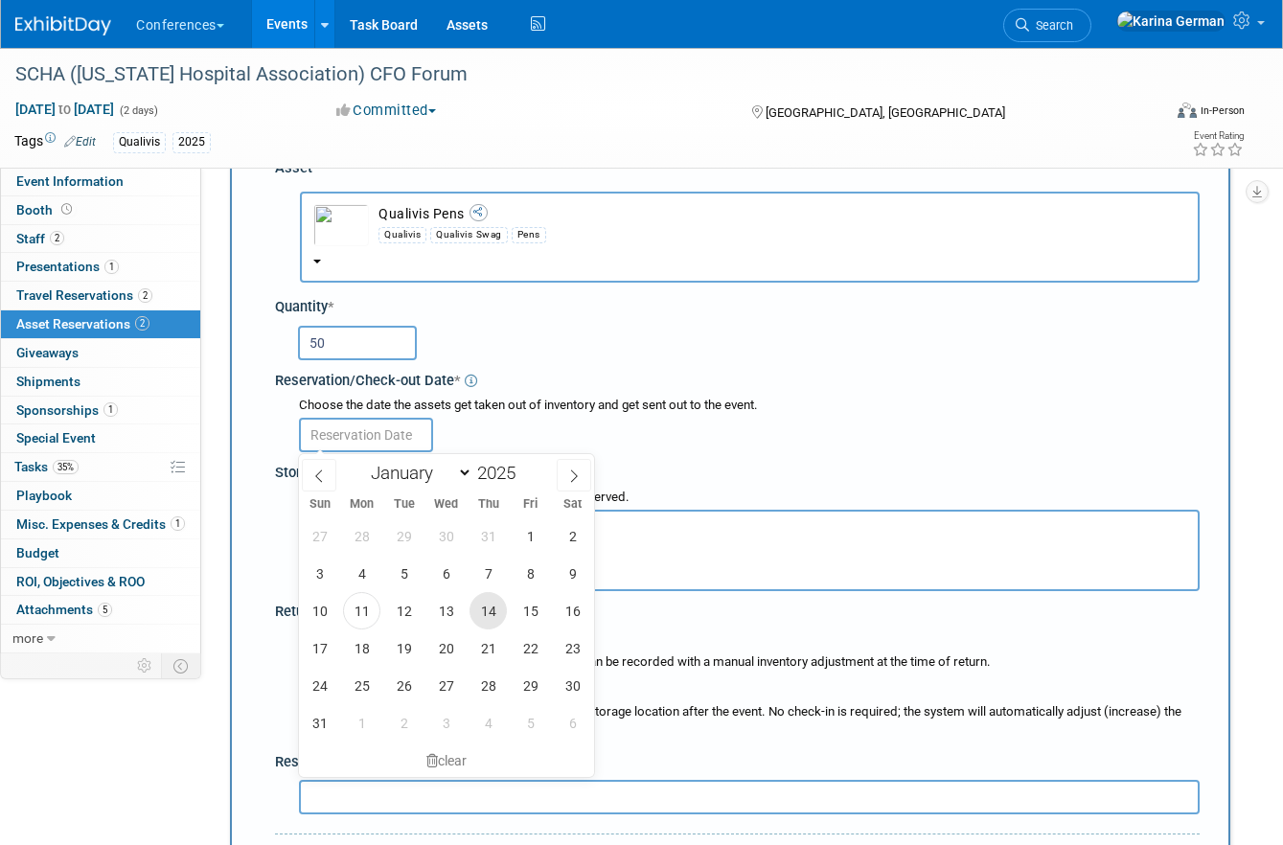
scroll to position [121, 0]
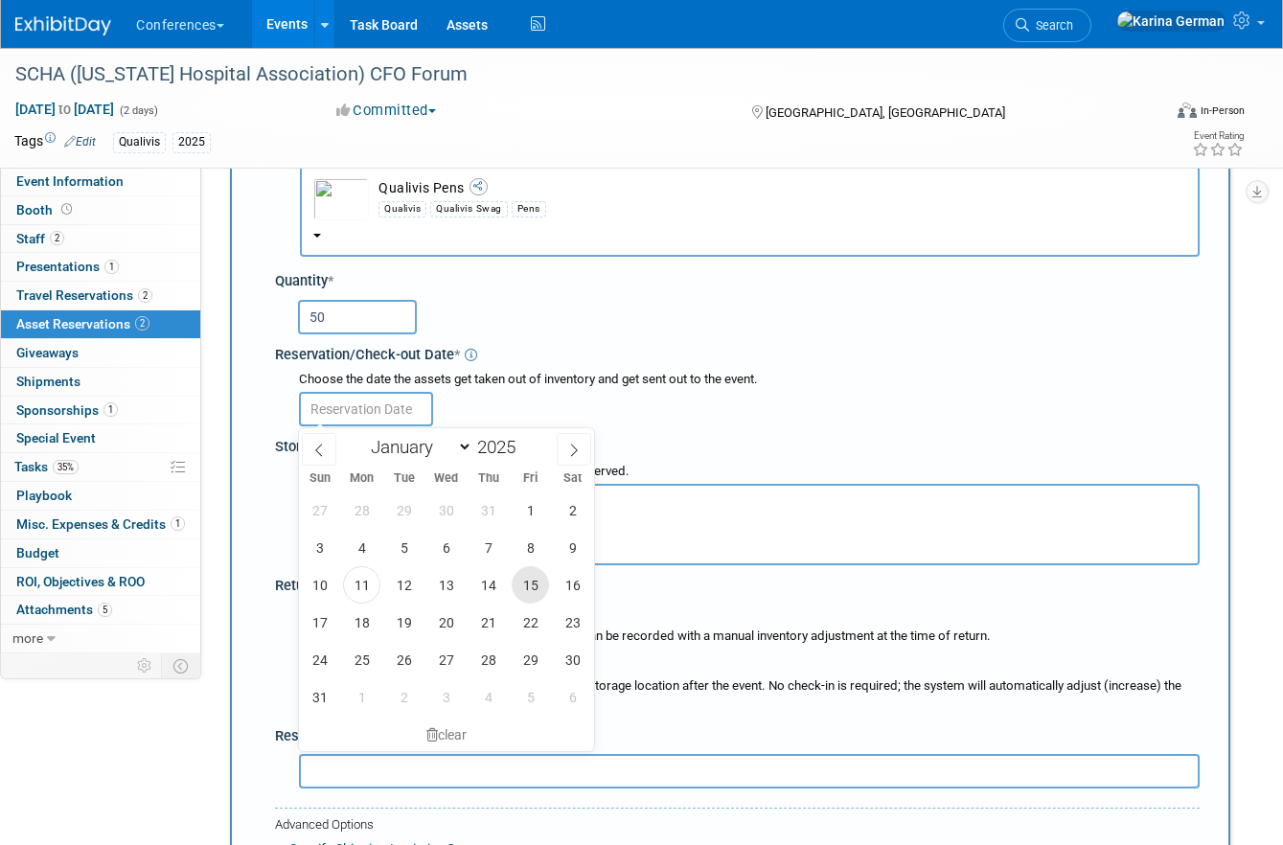
click at [529, 586] on span "15" at bounding box center [530, 584] width 37 height 37
type input "Aug 15, 2025"
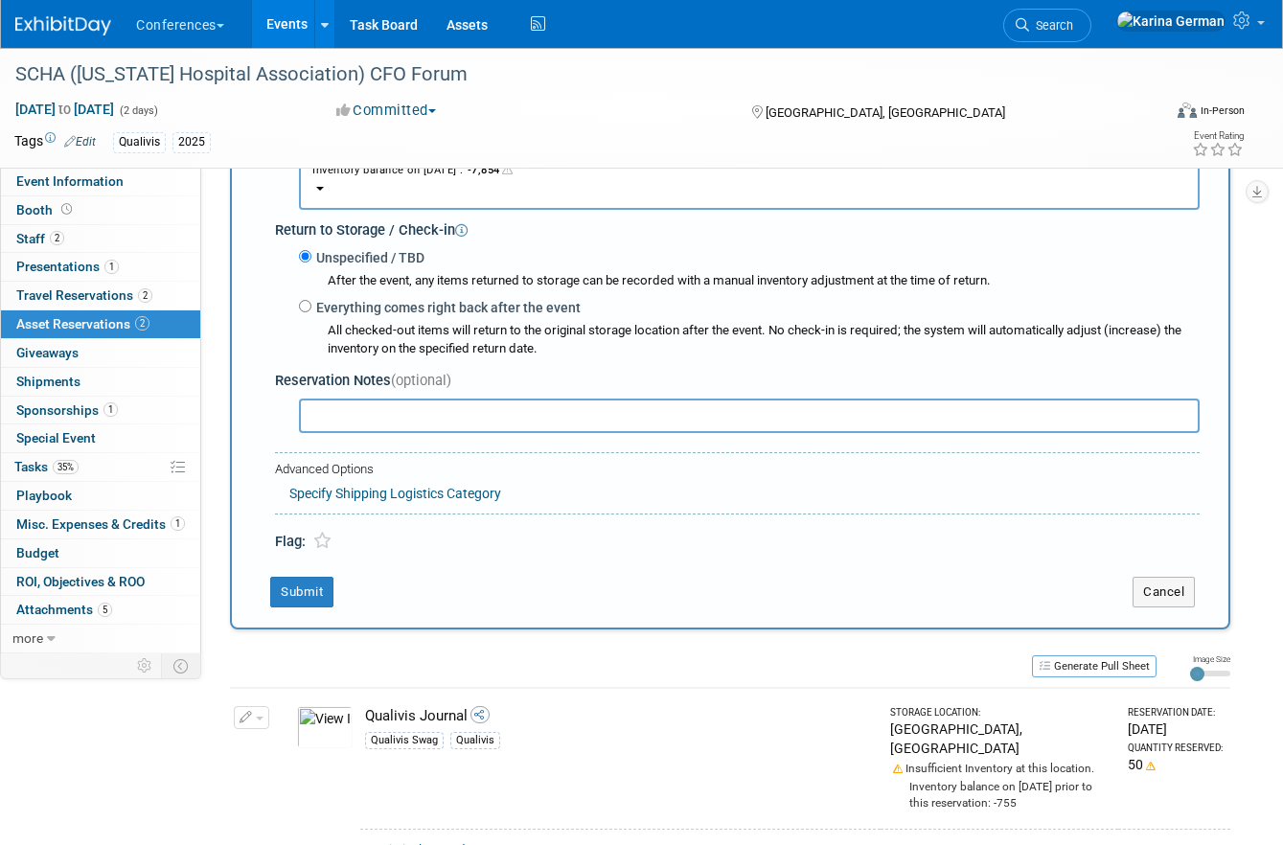
scroll to position [484, 0]
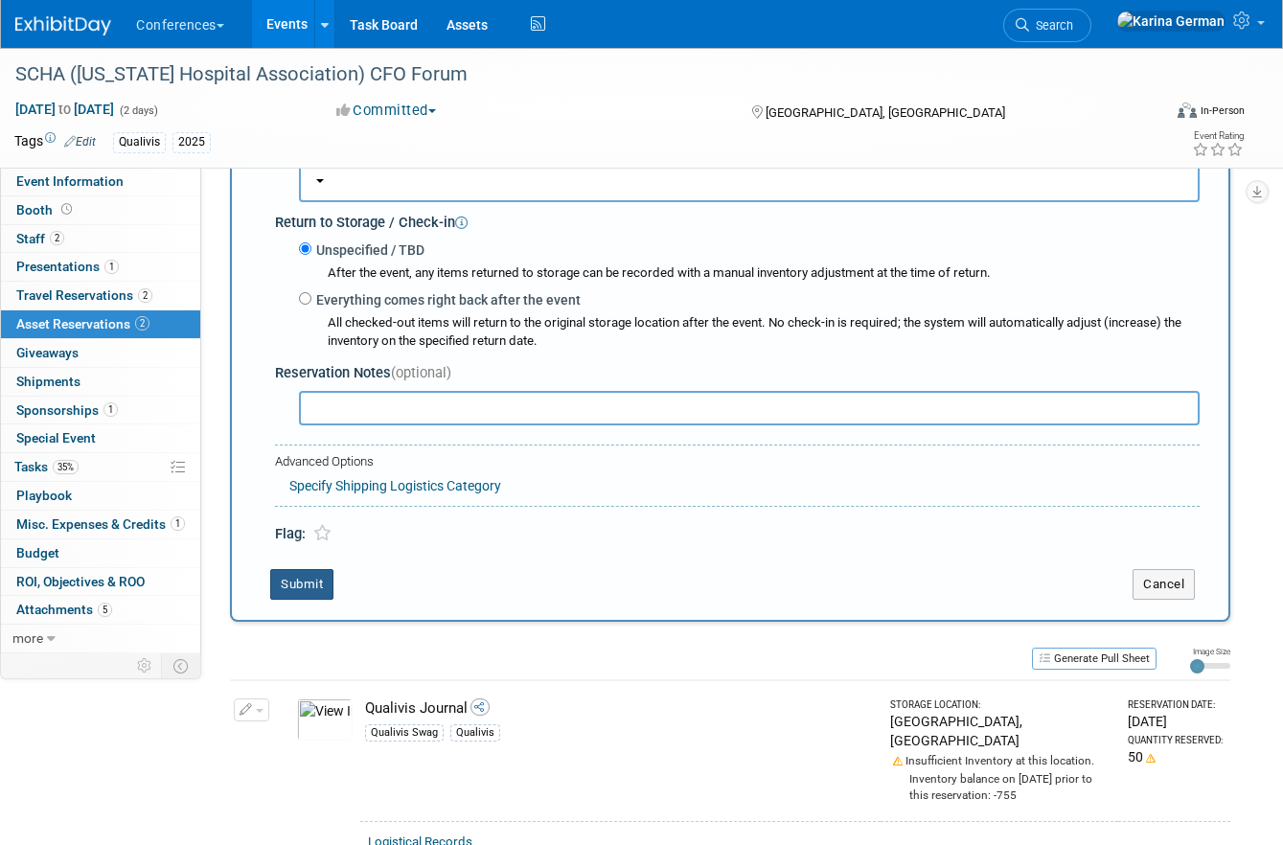
click at [316, 591] on button "Submit" at bounding box center [301, 584] width 63 height 31
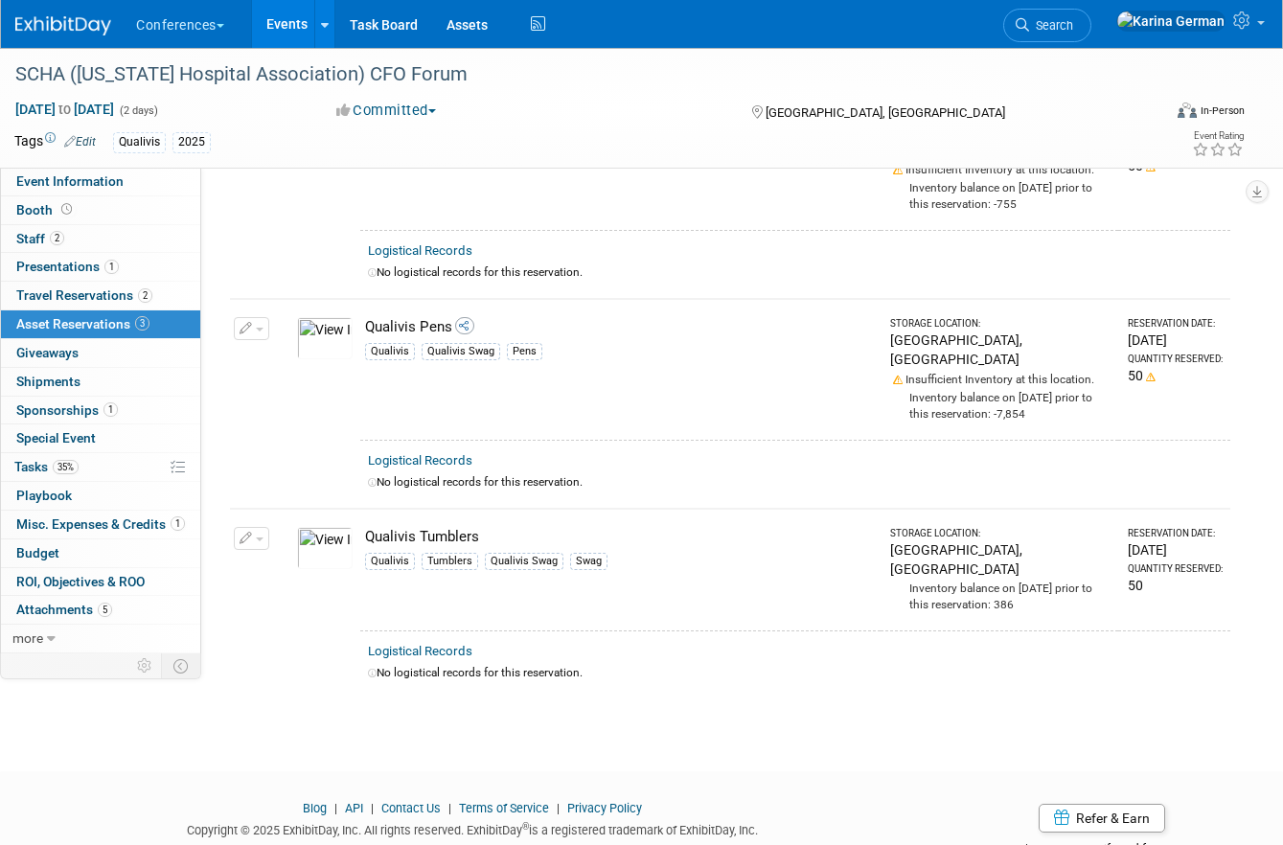
scroll to position [0, 0]
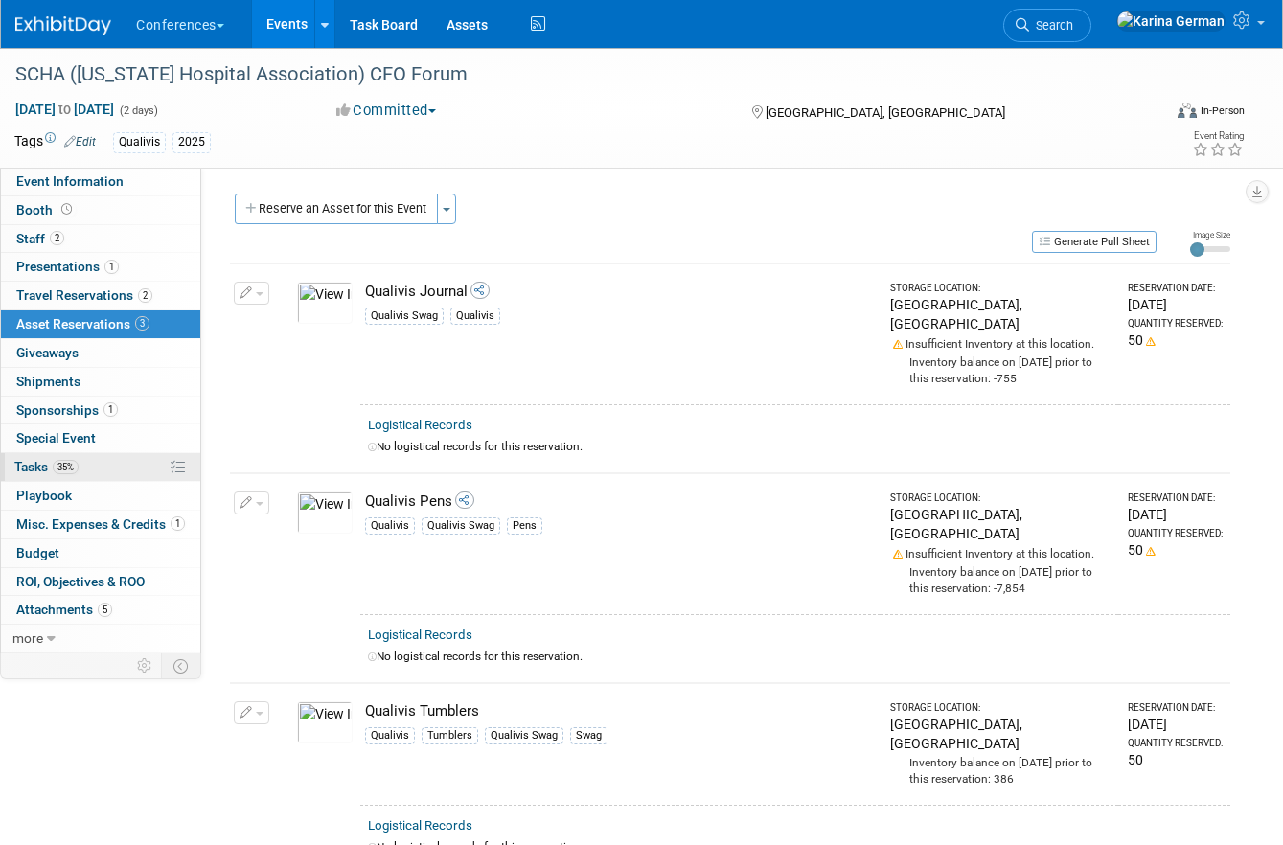
click at [87, 468] on link "35% Tasks 35%" at bounding box center [100, 467] width 199 height 28
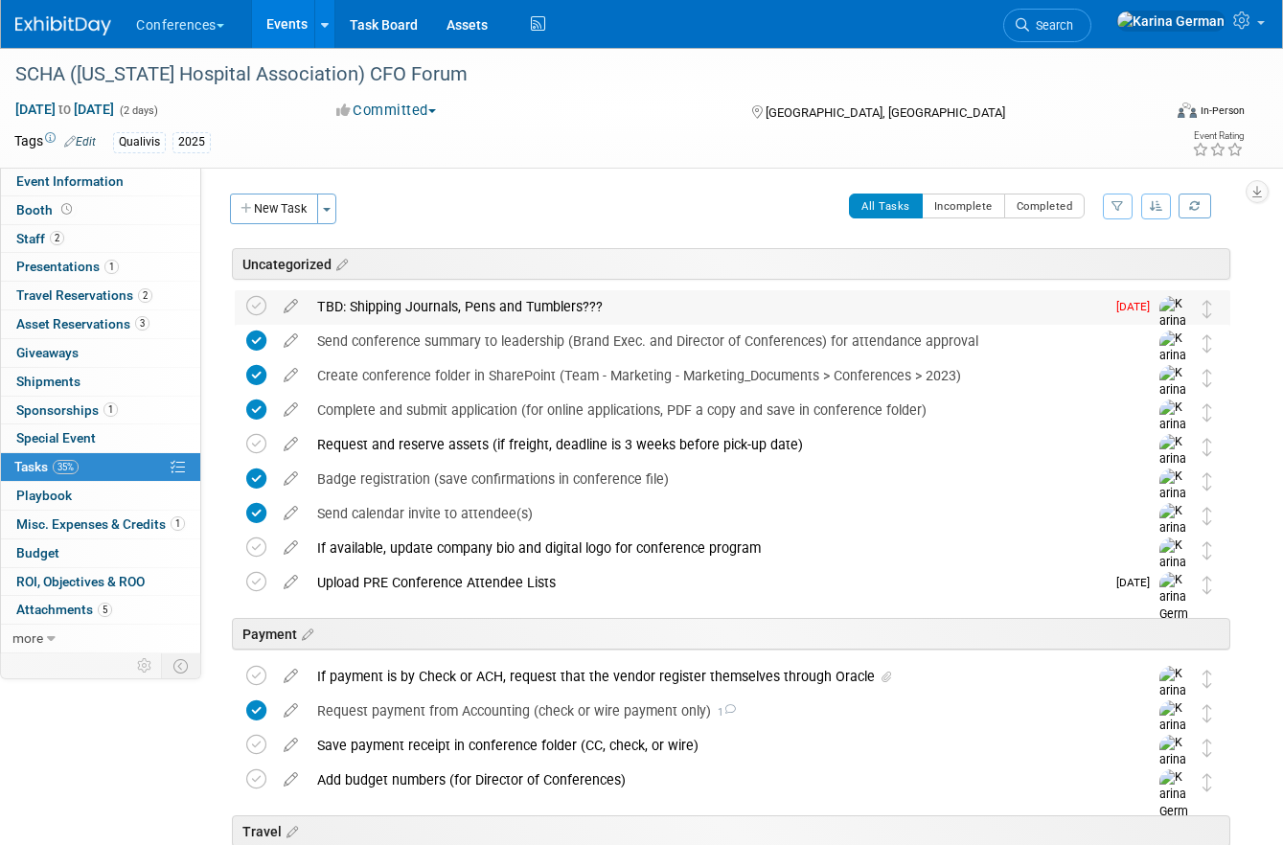
click at [394, 298] on div "TBD: Shipping Journals, Pens and Tumblers???" at bounding box center [706, 306] width 797 height 33
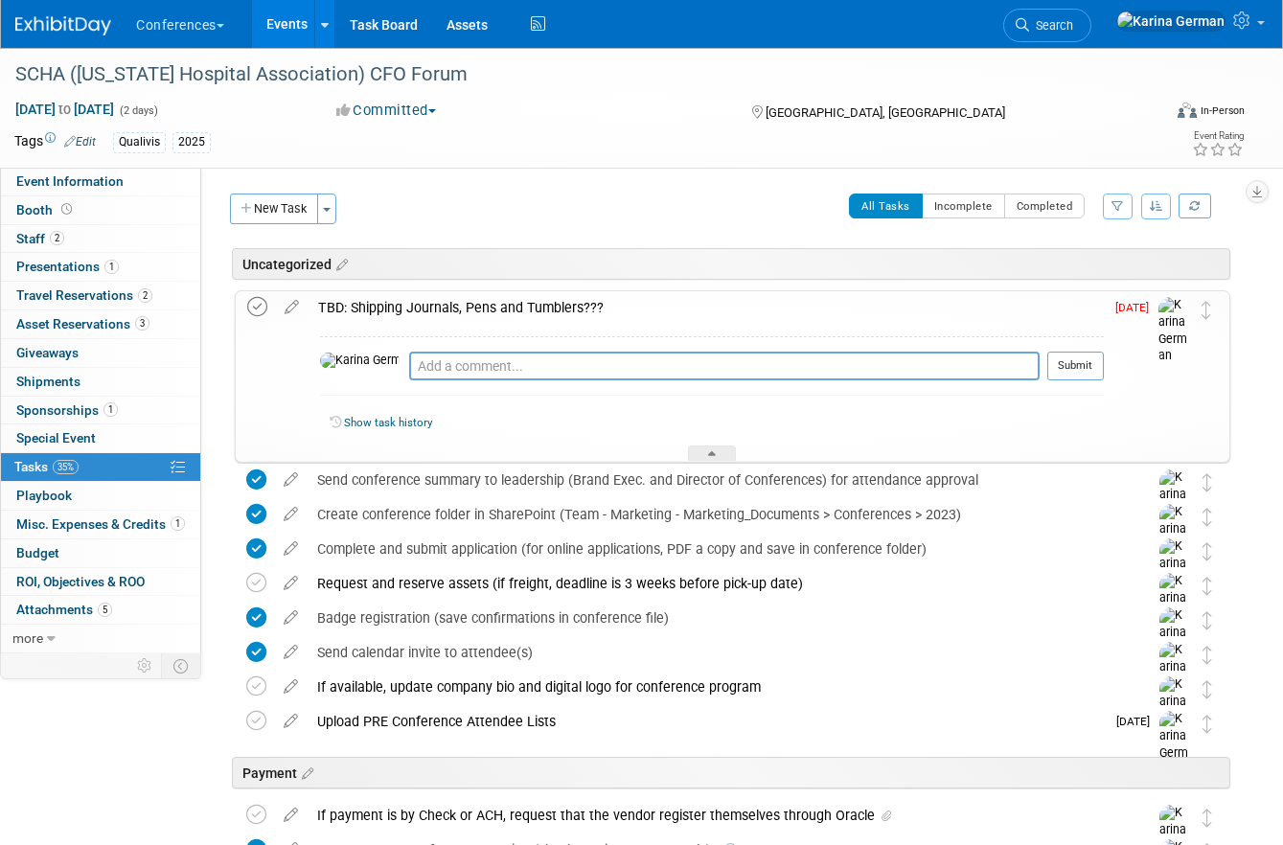
click at [247, 301] on icon at bounding box center [257, 307] width 20 height 20
click at [503, 301] on div "TBD: Shipping Journals, Pens and Tumblers???" at bounding box center [705, 307] width 795 height 33
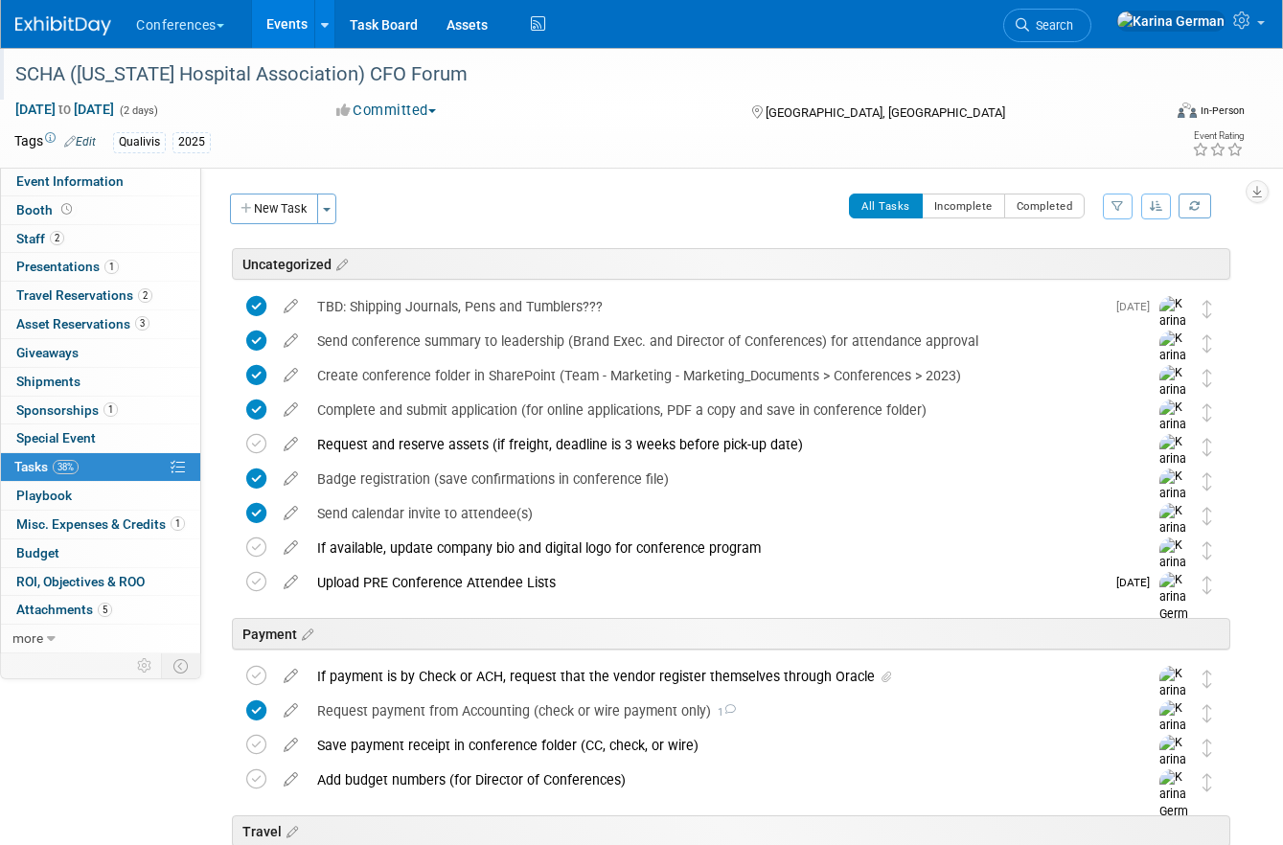
click at [431, 80] on div "SCHA ([US_STATE] Hospital Association) CFO Forum" at bounding box center [574, 74] width 1131 height 34
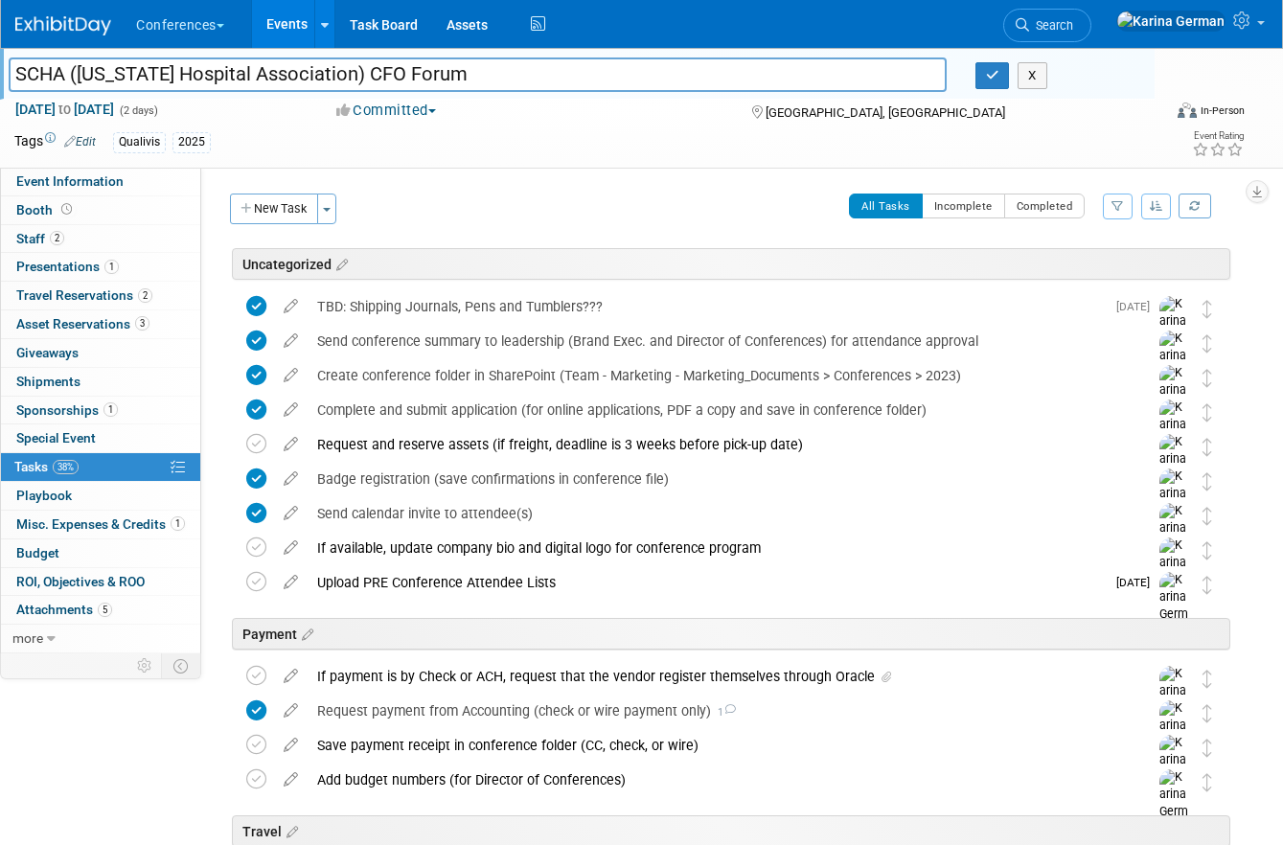
click at [431, 80] on input "SCHA ([US_STATE] Hospital Association) CFO Forum" at bounding box center [478, 74] width 938 height 34
click at [1091, 14] on link "Search" at bounding box center [1047, 26] width 88 height 34
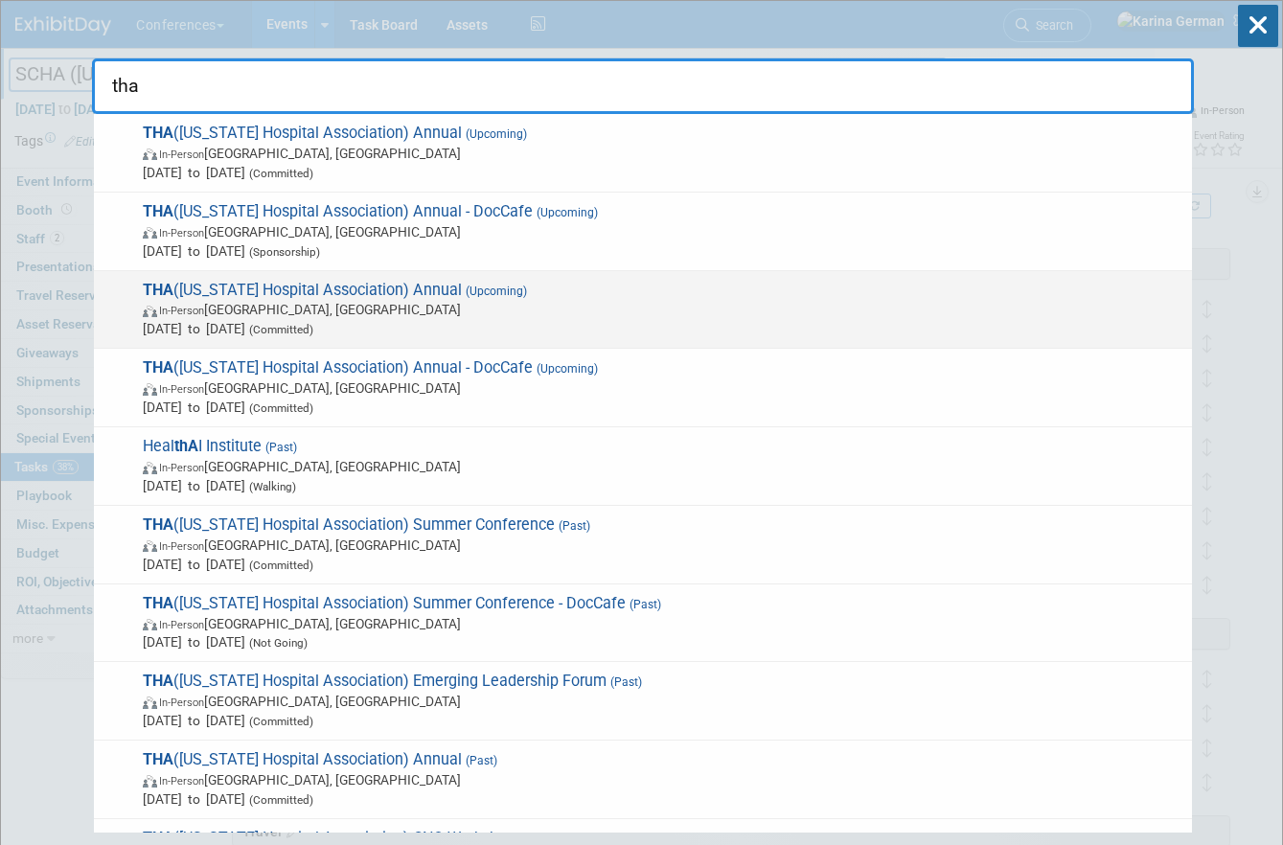
type input "tha"
click at [596, 316] on span "In-Person San Antonio, TX" at bounding box center [662, 309] width 1039 height 19
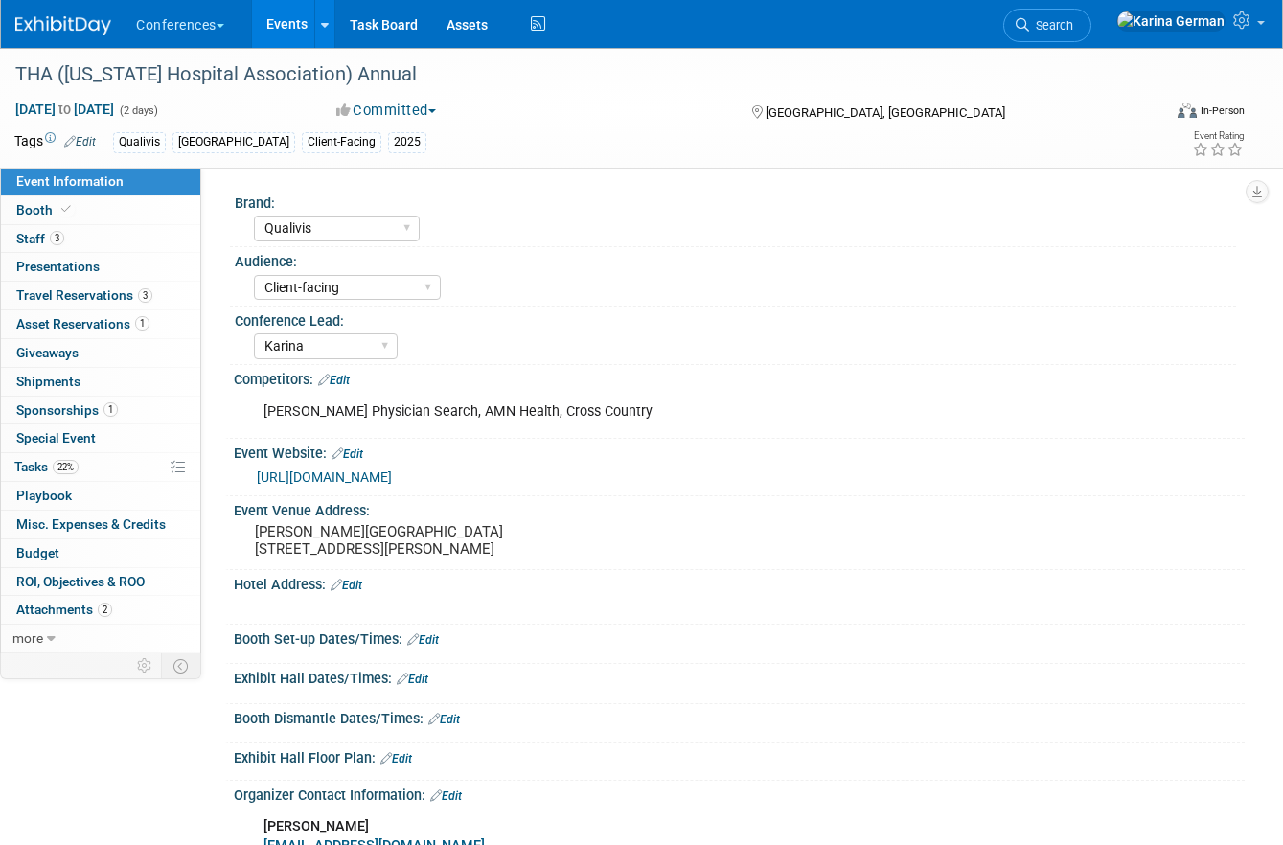
select select "Qualivis"
select select "Client-facing"
select select "Karina"
click at [80, 466] on link "22% Tasks 22%" at bounding box center [100, 467] width 199 height 28
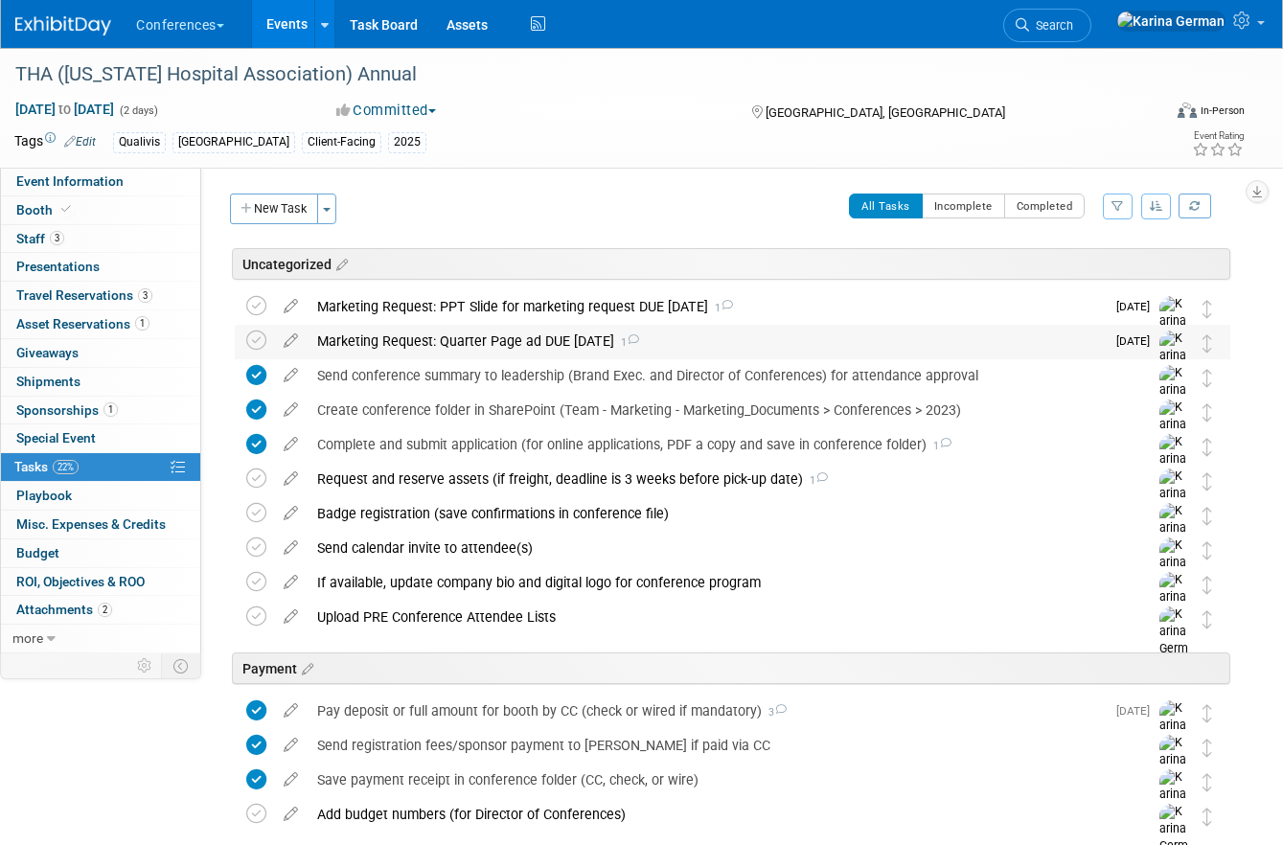
click at [527, 344] on div "Marketing Request: Quarter Page ad DUE Aug 15 1" at bounding box center [706, 341] width 797 height 33
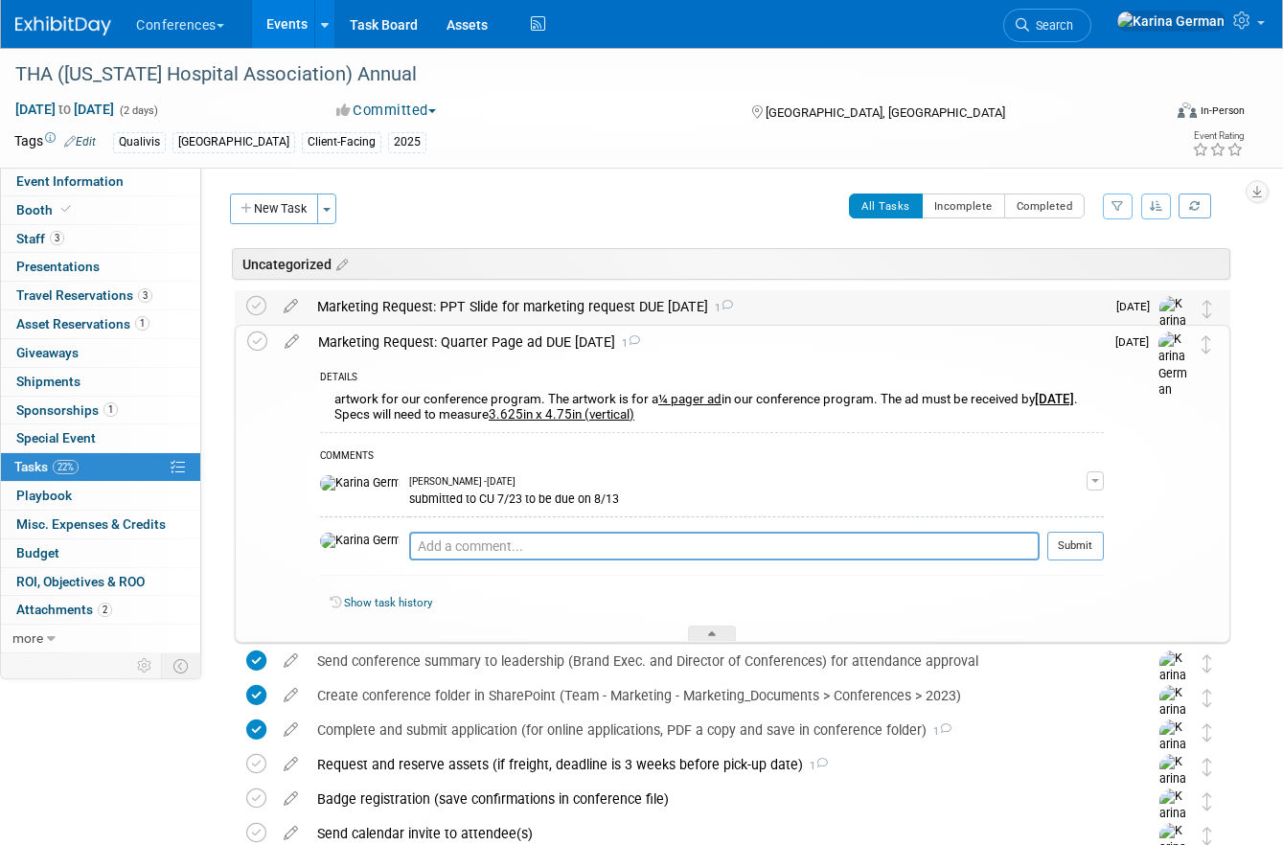
click at [658, 306] on div "Marketing Request: PPT Slide for marketing request DUE Aug 30 1" at bounding box center [706, 306] width 797 height 33
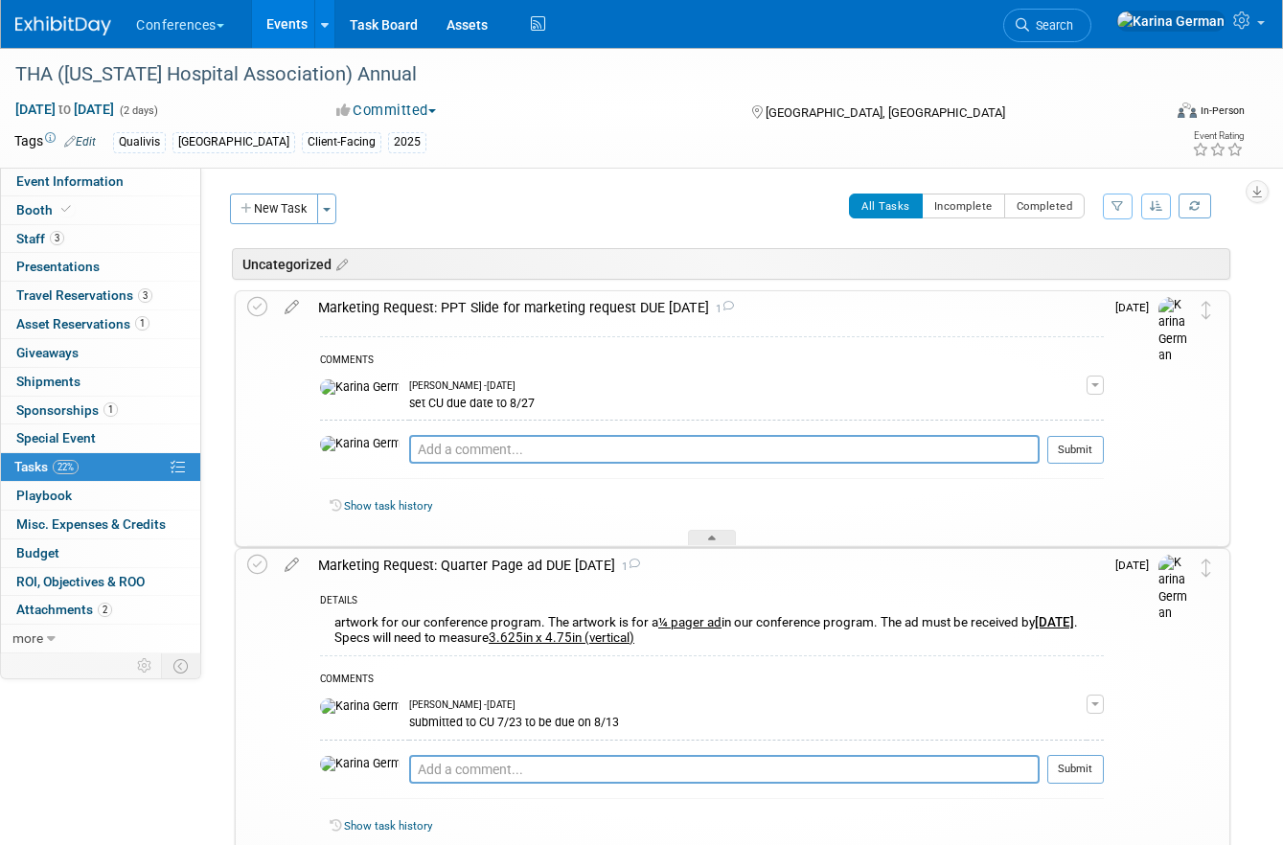
scroll to position [107, 0]
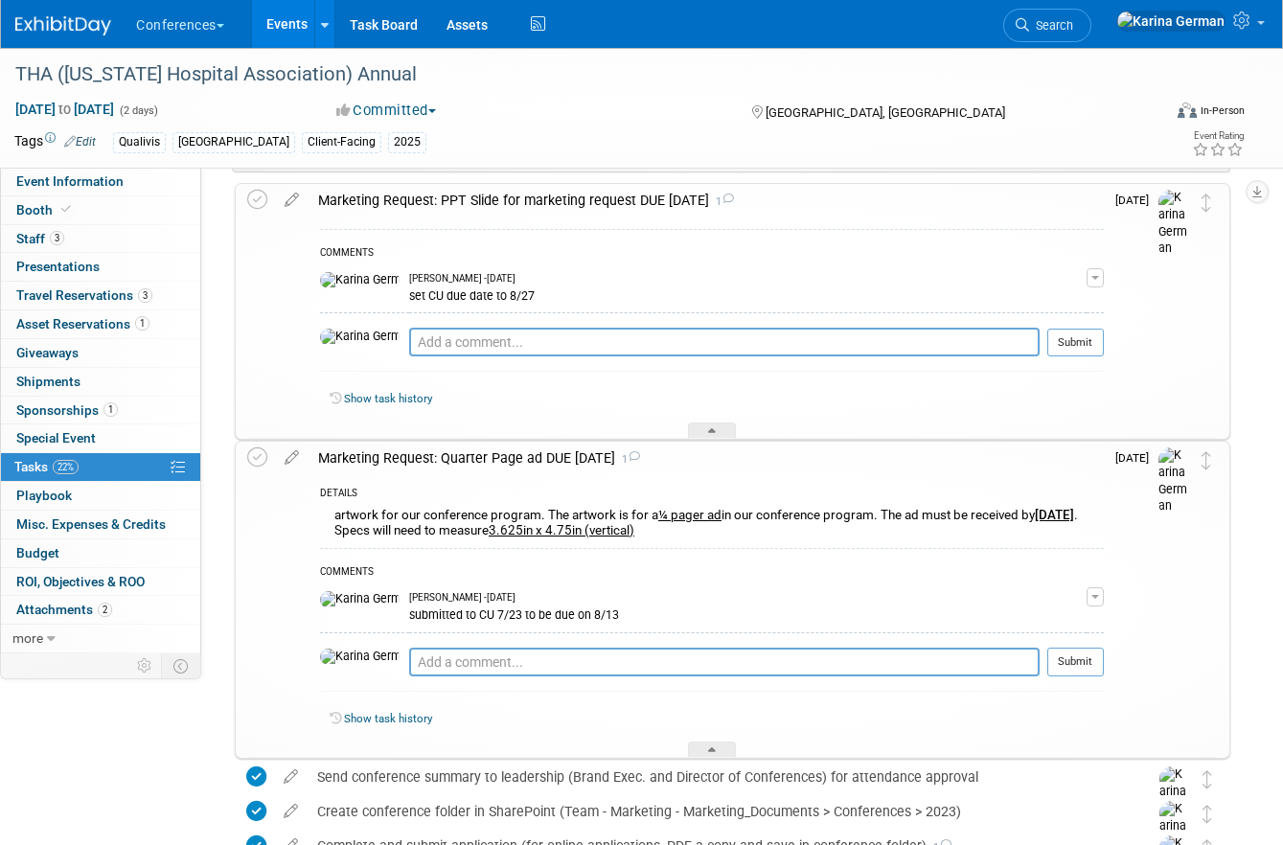
click at [411, 456] on div "Marketing Request: Quarter Page ad DUE Aug 15 1" at bounding box center [705, 458] width 795 height 33
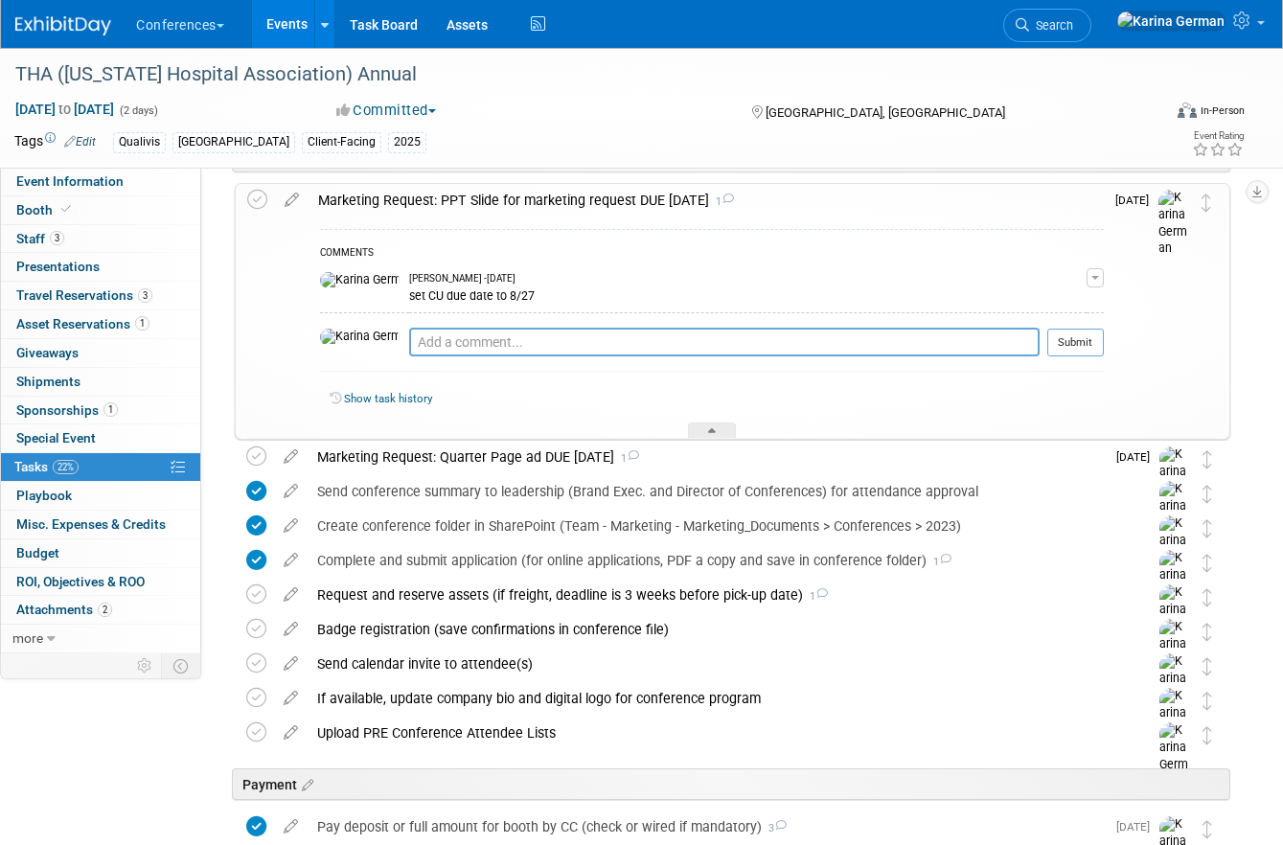
scroll to position [0, 0]
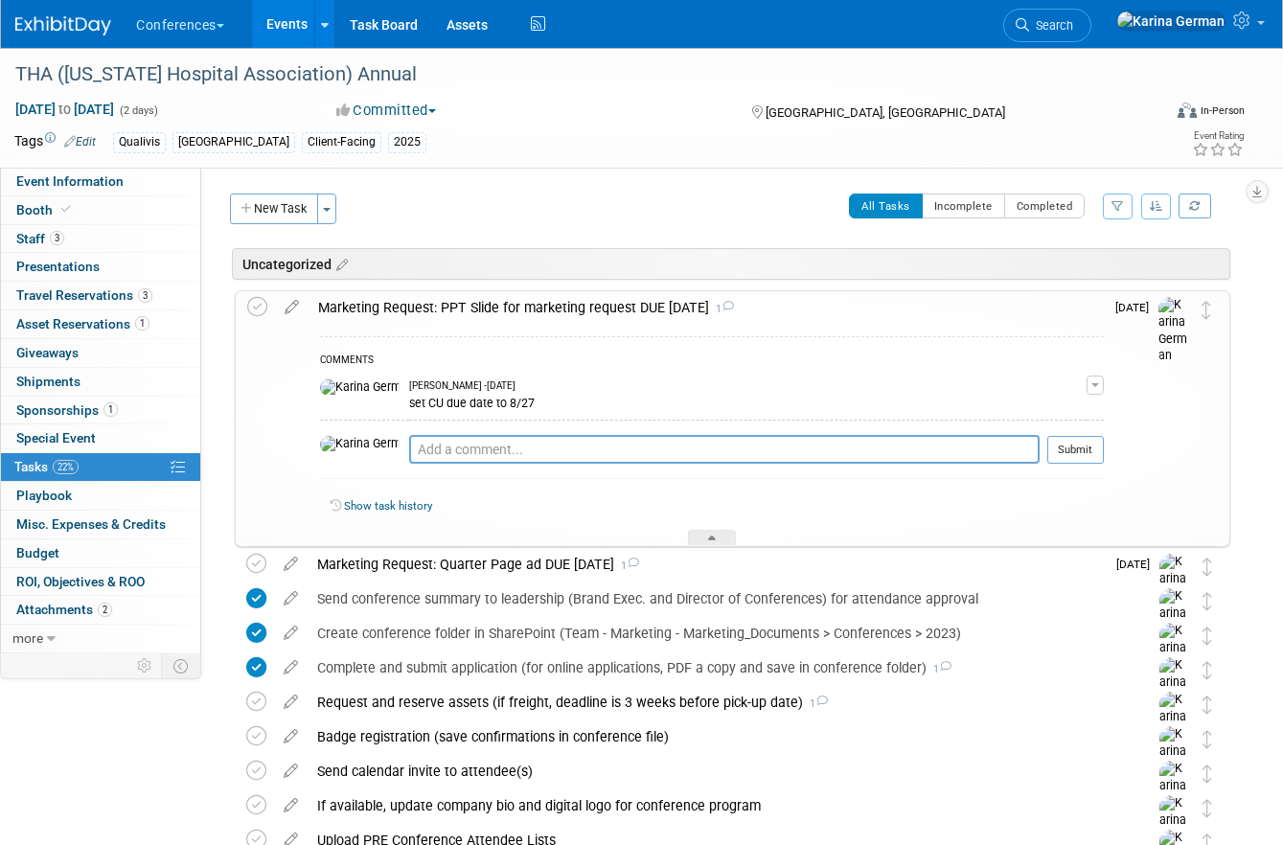
click at [568, 325] on div "COMMENTS Karina German - 18 days ago set CU due date to 8/27 Edit Comment Remov…" at bounding box center [705, 436] width 795 height 222
click at [608, 315] on div "Marketing Request: PPT Slide for marketing request DUE Aug 30 1" at bounding box center [705, 307] width 795 height 33
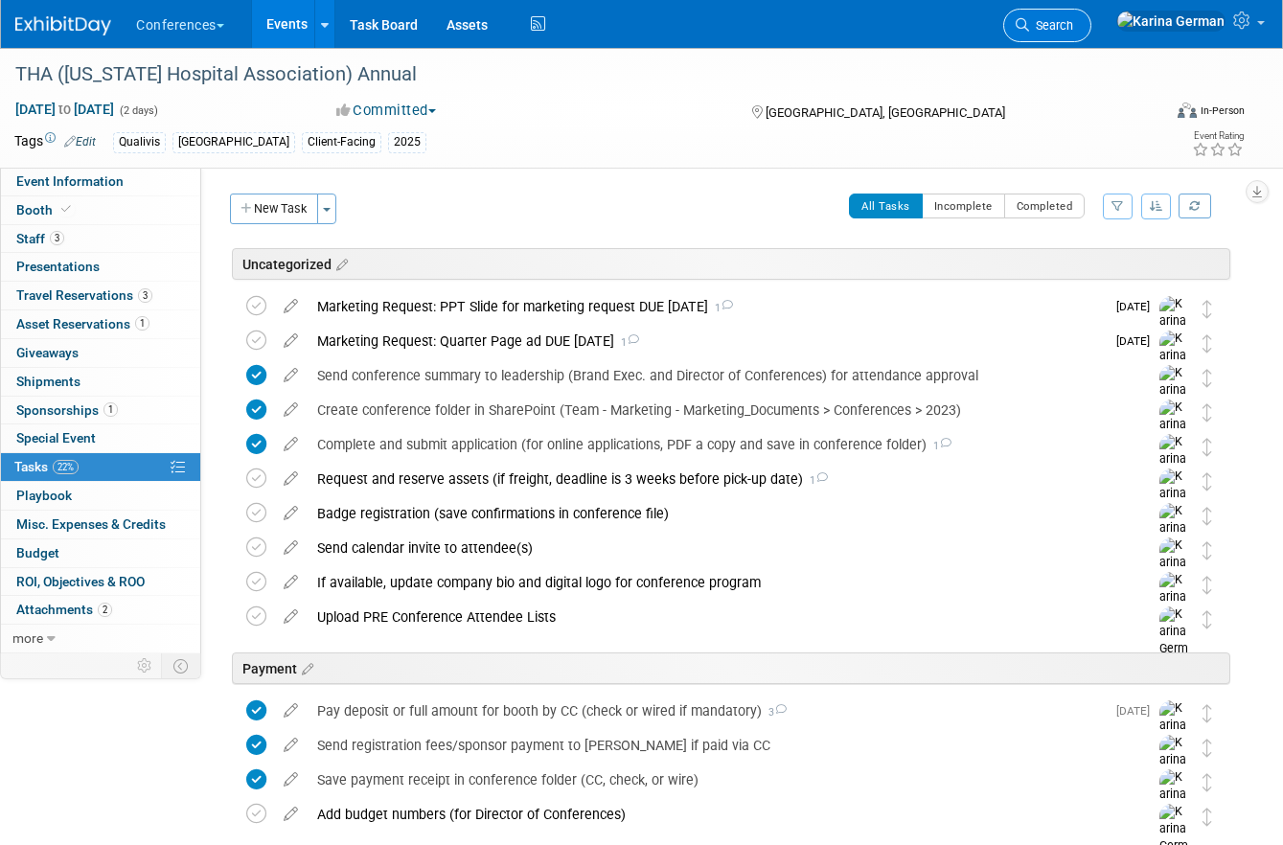
click at [1029, 22] on icon at bounding box center [1021, 24] width 13 height 13
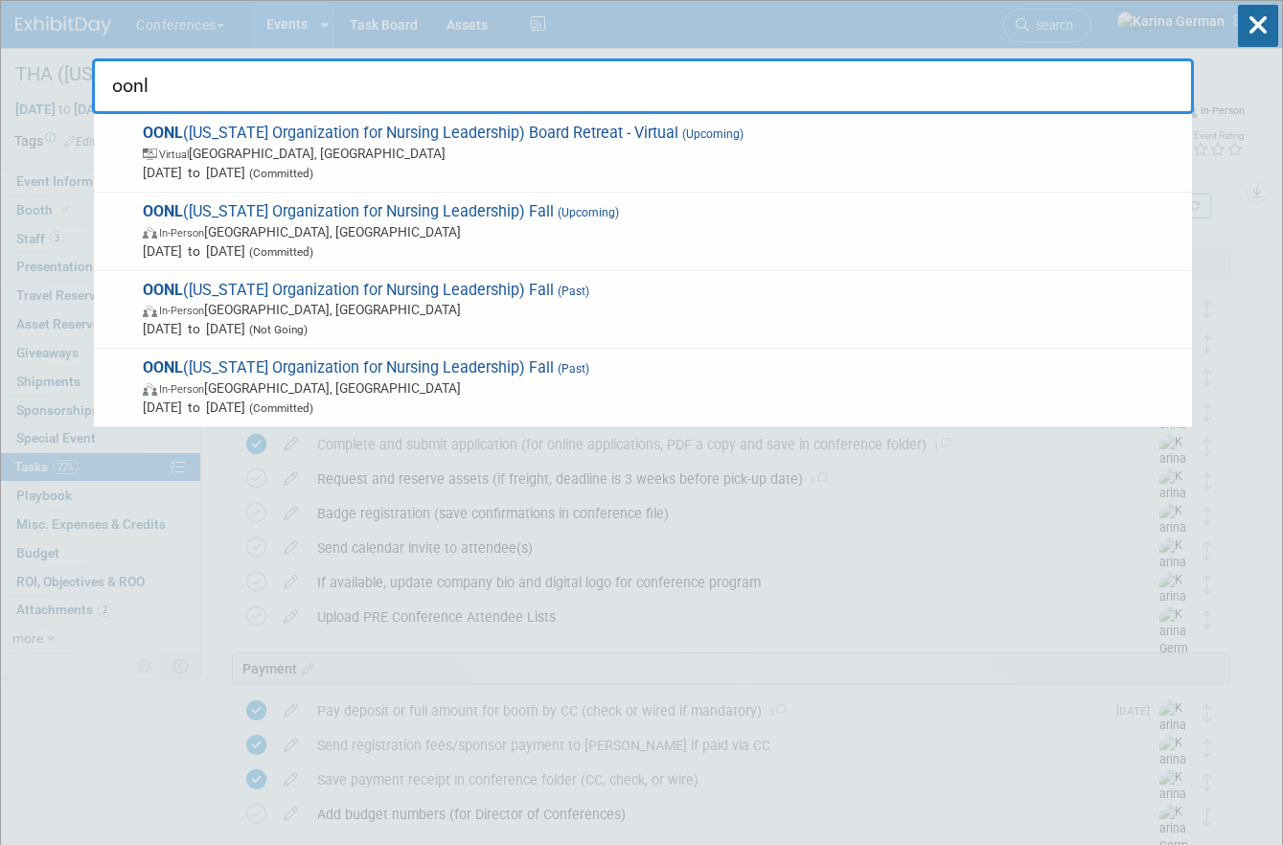
type input "oonl"
click at [1259, 24] on icon at bounding box center [1258, 26] width 40 height 42
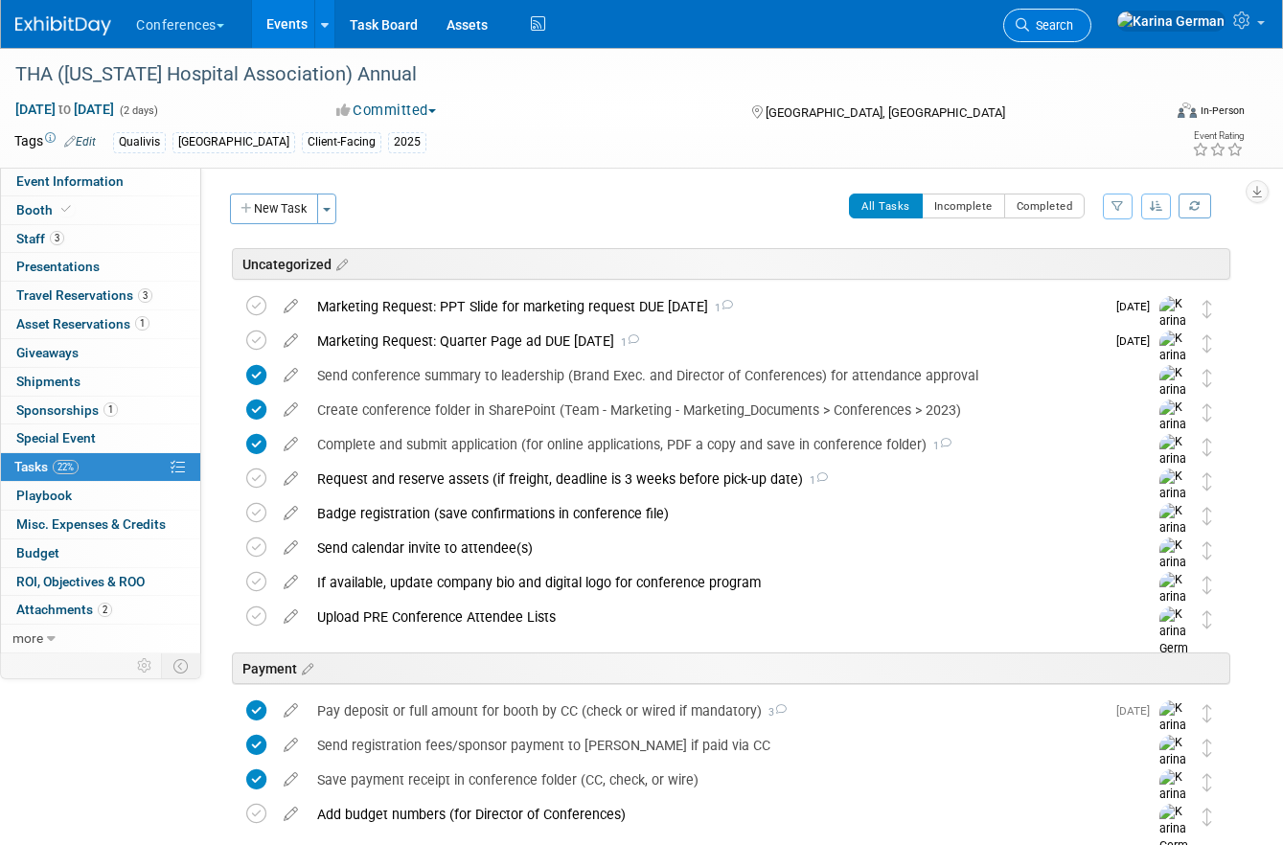
click at [1091, 37] on link "Search" at bounding box center [1047, 26] width 88 height 34
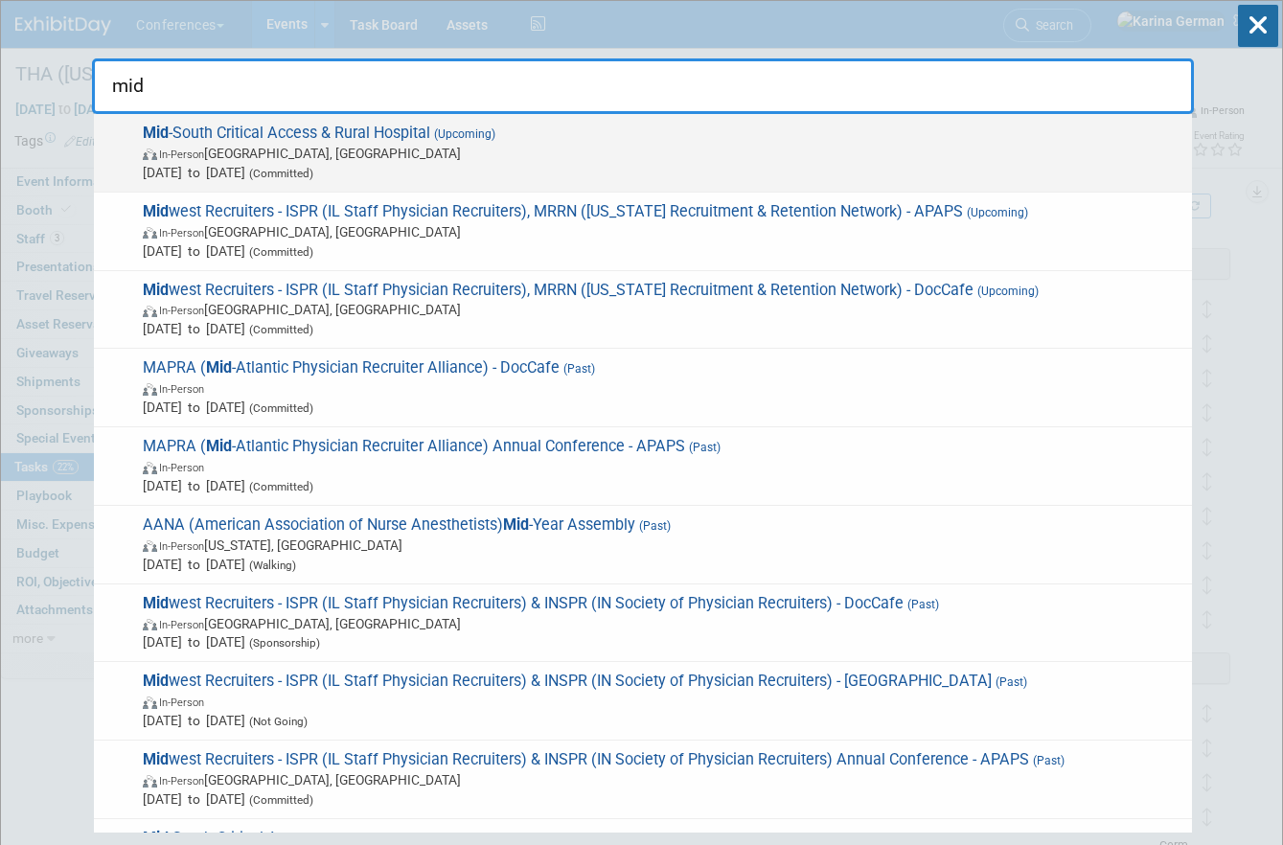
type input "mid"
click at [447, 172] on span "Aug 20, 2025 to Aug 22, 2025 (Committed)" at bounding box center [662, 172] width 1039 height 19
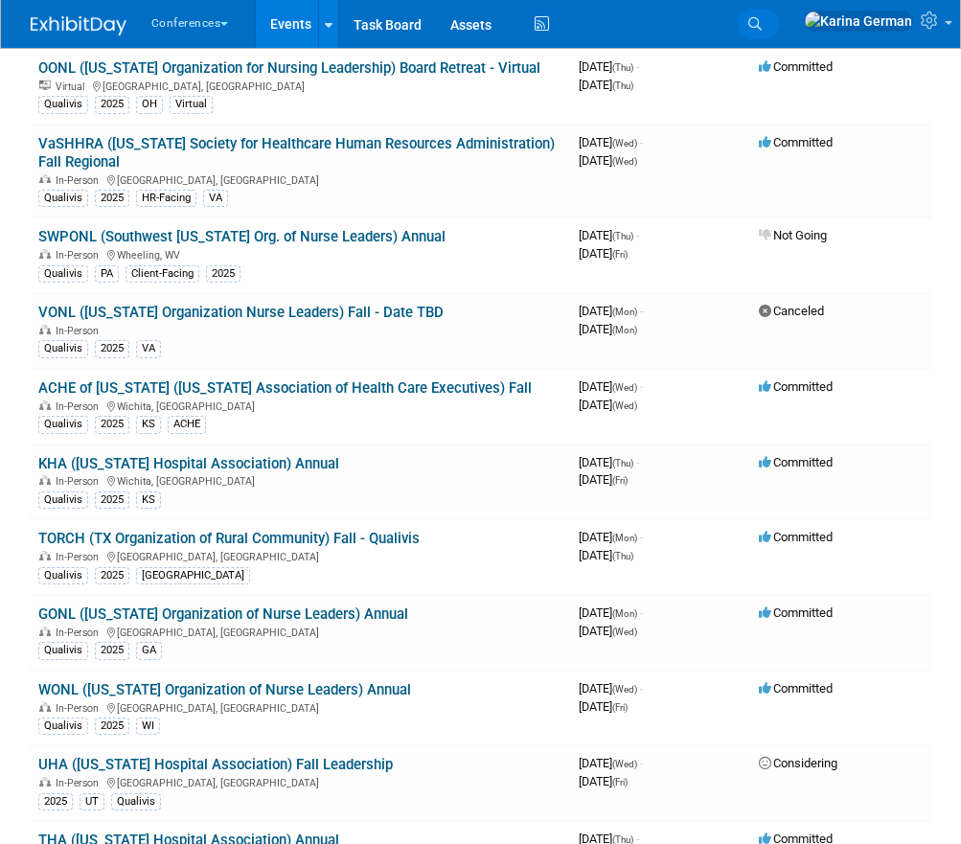
click at [762, 28] on icon at bounding box center [754, 23] width 13 height 13
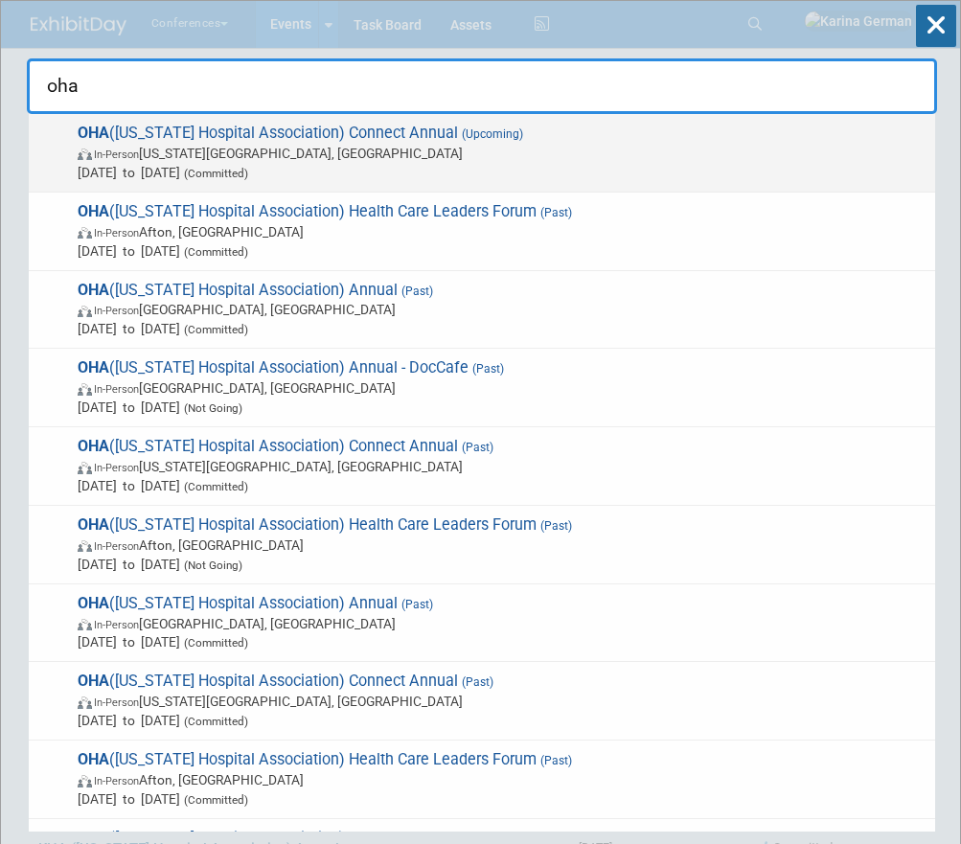
type input "oha"
click at [248, 174] on span "(Committed)" at bounding box center [214, 173] width 68 height 13
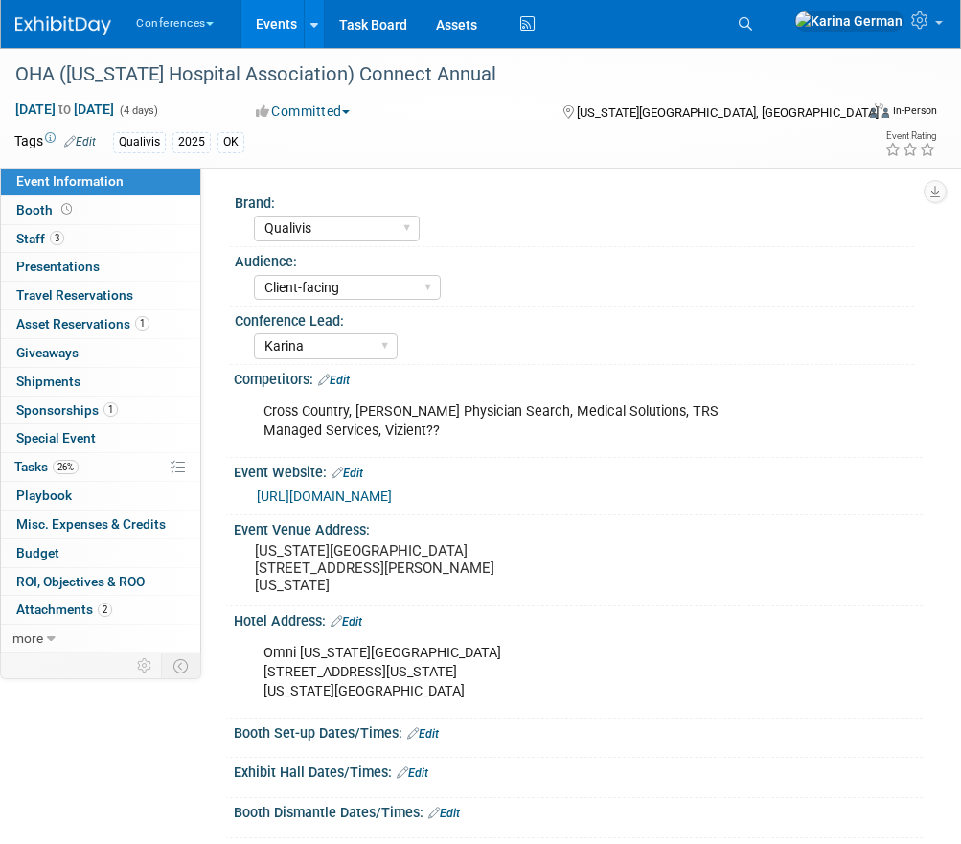
select select "Qualivis"
select select "Client-facing"
select select "Karina"
click at [103, 469] on link "26% Tasks 26%" at bounding box center [100, 467] width 199 height 28
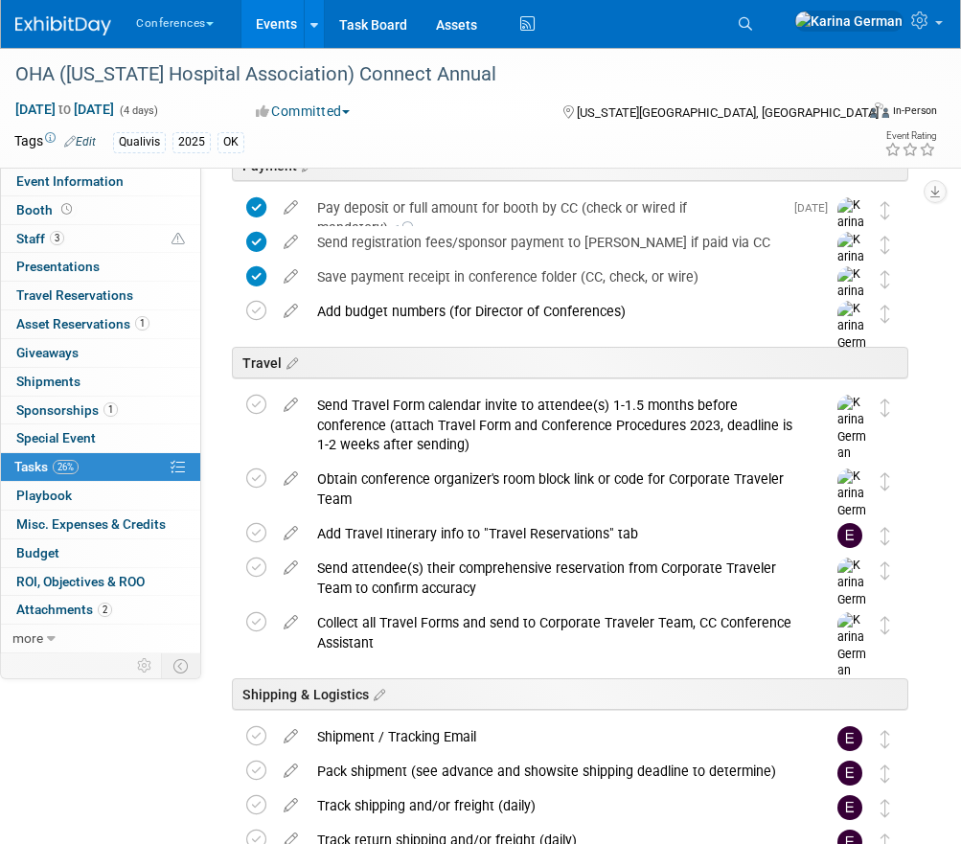
scroll to position [566, 0]
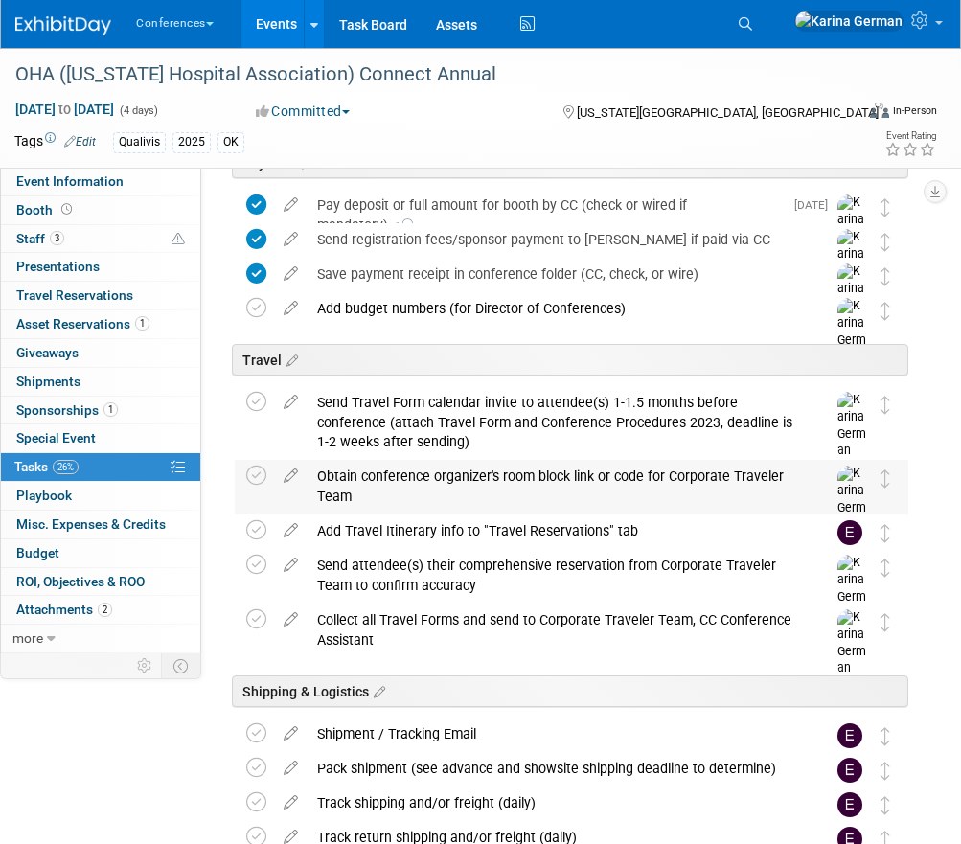
click at [433, 506] on div "Obtain conference organizer's room block link or code for Corporate Traveler Te…" at bounding box center [553, 486] width 491 height 53
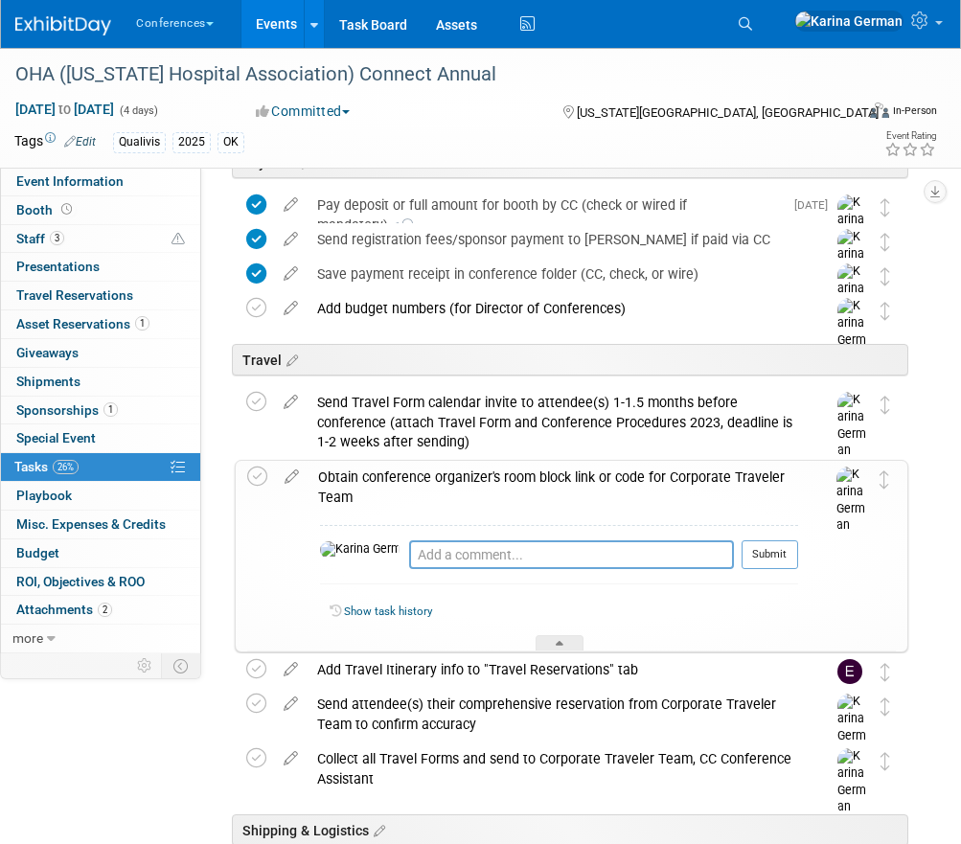
click at [433, 506] on div "Obtain conference organizer's room block link or code for Corporate Traveler Te…" at bounding box center [553, 487] width 490 height 53
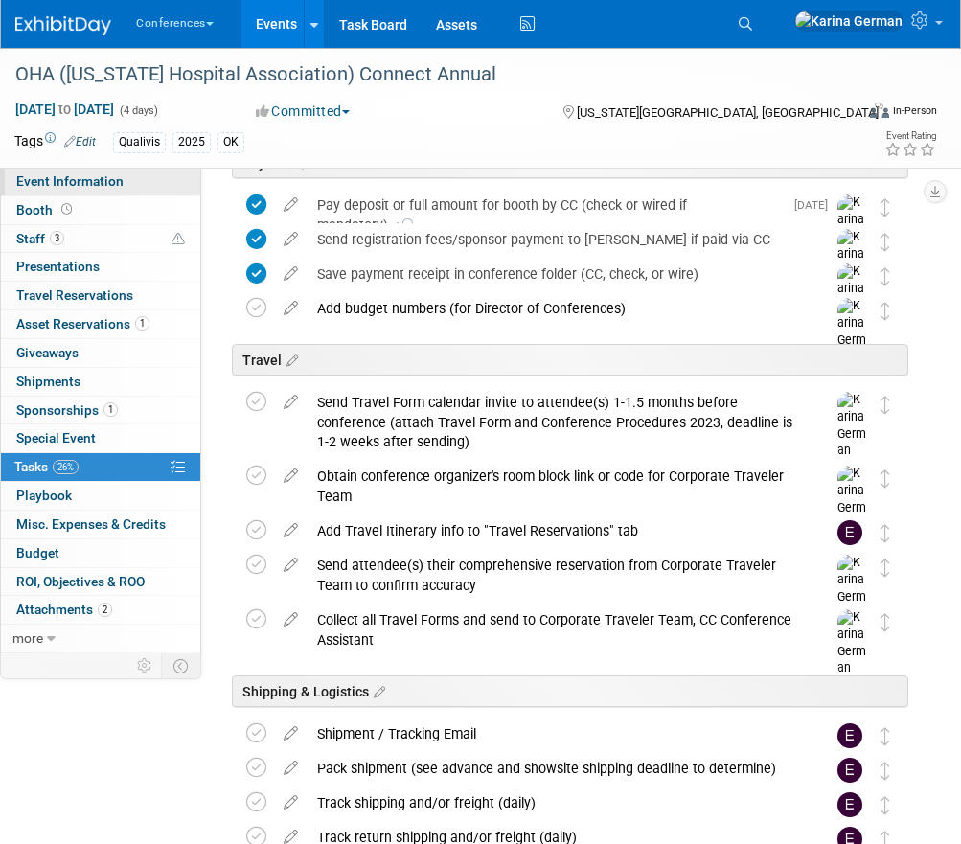
click at [164, 184] on link "Event Information" at bounding box center [100, 182] width 199 height 28
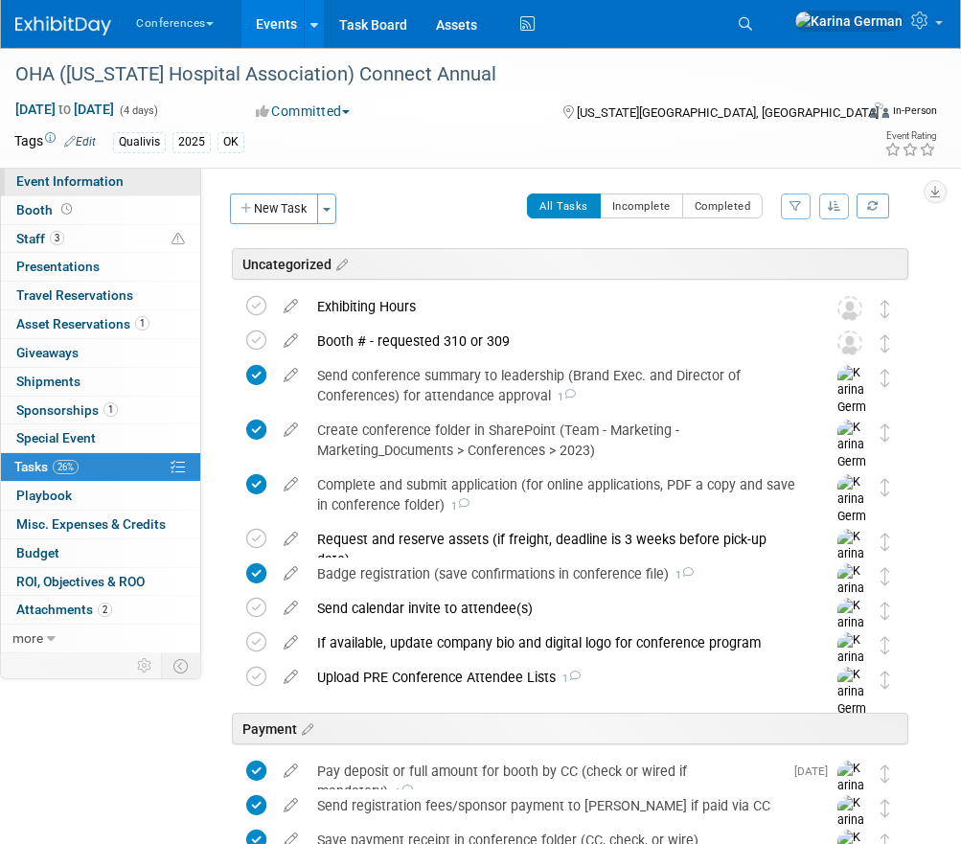
select select "Qualivis"
select select "Client-facing"
select select "Karina"
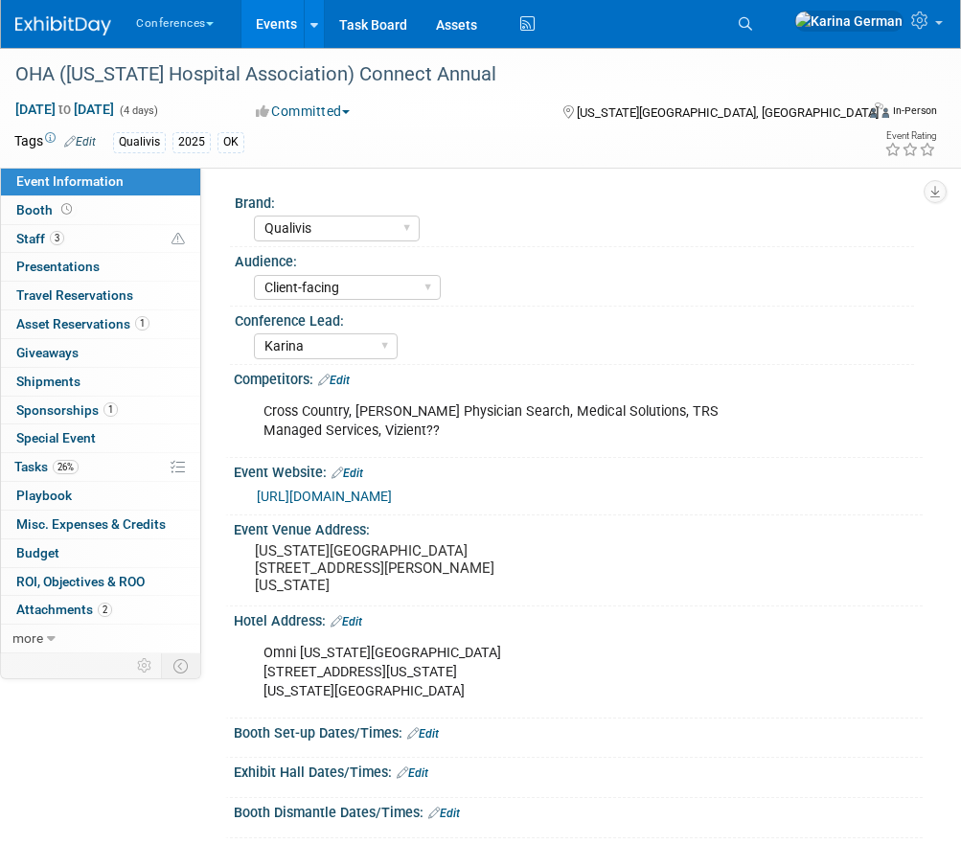
click at [387, 504] on link "https://www.okoha.com/OHA/OHA/Education___Events/Connect/OHA_Connect.aspx?hkey=…" at bounding box center [324, 496] width 135 height 15
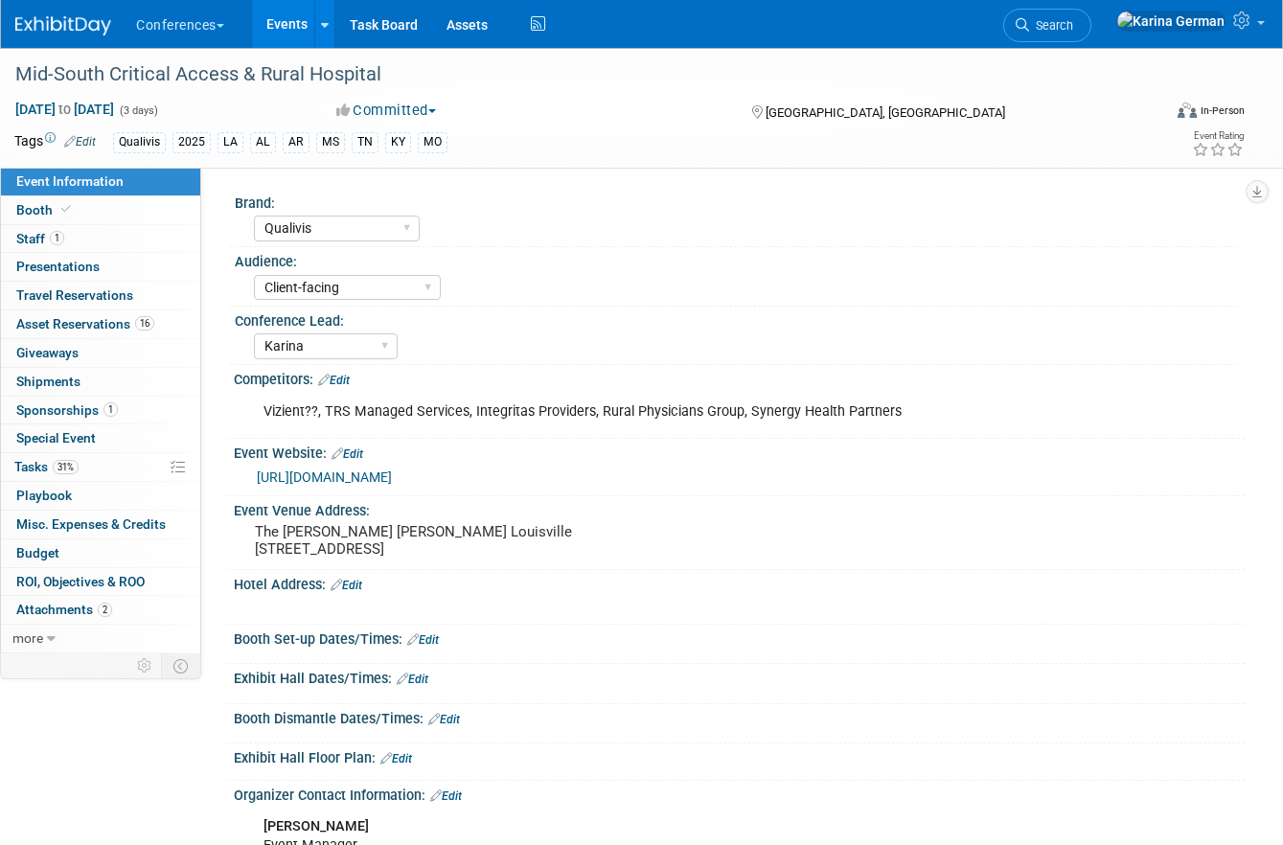
select select "Qualivis"
select select "Client-facing"
select select "Karina"
click at [85, 240] on link "1 Staff 1" at bounding box center [100, 239] width 199 height 28
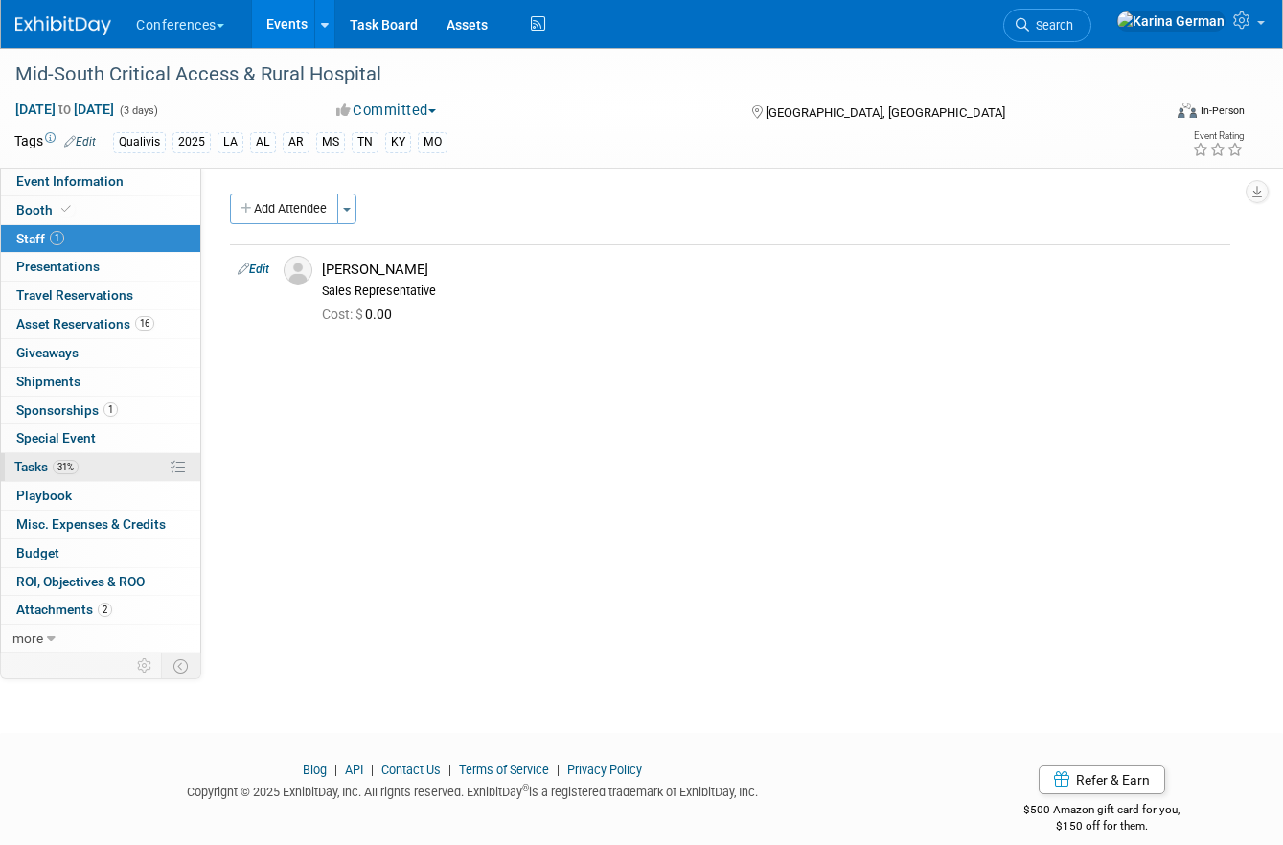
click at [112, 472] on link "31% Tasks 31%" at bounding box center [100, 467] width 199 height 28
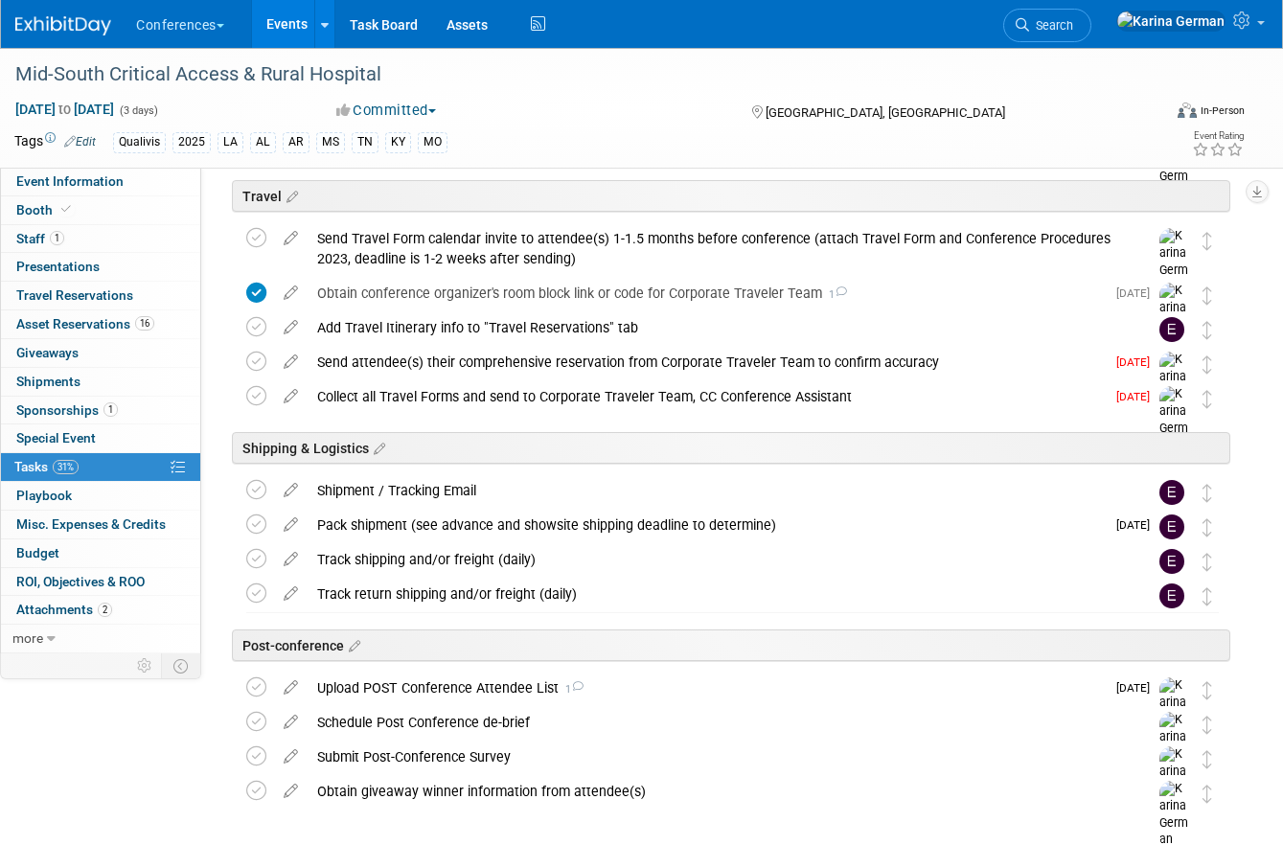
scroll to position [667, 0]
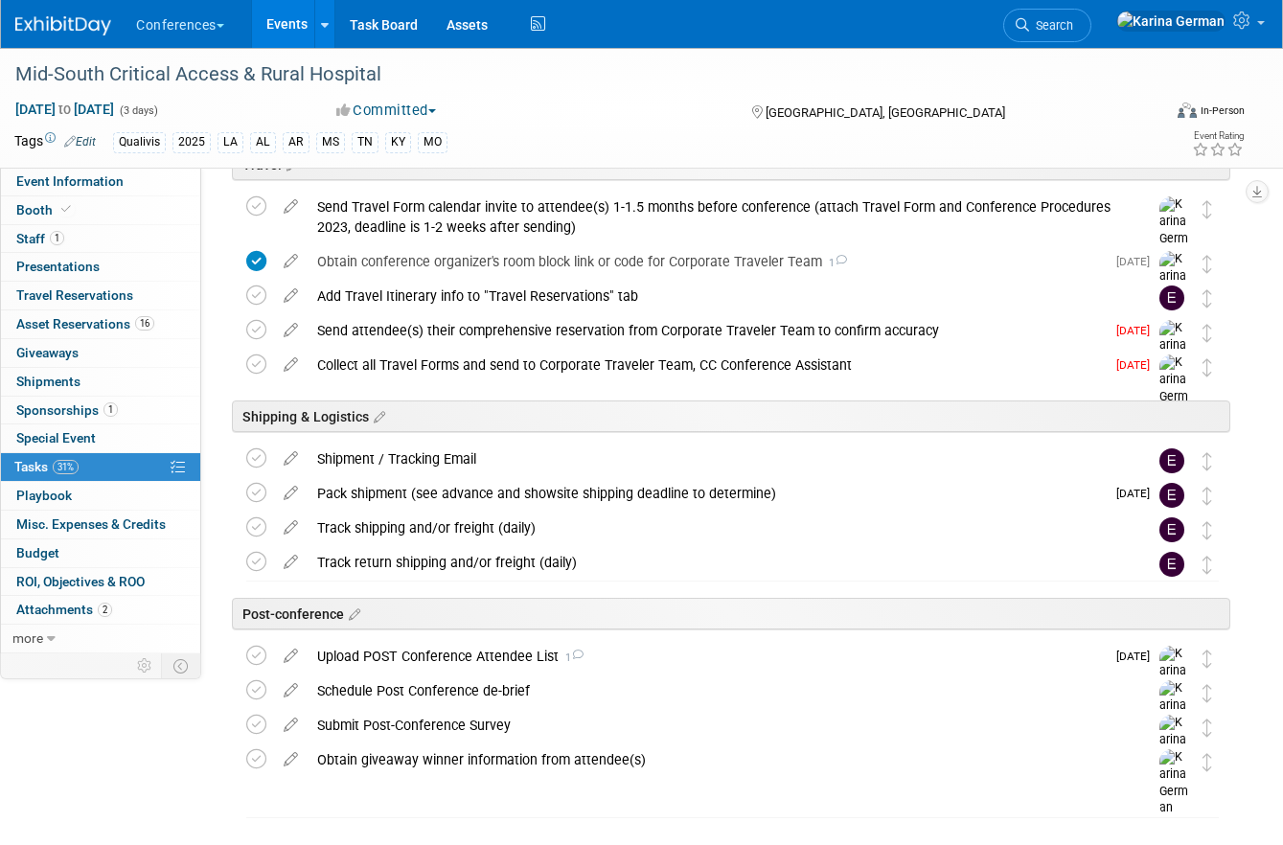
click at [290, 28] on link "Events" at bounding box center [287, 24] width 70 height 48
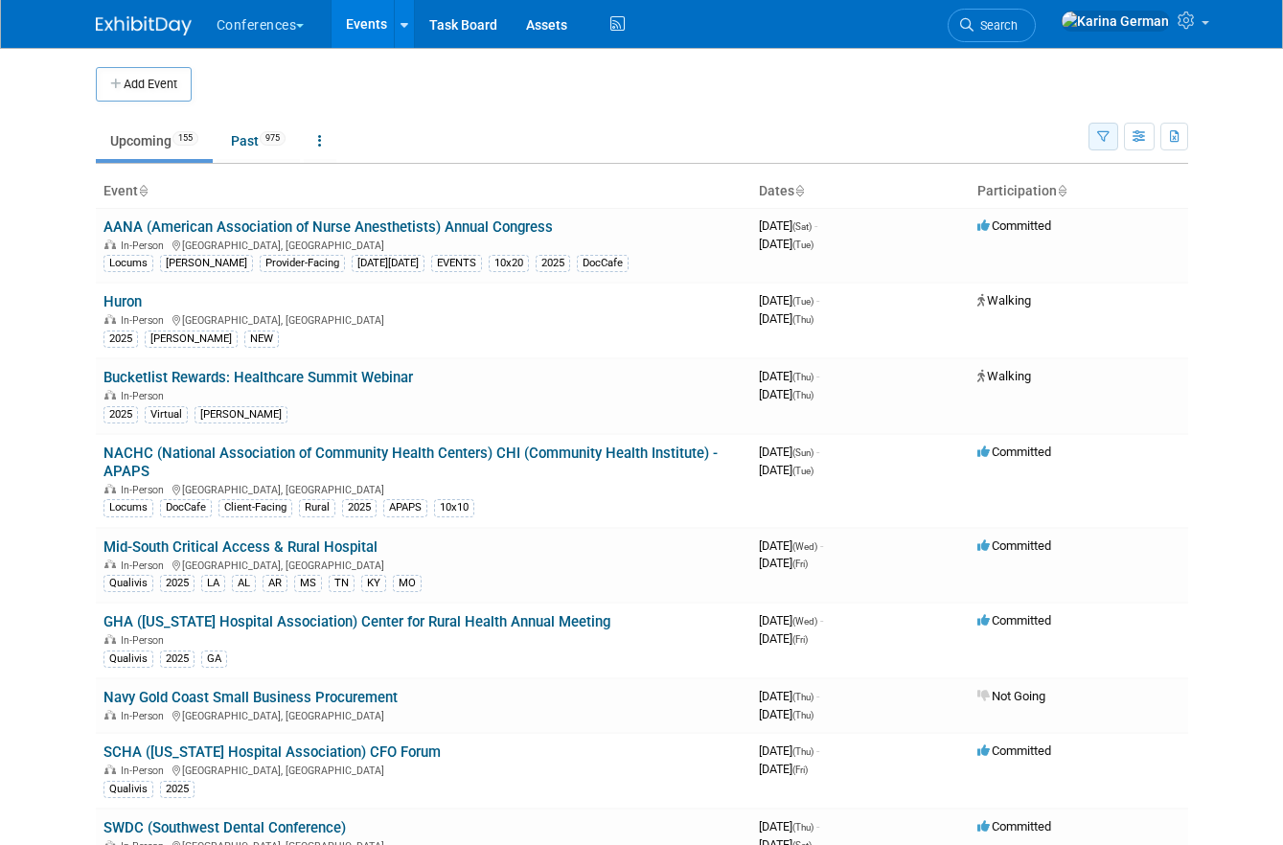
click at [1106, 140] on icon "button" at bounding box center [1103, 137] width 12 height 12
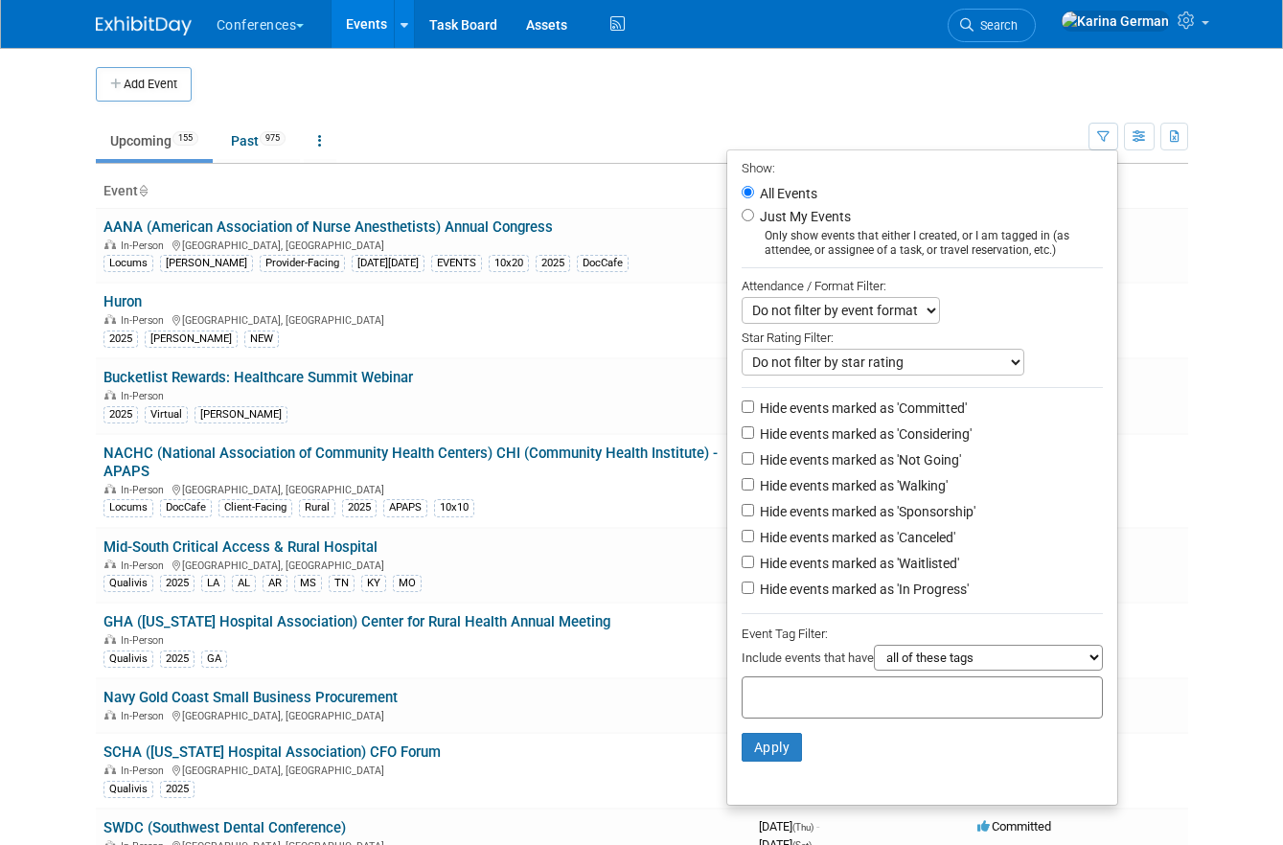
click at [813, 676] on div "Include events that have all of these tags any one of these tags only and exact…" at bounding box center [921, 661] width 361 height 32
click at [794, 691] on input "text" at bounding box center [826, 694] width 153 height 19
type input "qual"
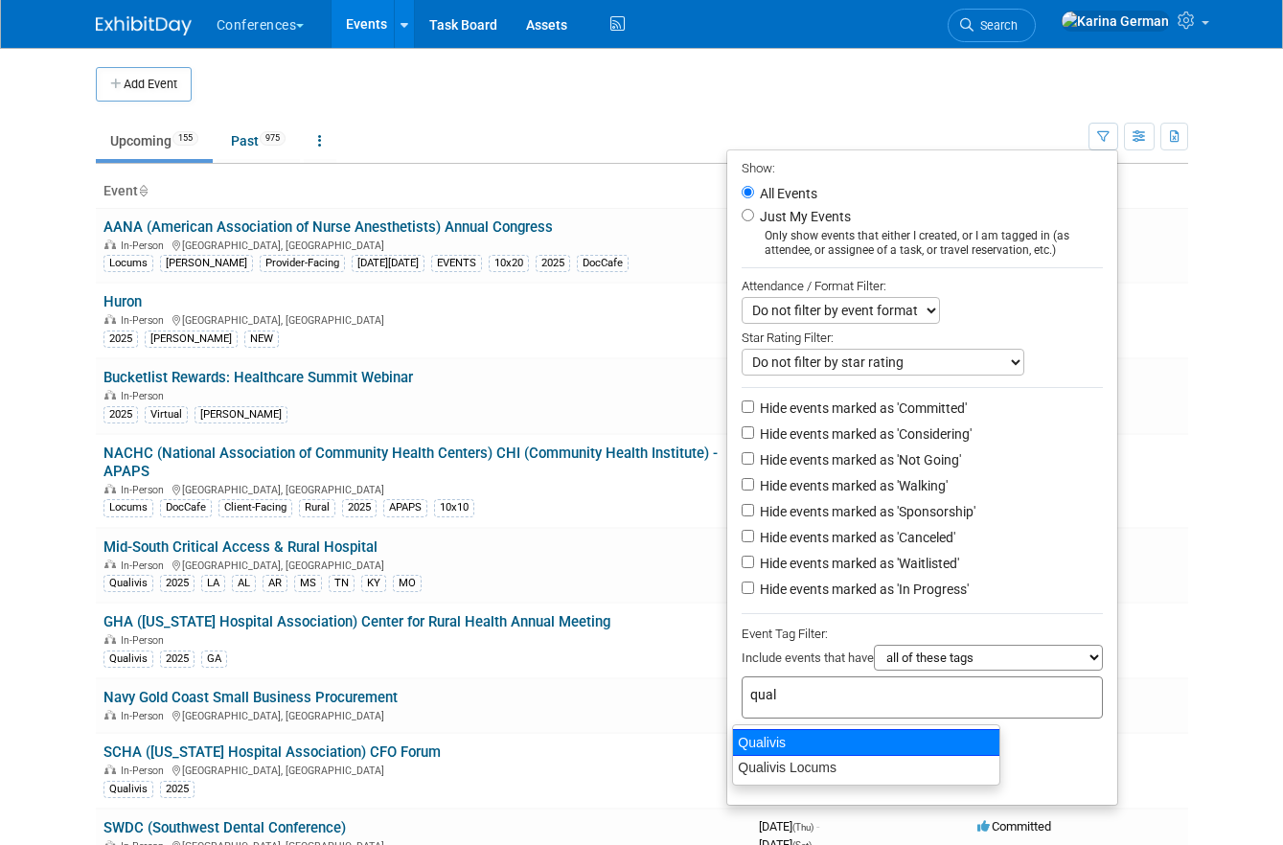
click at [800, 739] on div "Qualivis" at bounding box center [866, 742] width 268 height 27
type input "Qualivis"
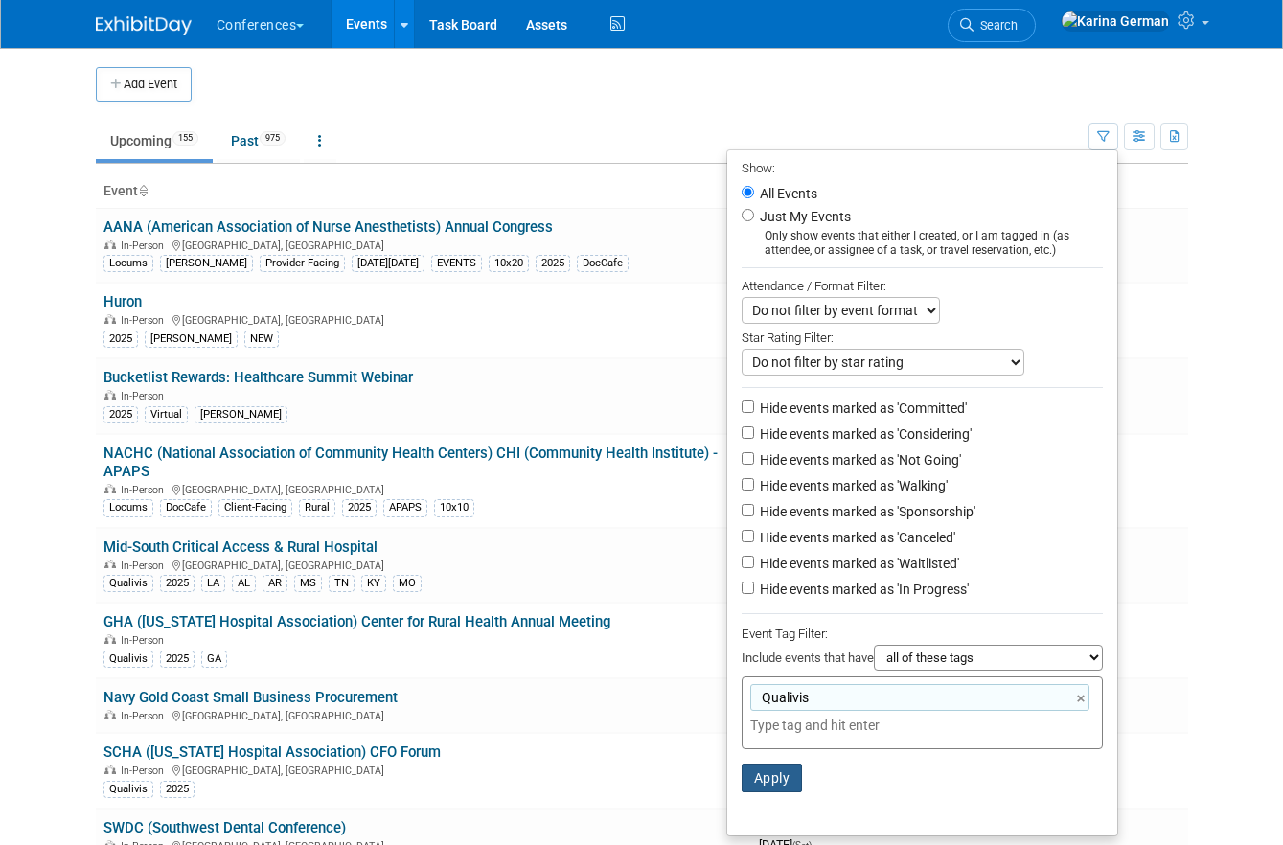
click at [772, 776] on button "Apply" at bounding box center [771, 778] width 61 height 29
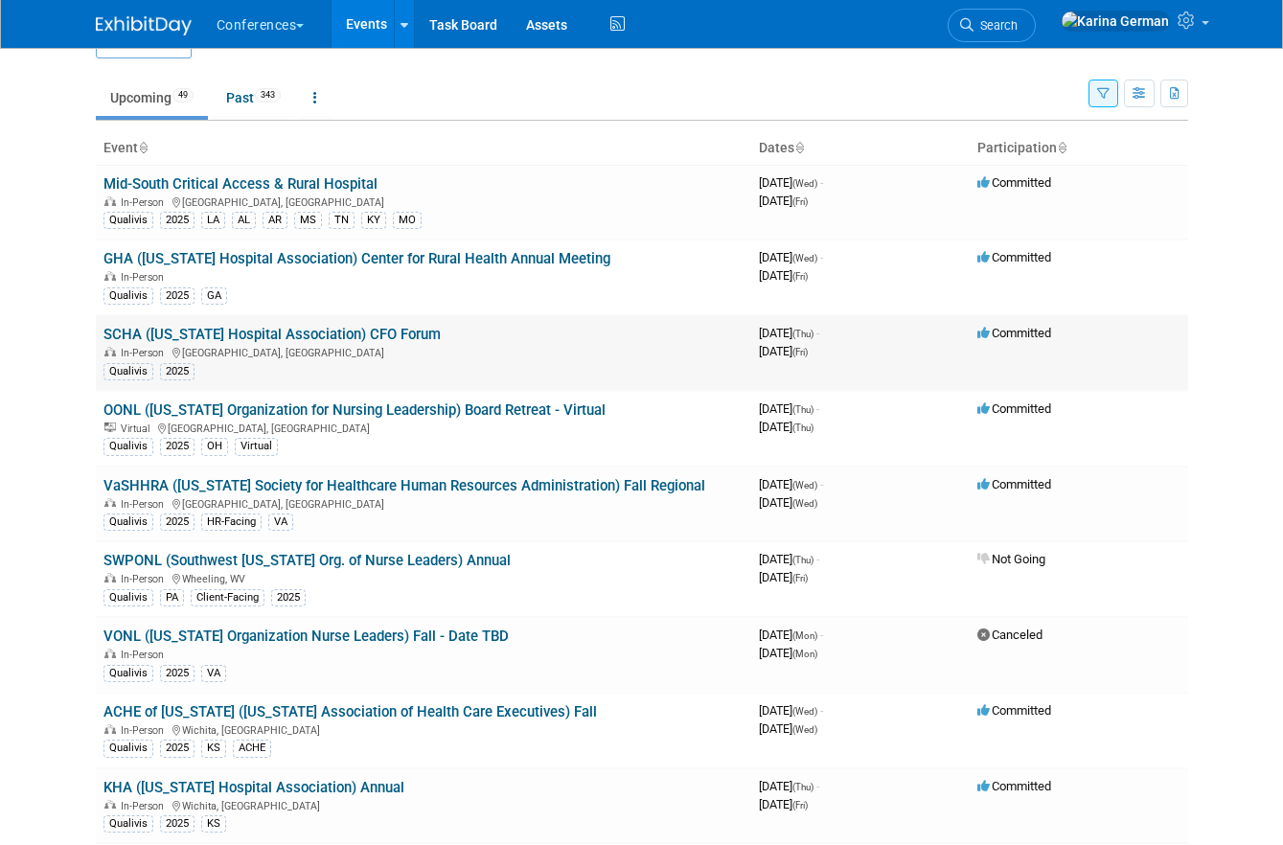
scroll to position [26, 0]
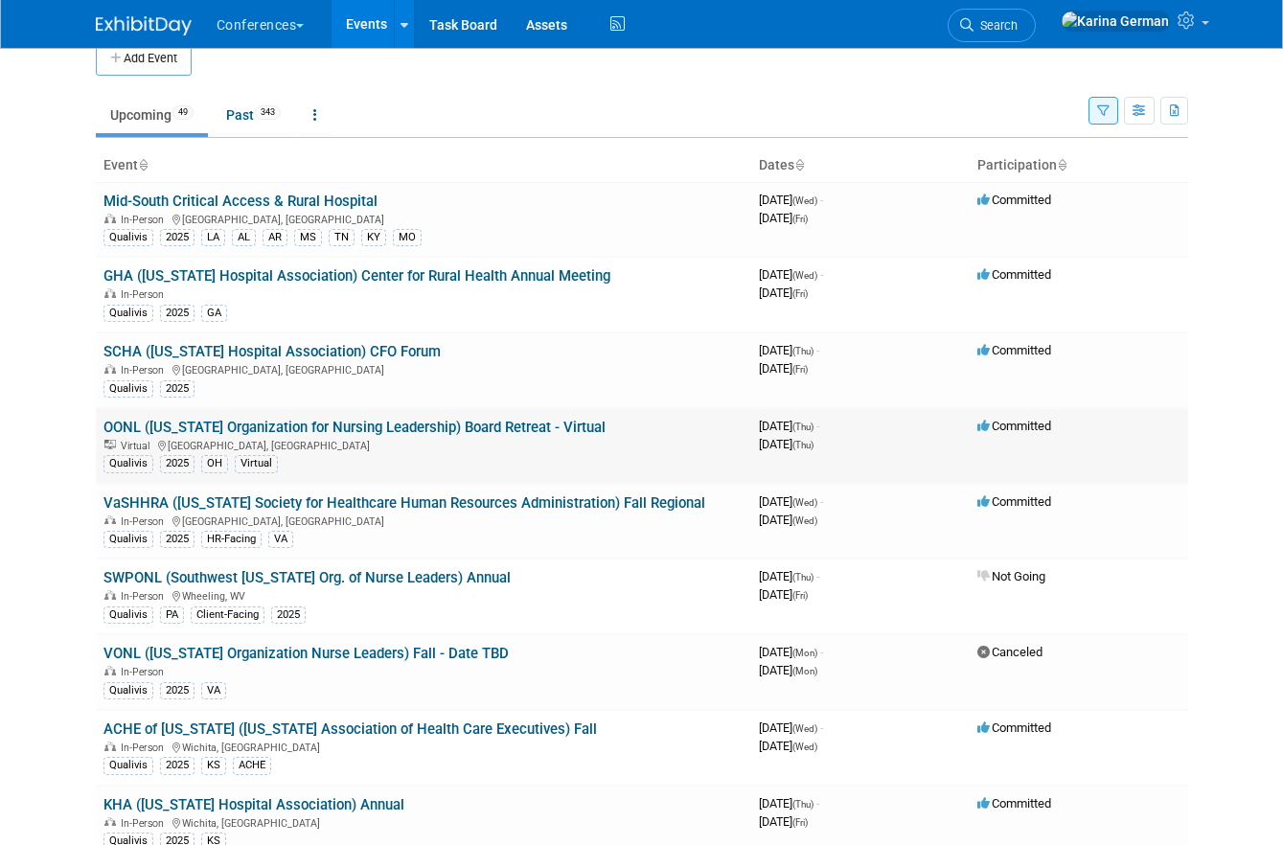
click at [341, 423] on link "OONL ([US_STATE] Organization for Nursing Leadership) Board Retreat - Virtual" at bounding box center [354, 427] width 502 height 17
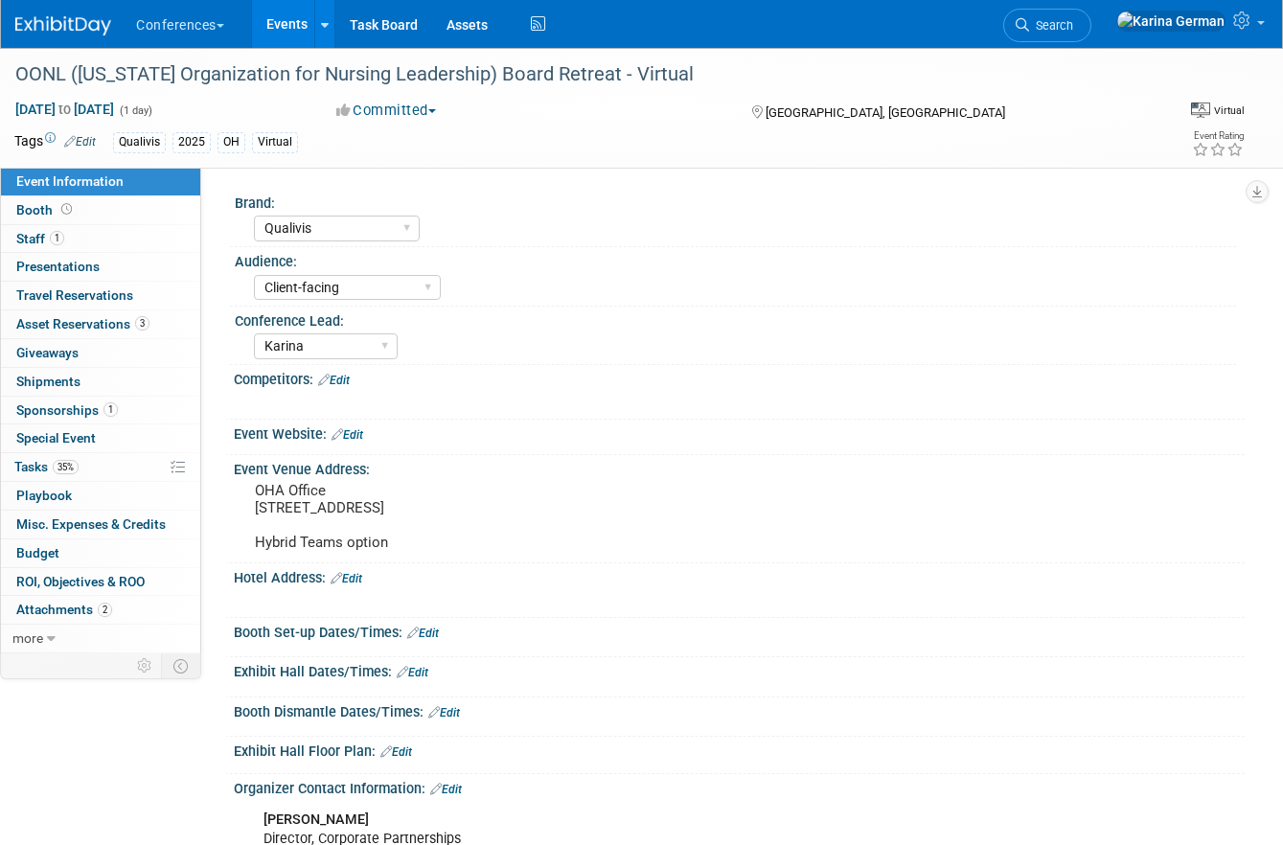
select select "Qualivis"
select select "Client-facing"
select select "Karina"
click at [96, 458] on link "35% Tasks 35%" at bounding box center [100, 467] width 199 height 28
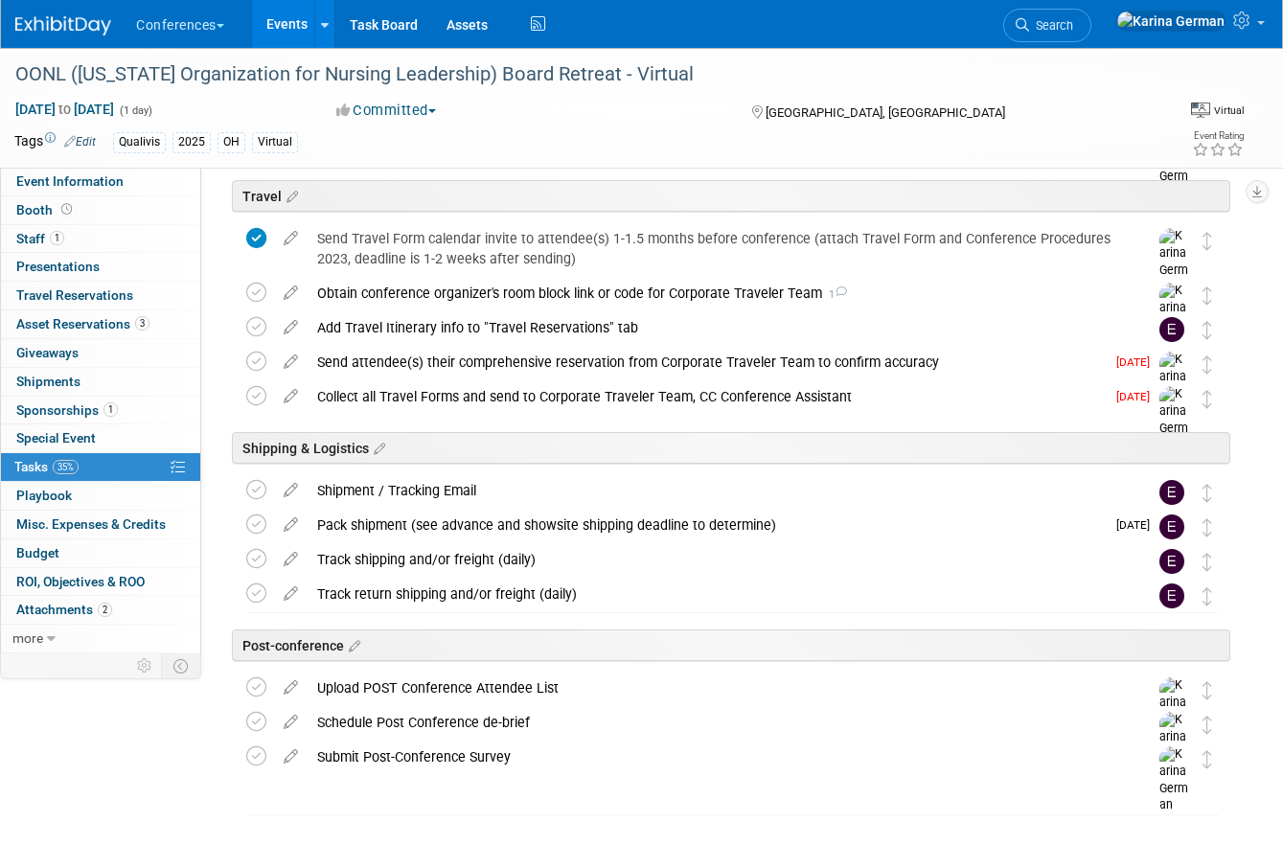
scroll to position [681, 0]
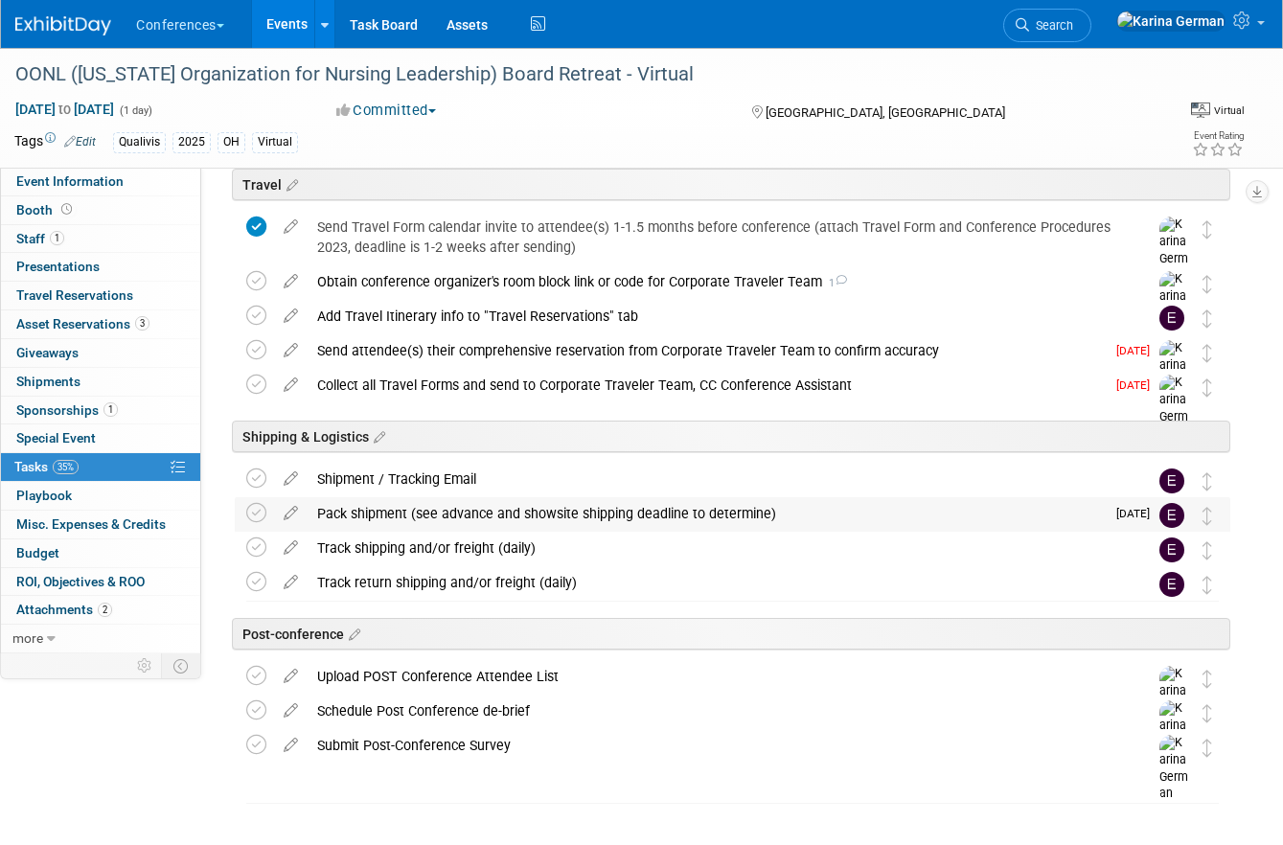
click at [384, 516] on div "Pack shipment (see advance and showsite shipping deadline to determine)" at bounding box center [706, 513] width 797 height 33
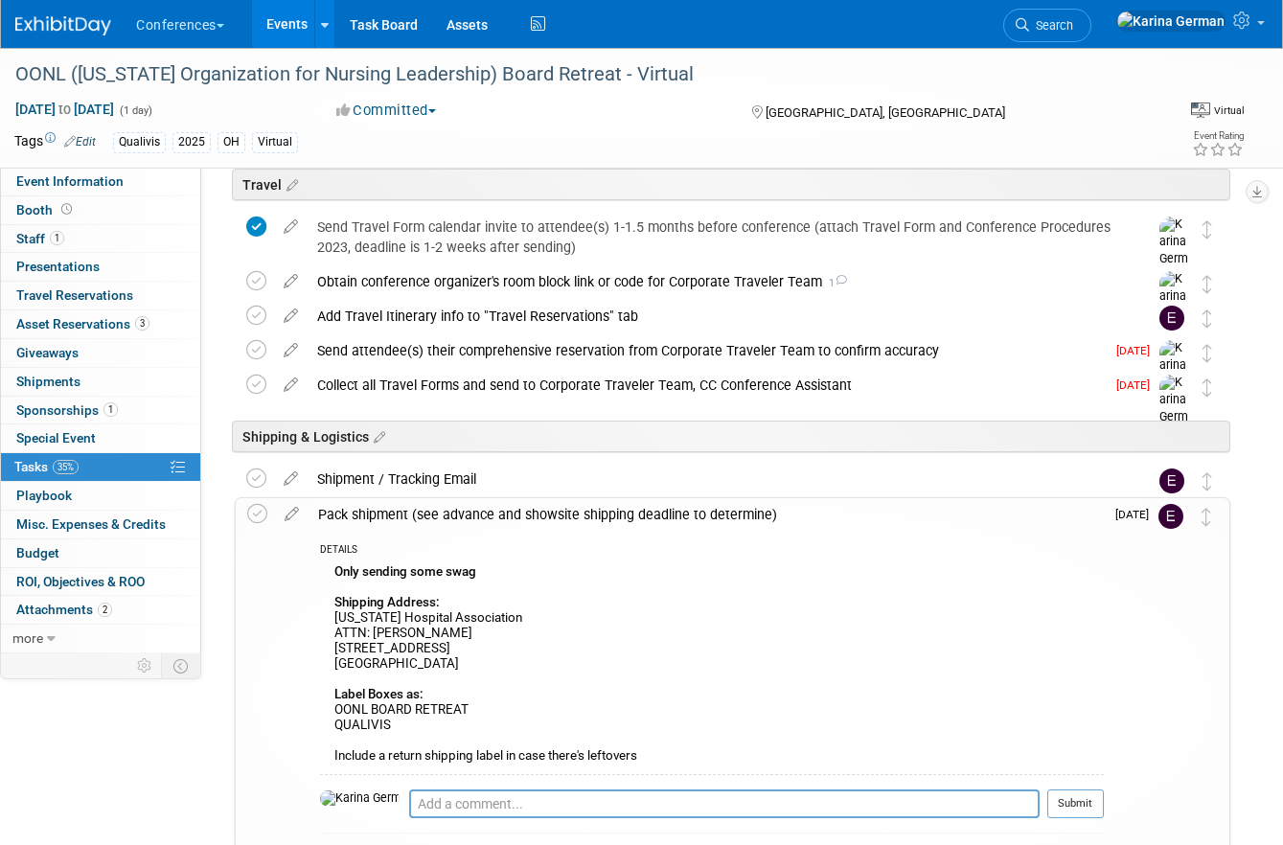
click at [386, 519] on div "Pack shipment (see advance and showsite shipping deadline to determine)" at bounding box center [705, 514] width 795 height 33
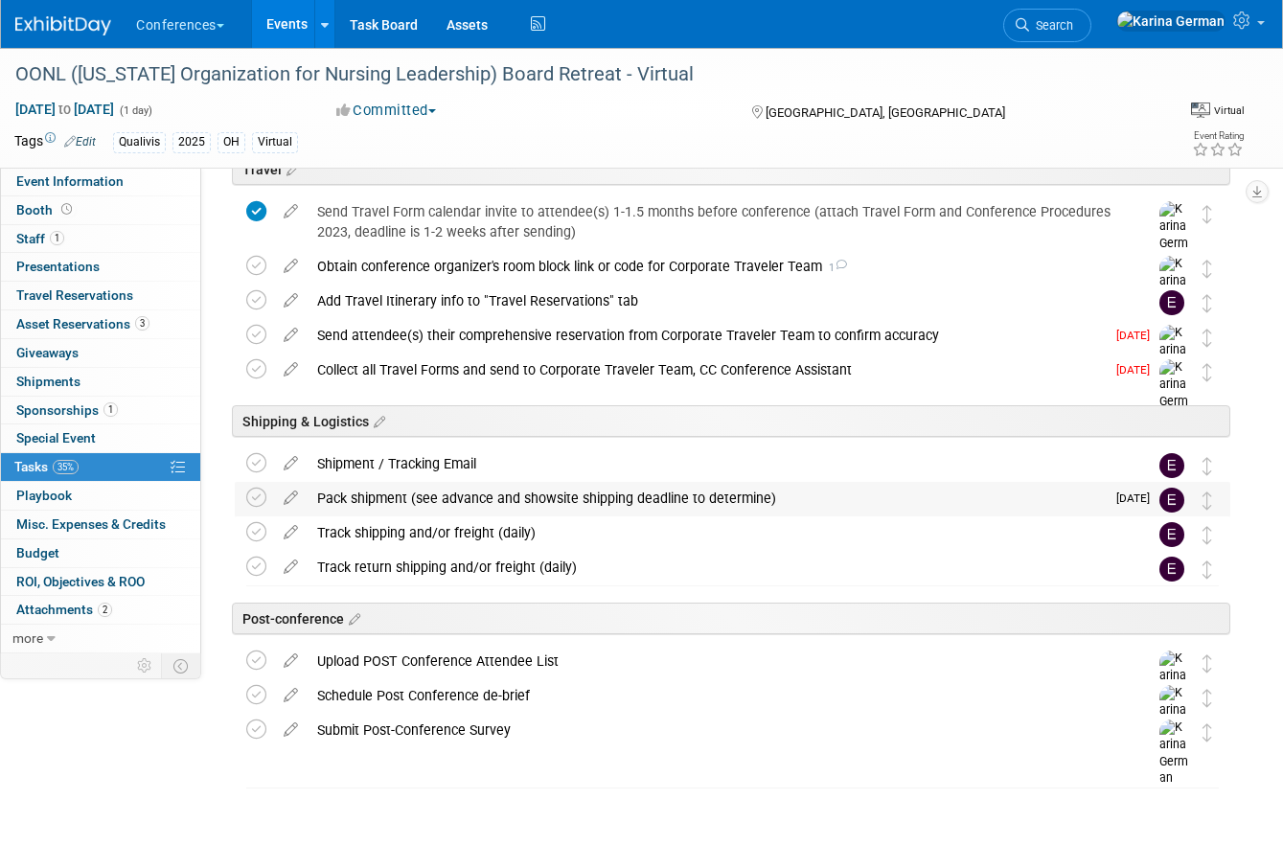
scroll to position [717, 0]
